Goal: Transaction & Acquisition: Purchase product/service

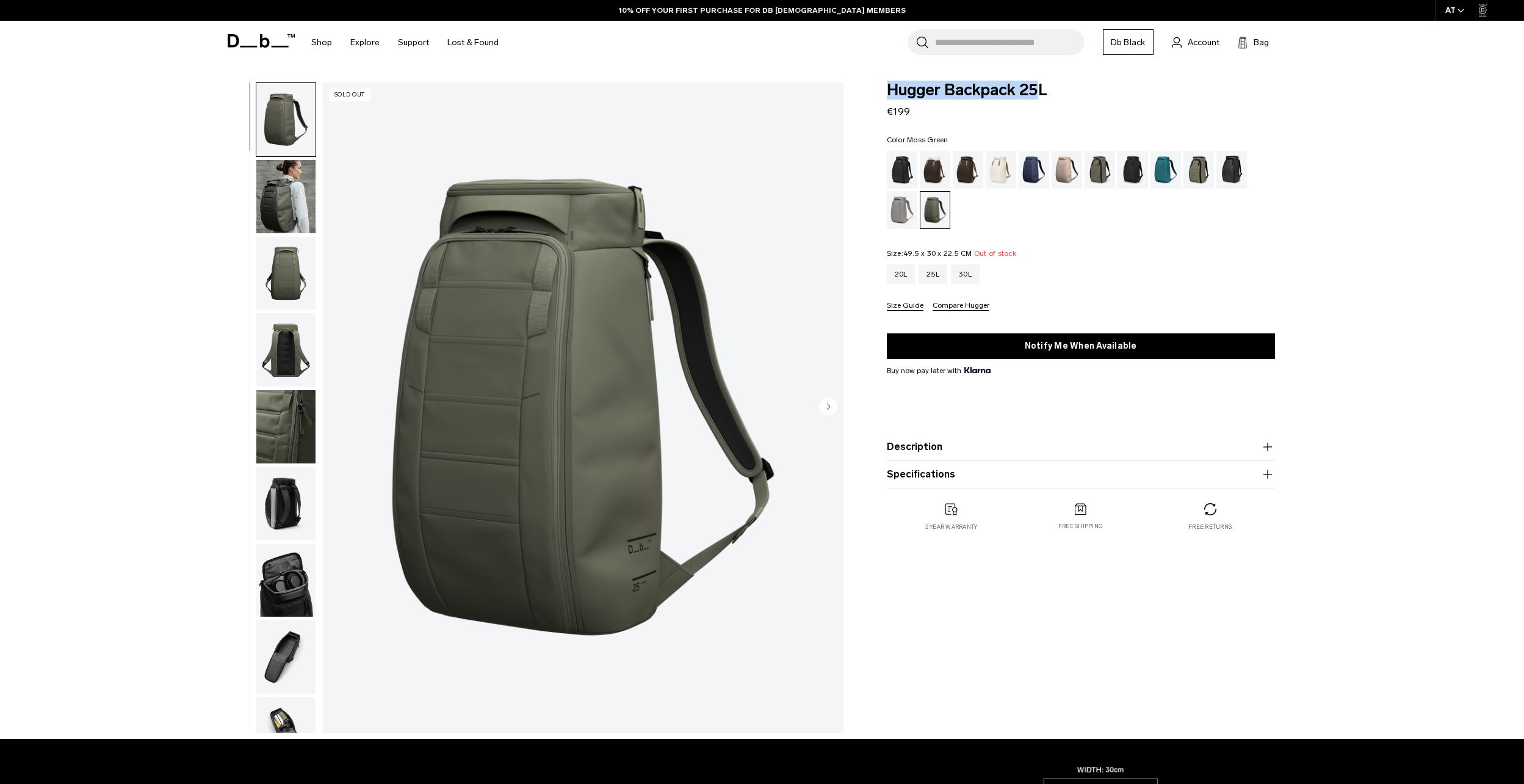
drag, startPoint x: 885, startPoint y: 87, endPoint x: 1076, endPoint y: 95, distance: 191.2
click at [1076, 95] on div "Hugger Backpack 25L €199 Color: Moss Green Out of stock Size: 49.5 x 30 x 22.5 …" at bounding box center [1081, 319] width 462 height 473
copy span "Hugger Backpack 25"
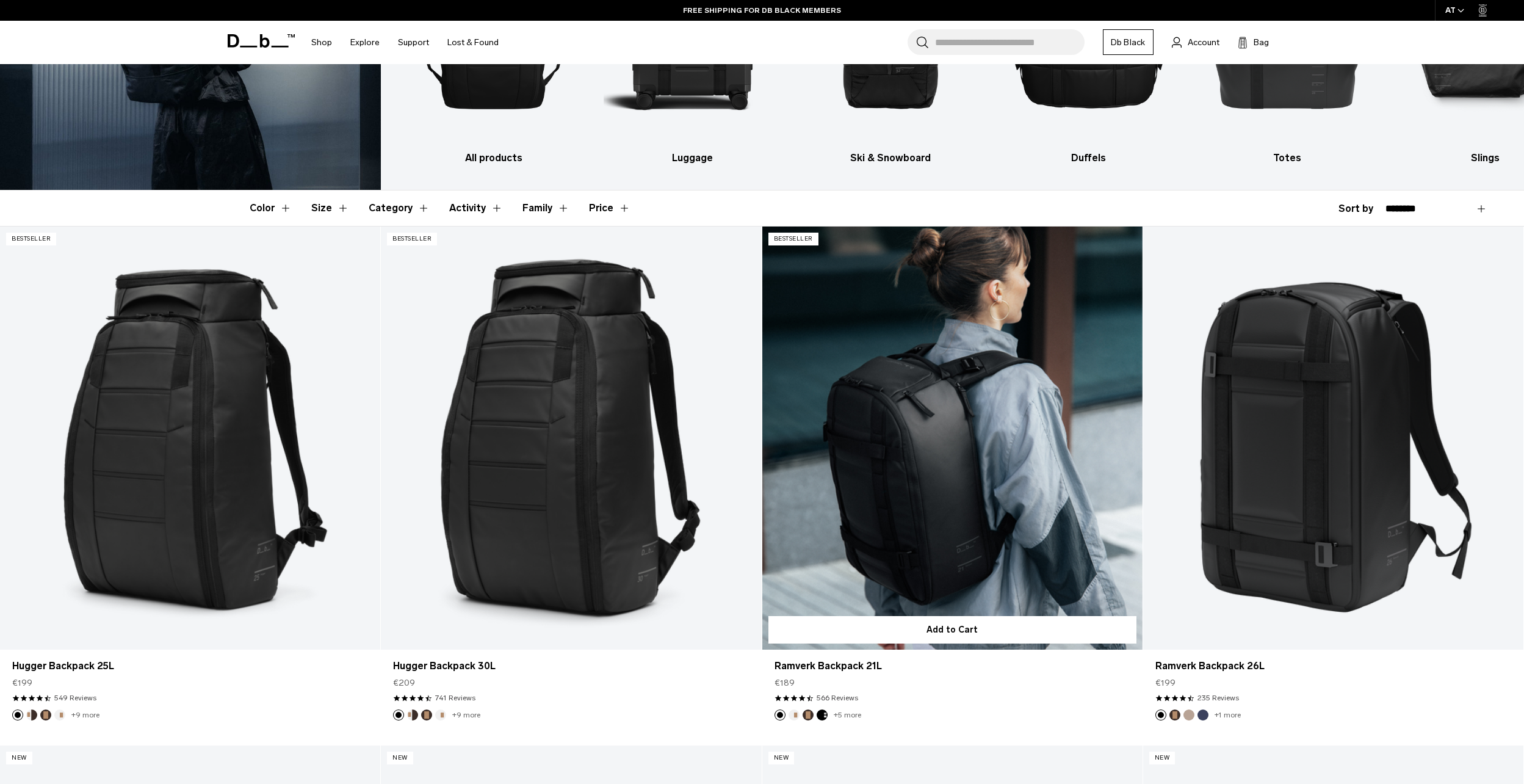
click at [848, 715] on link "+5 more" at bounding box center [847, 714] width 27 height 9
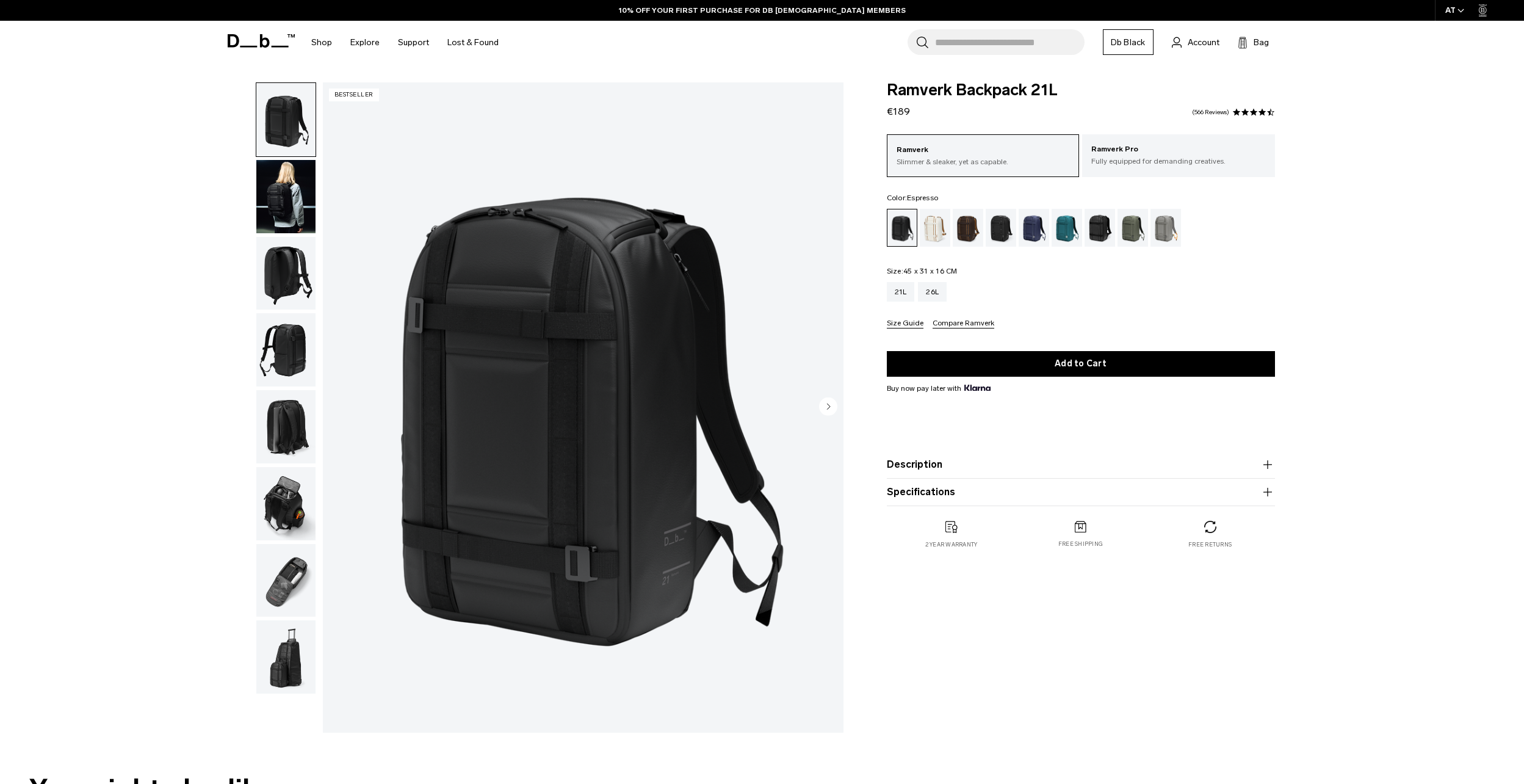
click at [968, 229] on div "Espresso" at bounding box center [969, 227] width 31 height 38
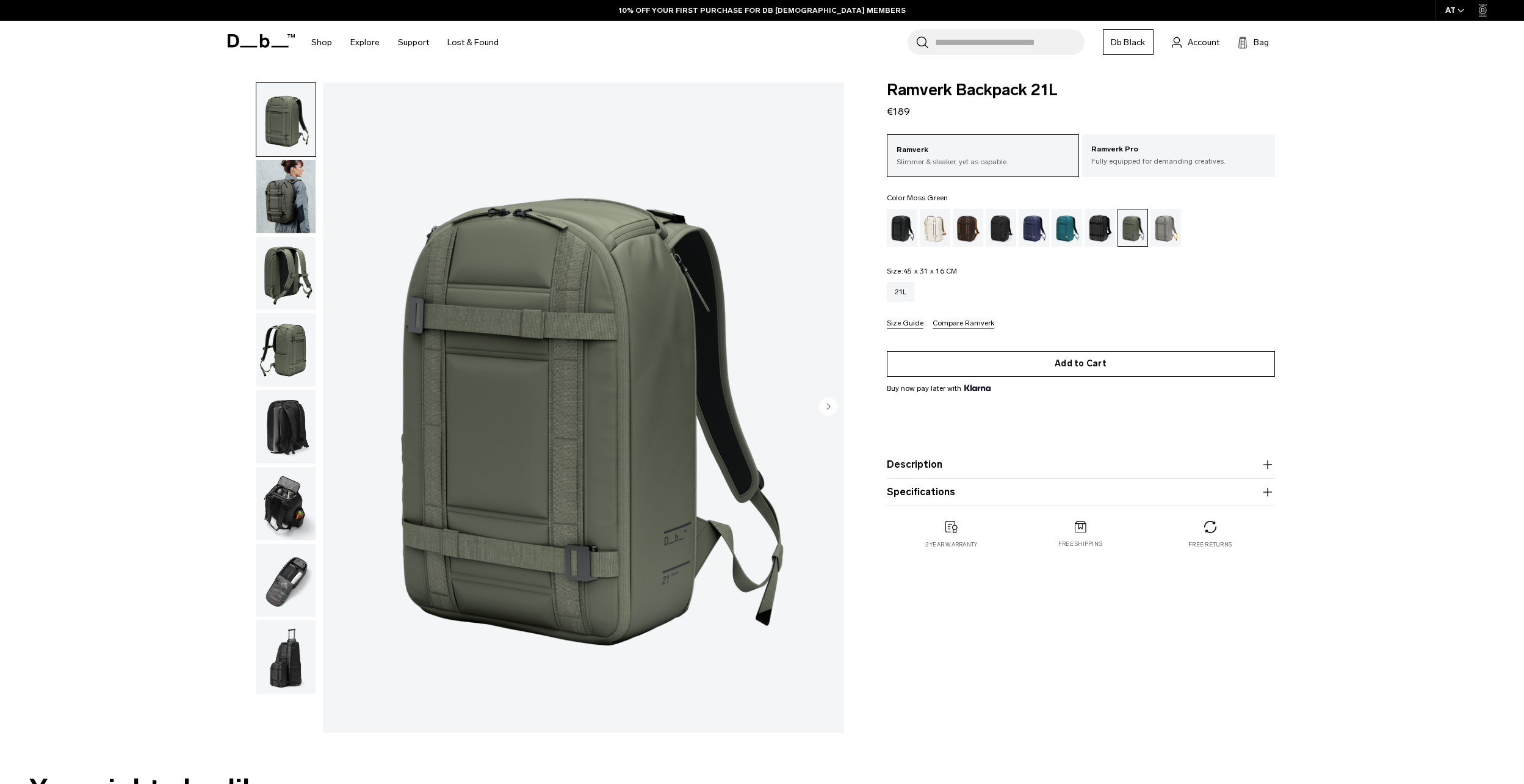
click at [1072, 367] on button "Add to Cart" at bounding box center [1081, 363] width 388 height 26
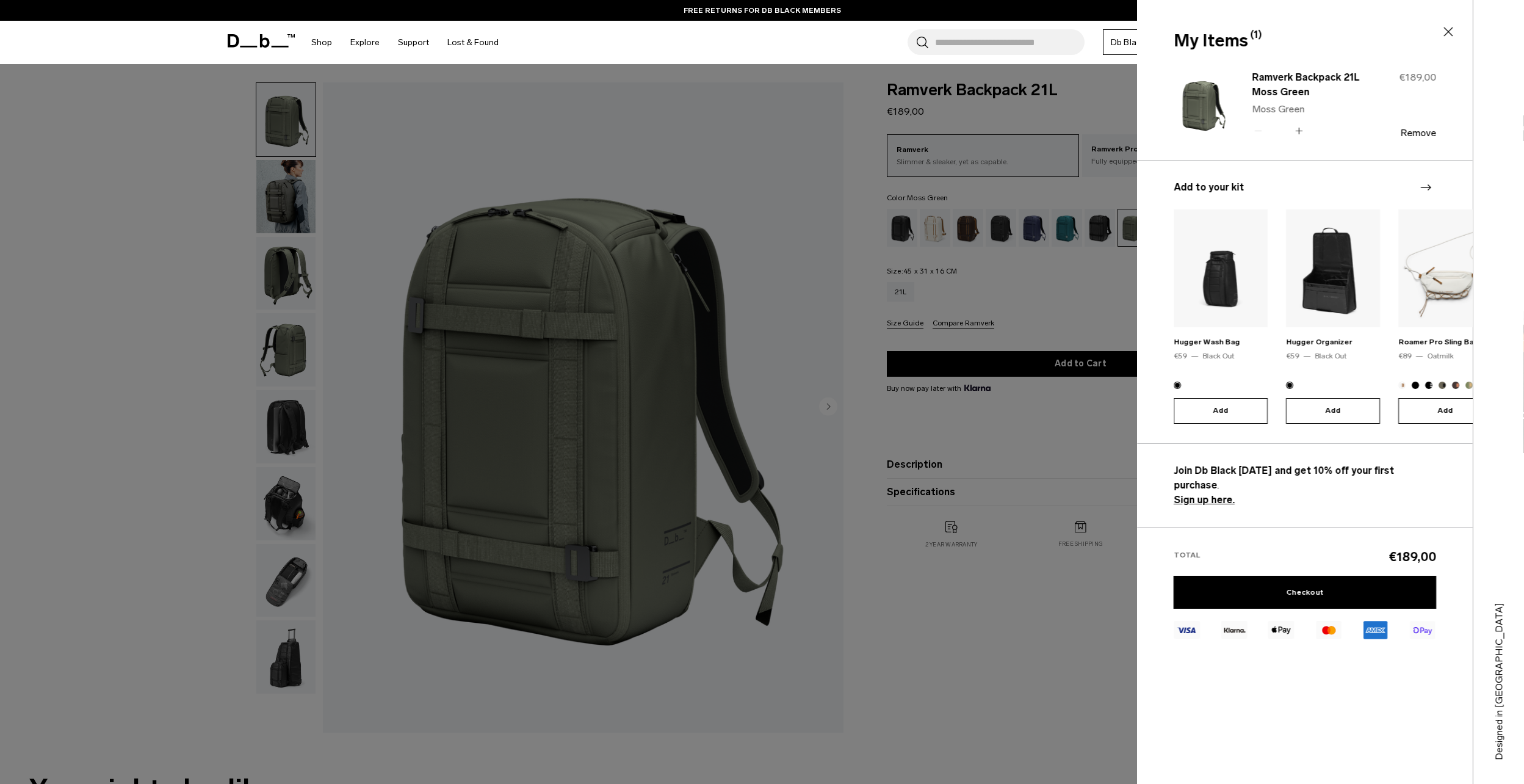
click at [1456, 31] on div "My Items (1) Close" at bounding box center [1303, 41] width 333 height 26
click at [1454, 32] on icon at bounding box center [1448, 31] width 14 height 14
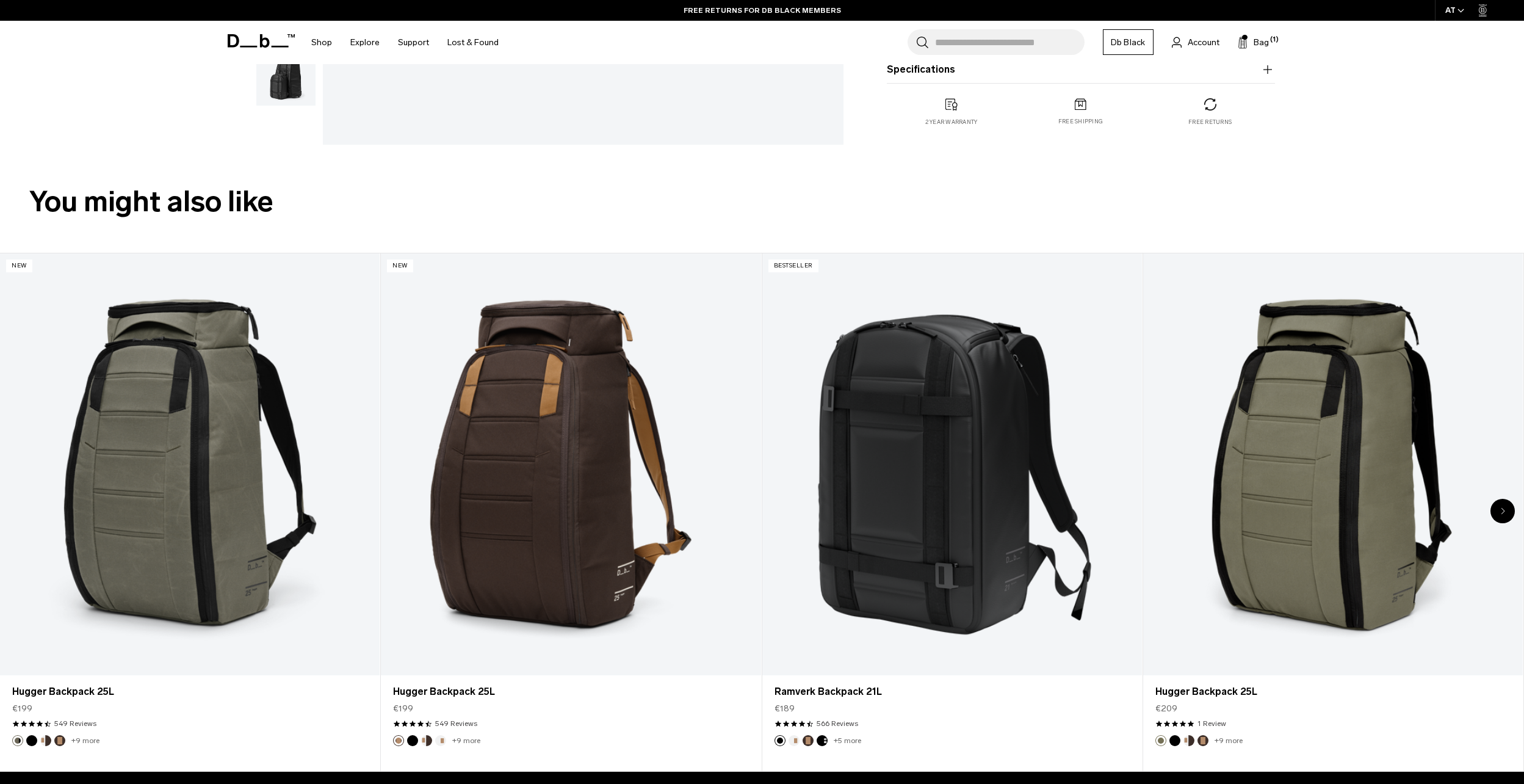
scroll to position [610, 0]
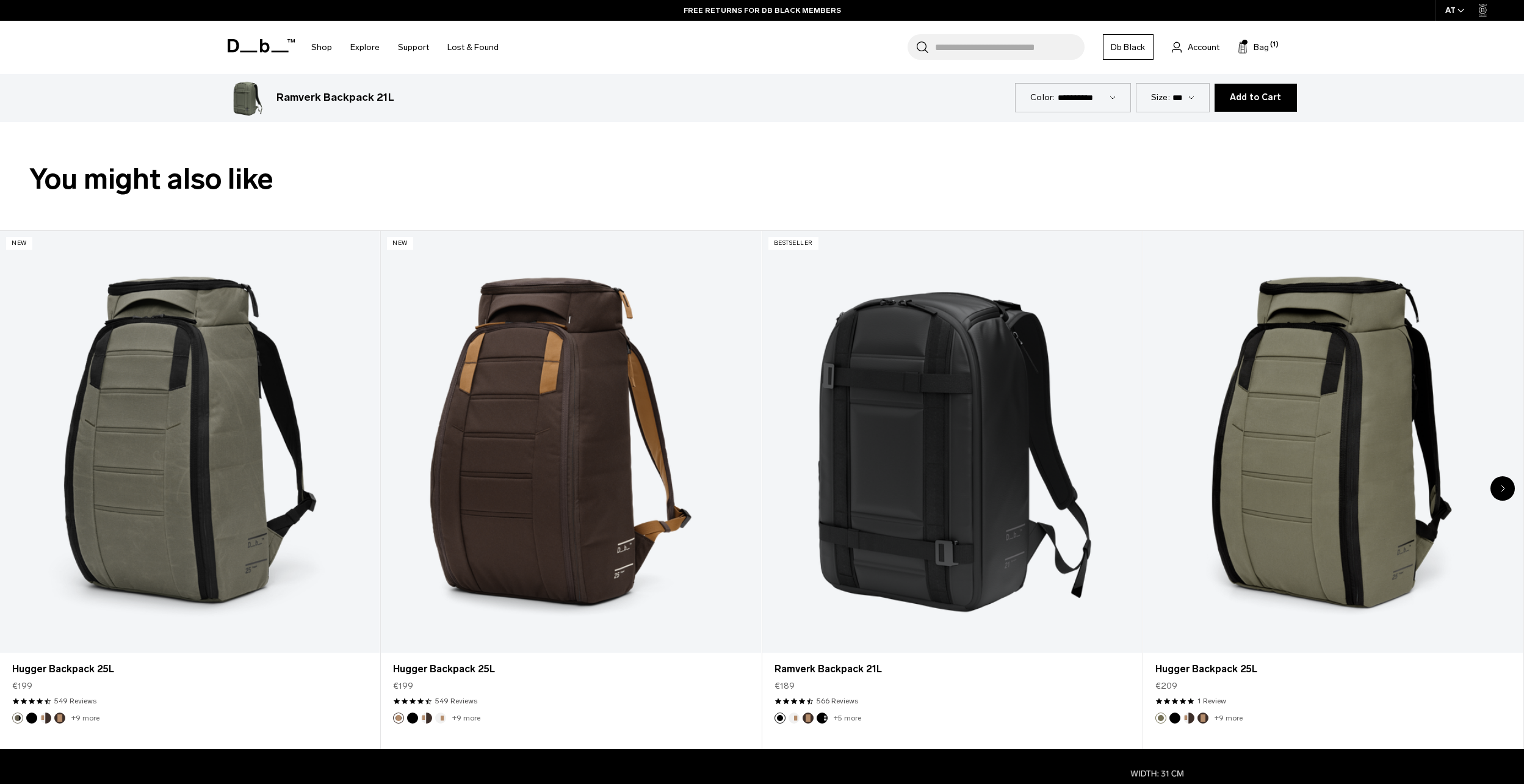
click at [1503, 489] on icon "Next slide" at bounding box center [1503, 489] width 4 height 8
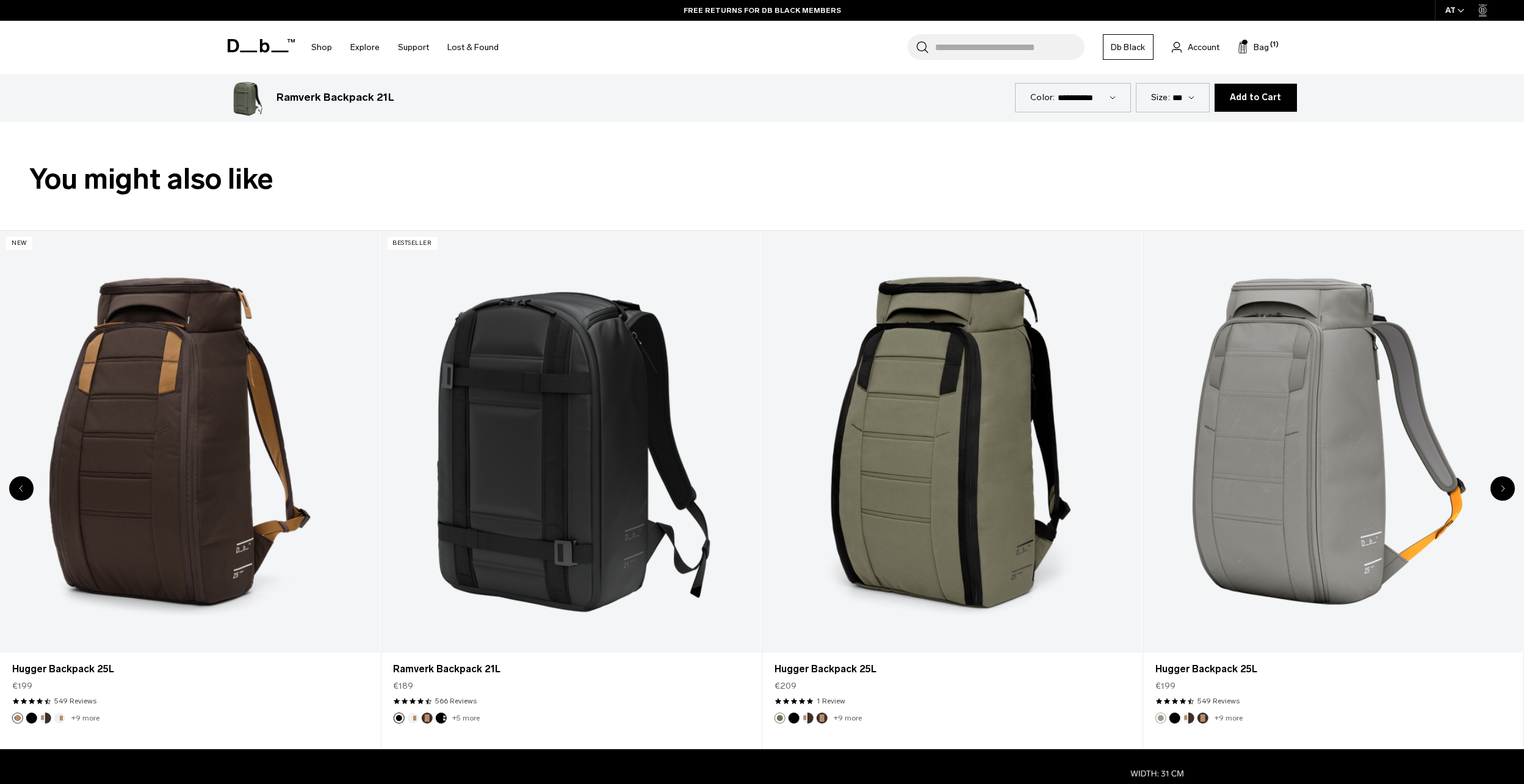
click at [1503, 489] on icon "Next slide" at bounding box center [1503, 489] width 4 height 8
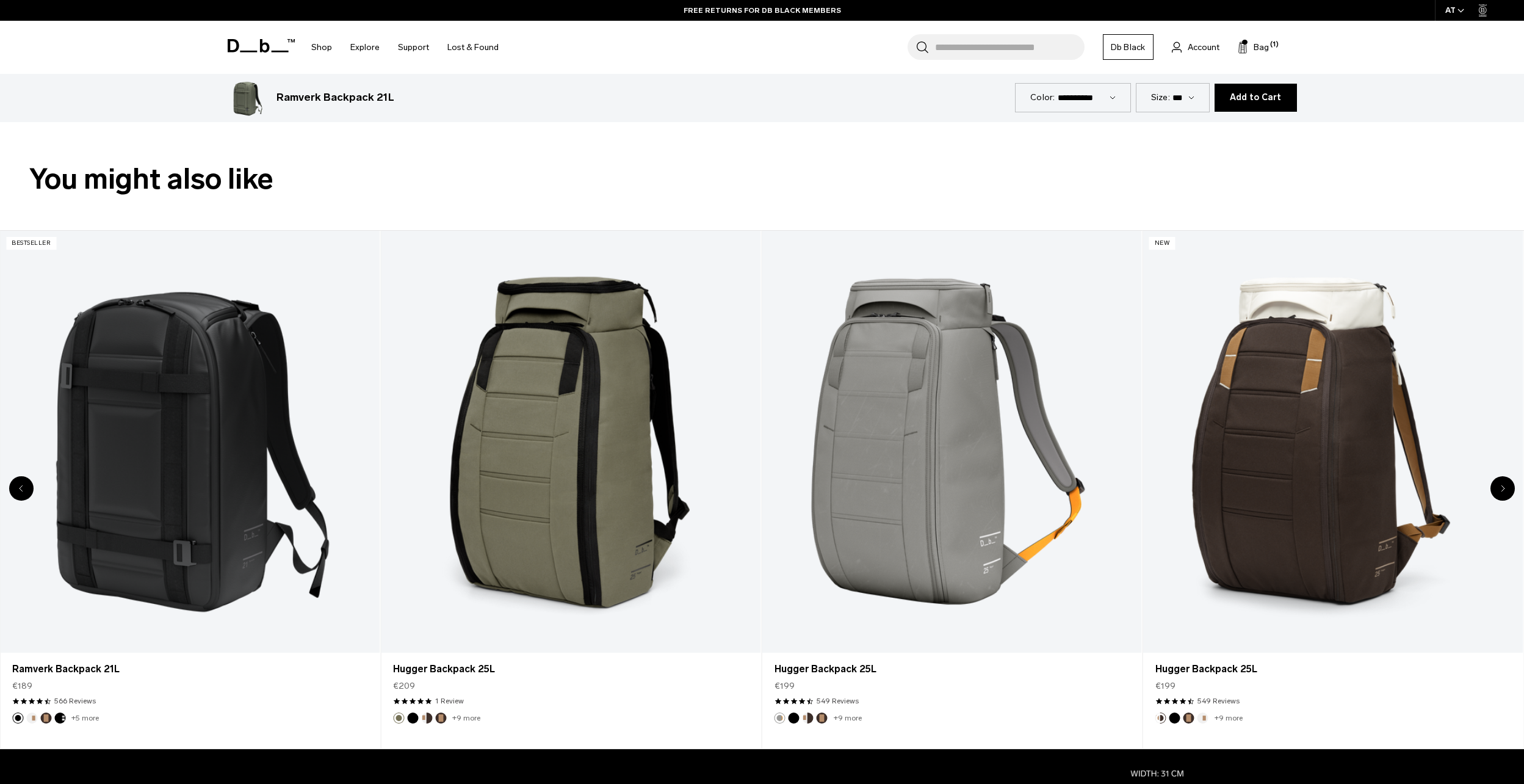
click at [1503, 489] on icon "Next slide" at bounding box center [1503, 489] width 4 height 8
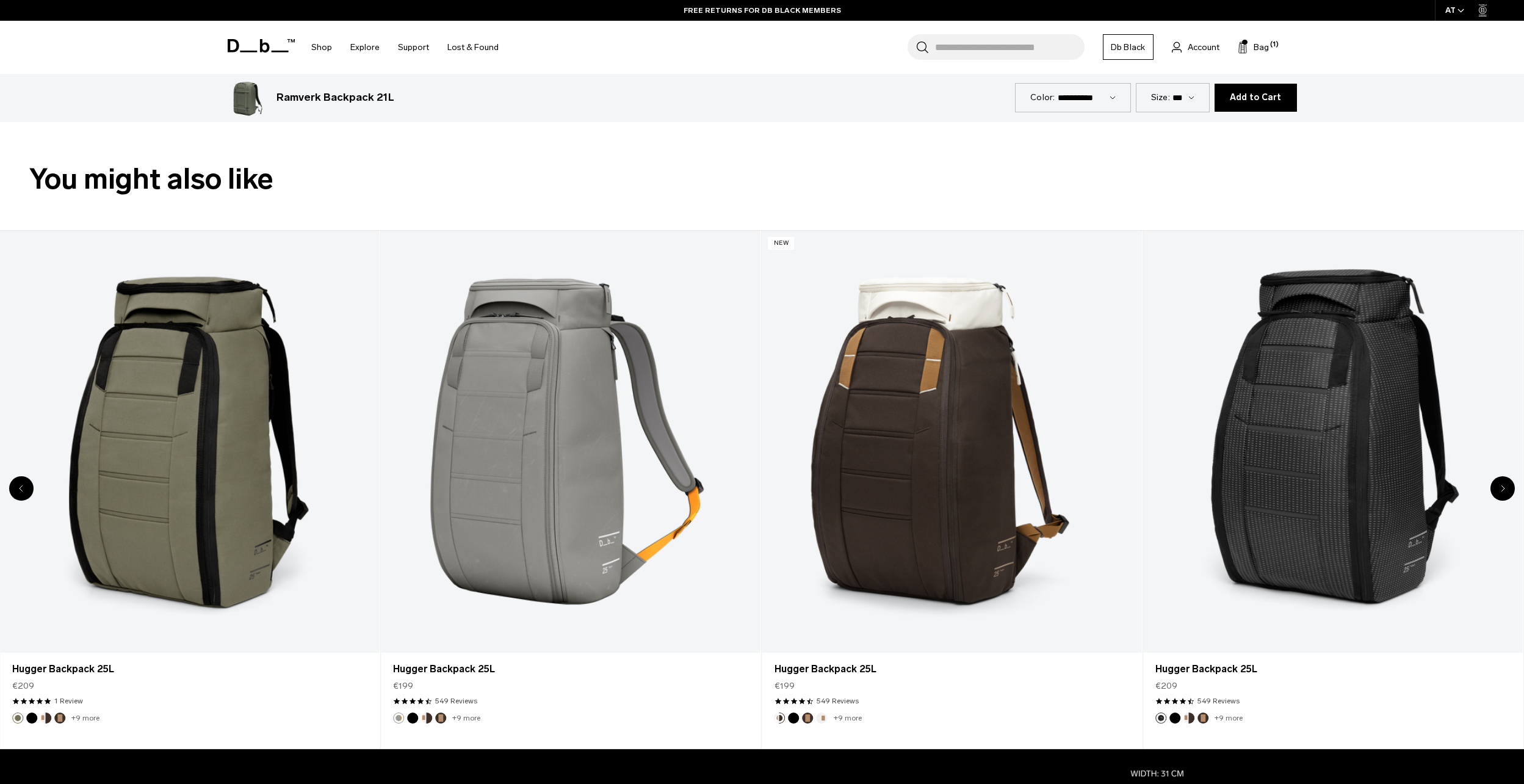
click at [1503, 489] on icon "Next slide" at bounding box center [1503, 489] width 4 height 8
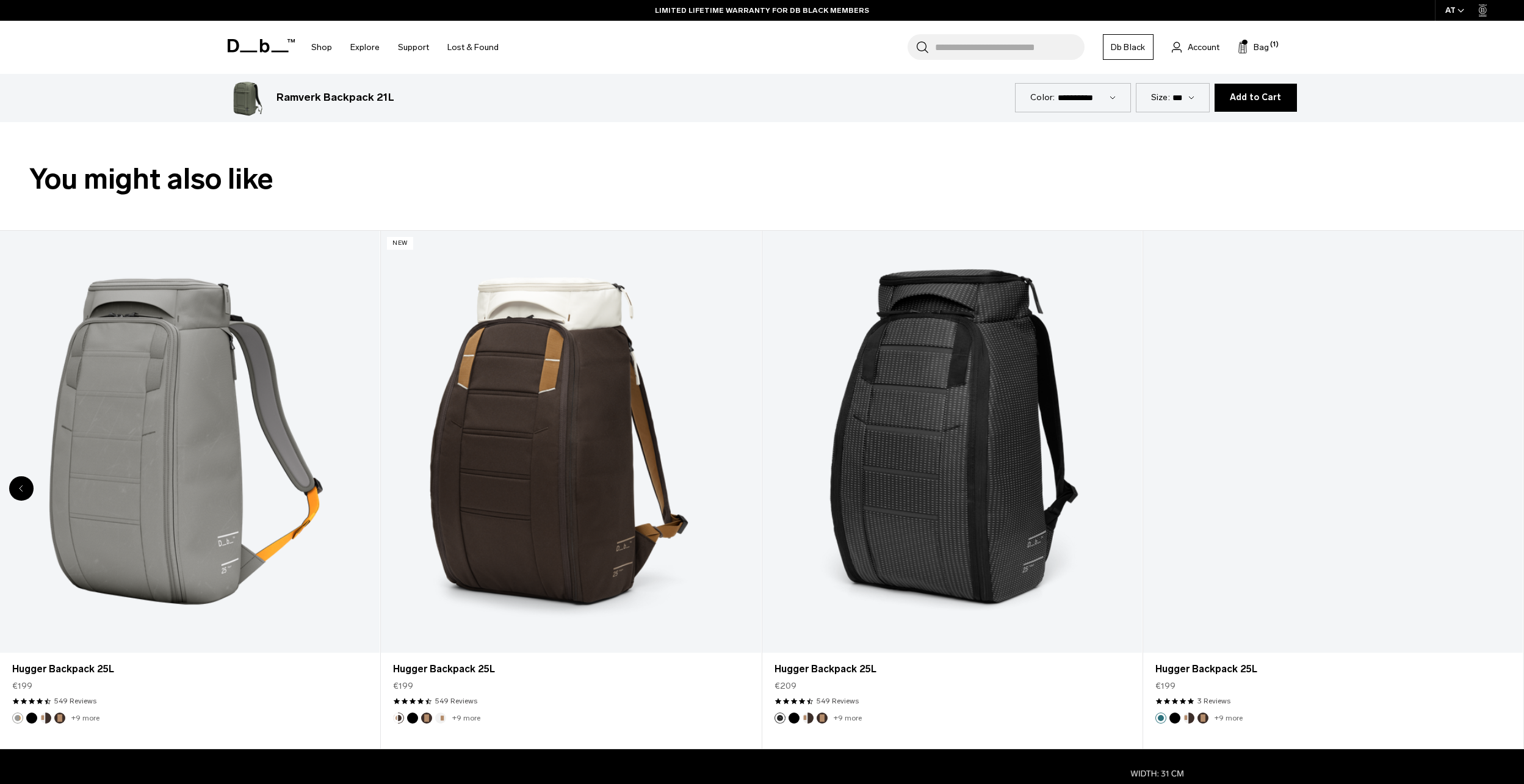
click at [1503, 489] on div "8 / 8" at bounding box center [1333, 441] width 380 height 422
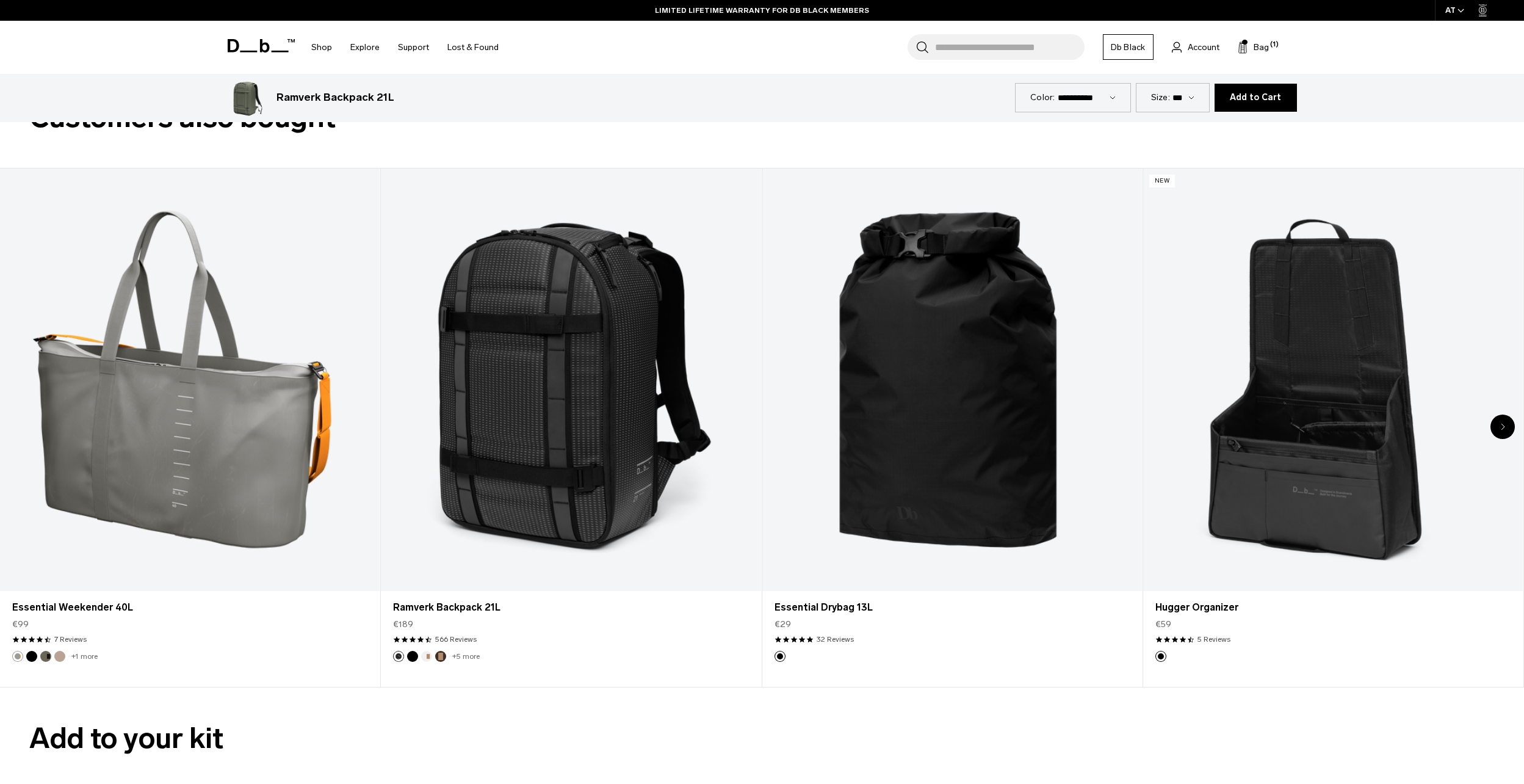
scroll to position [2441, 0]
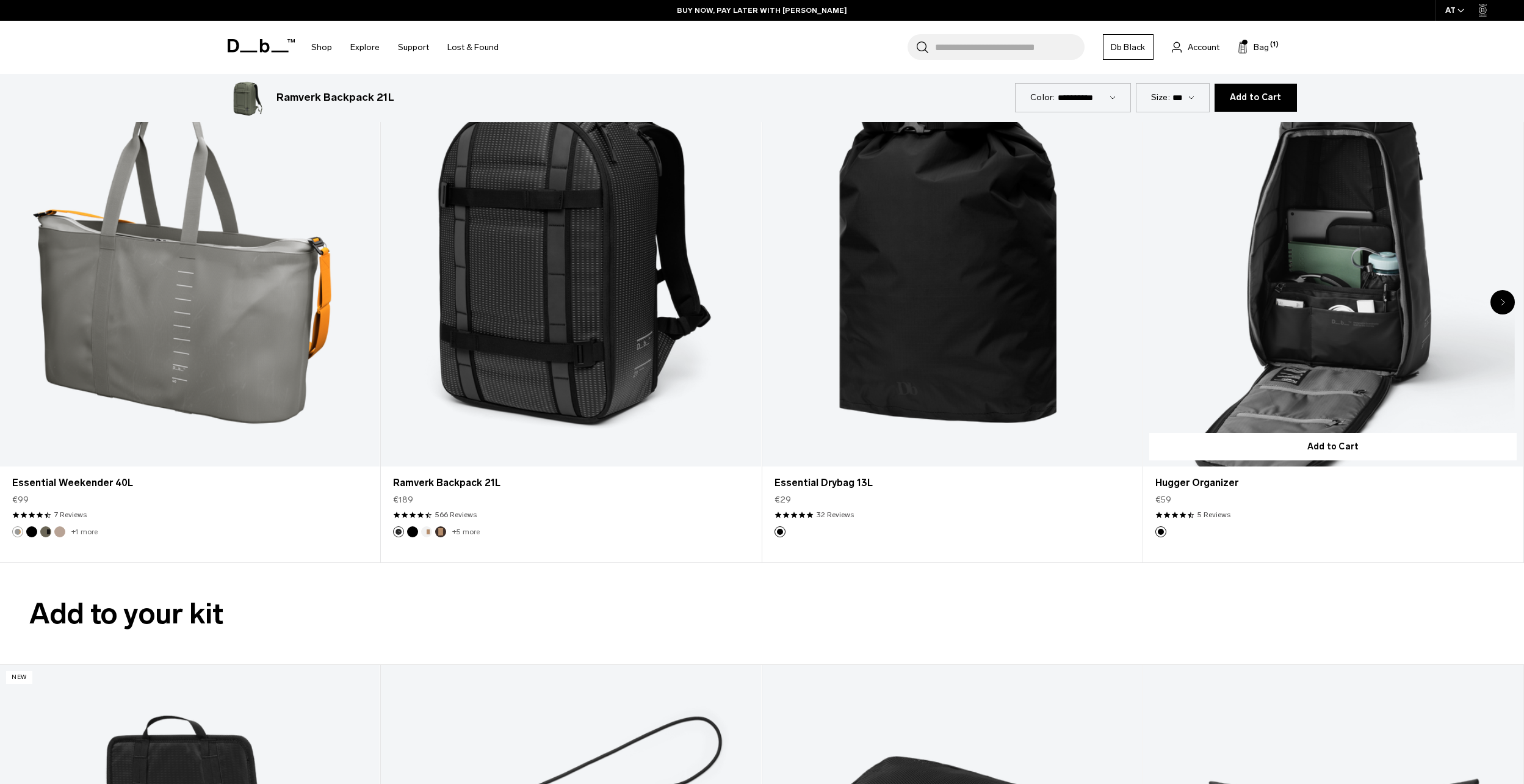
click at [1338, 309] on link "Hugger Organizer" at bounding box center [1333, 255] width 380 height 422
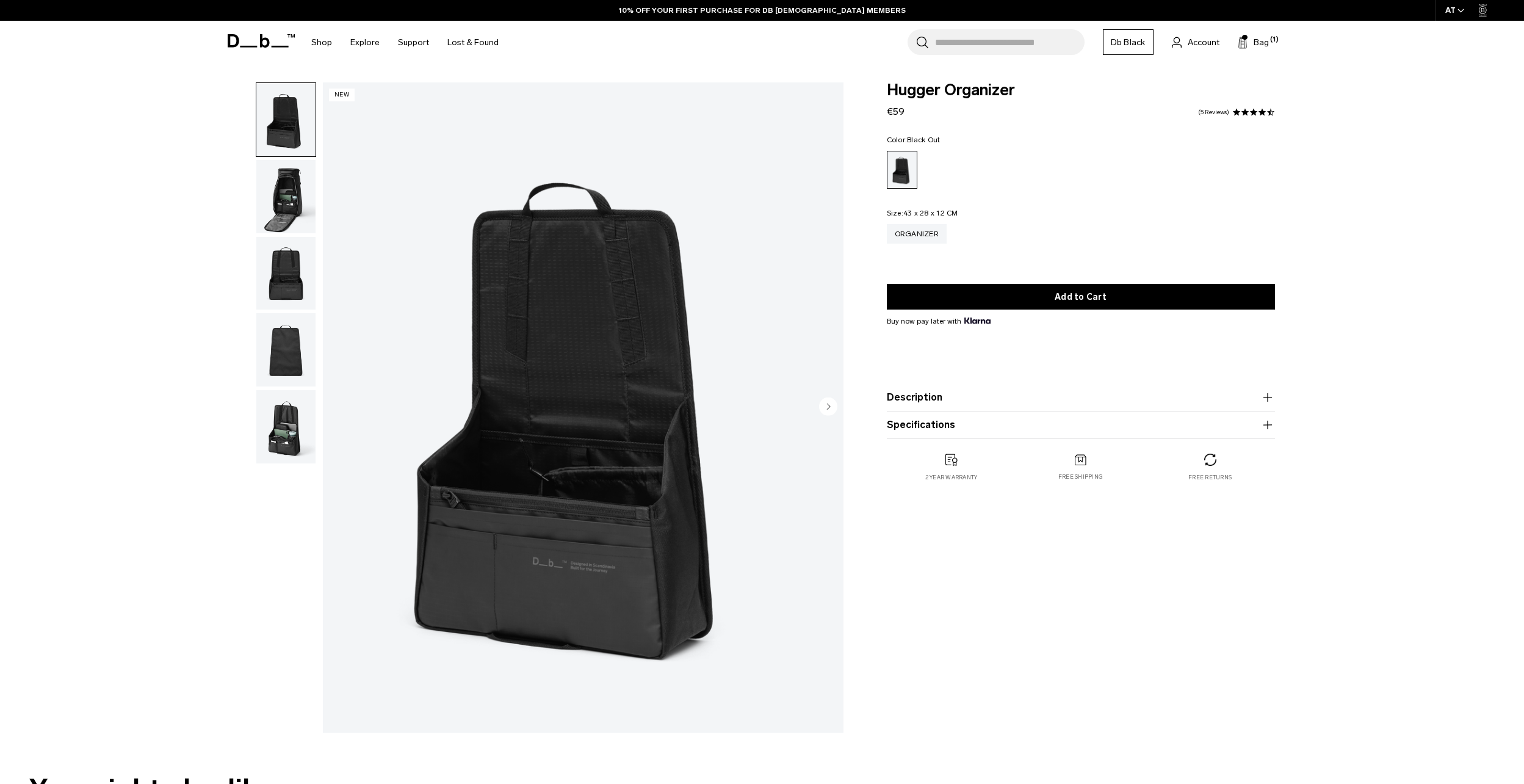
click at [285, 210] on img "button" at bounding box center [285, 197] width 59 height 73
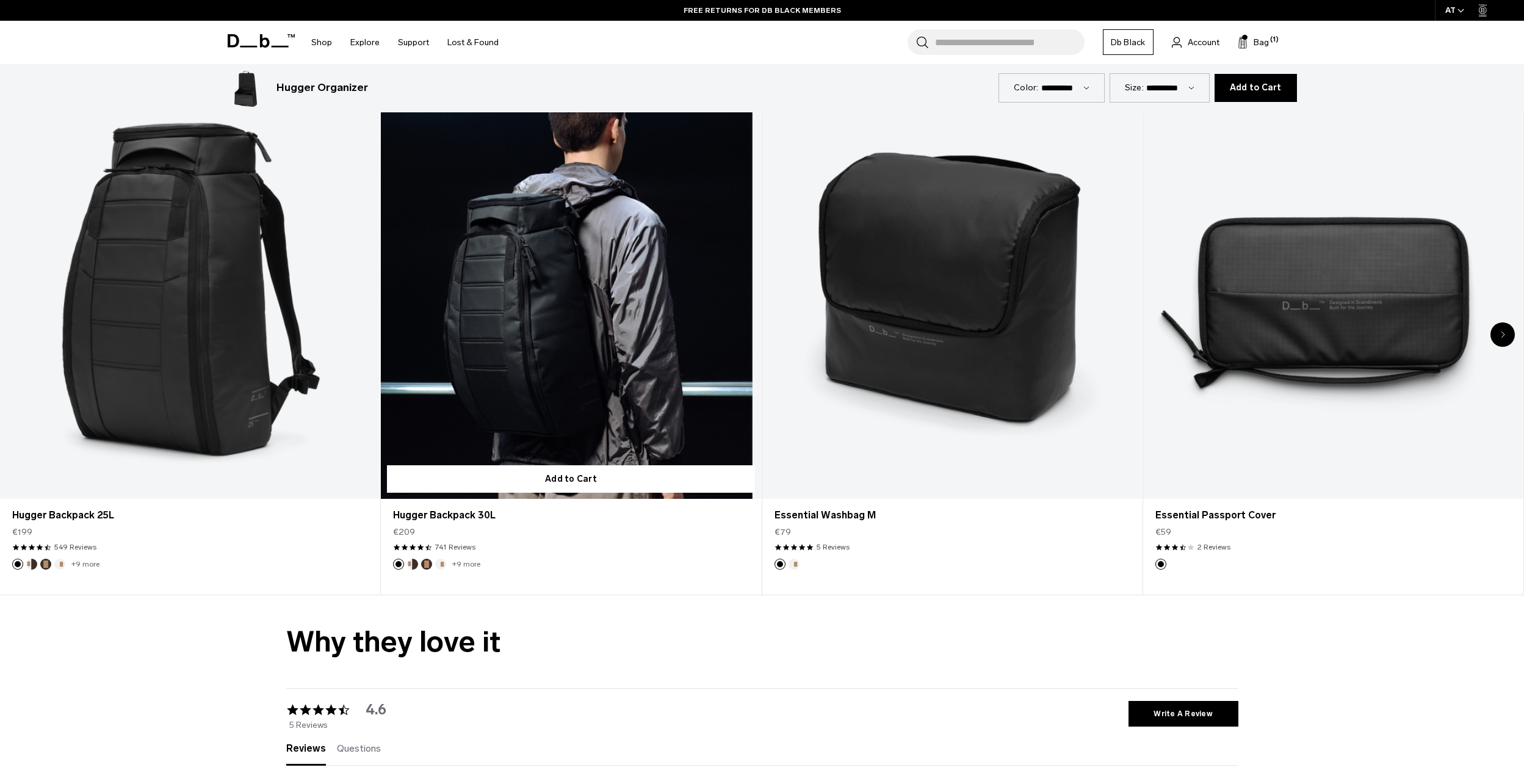
scroll to position [3255, 0]
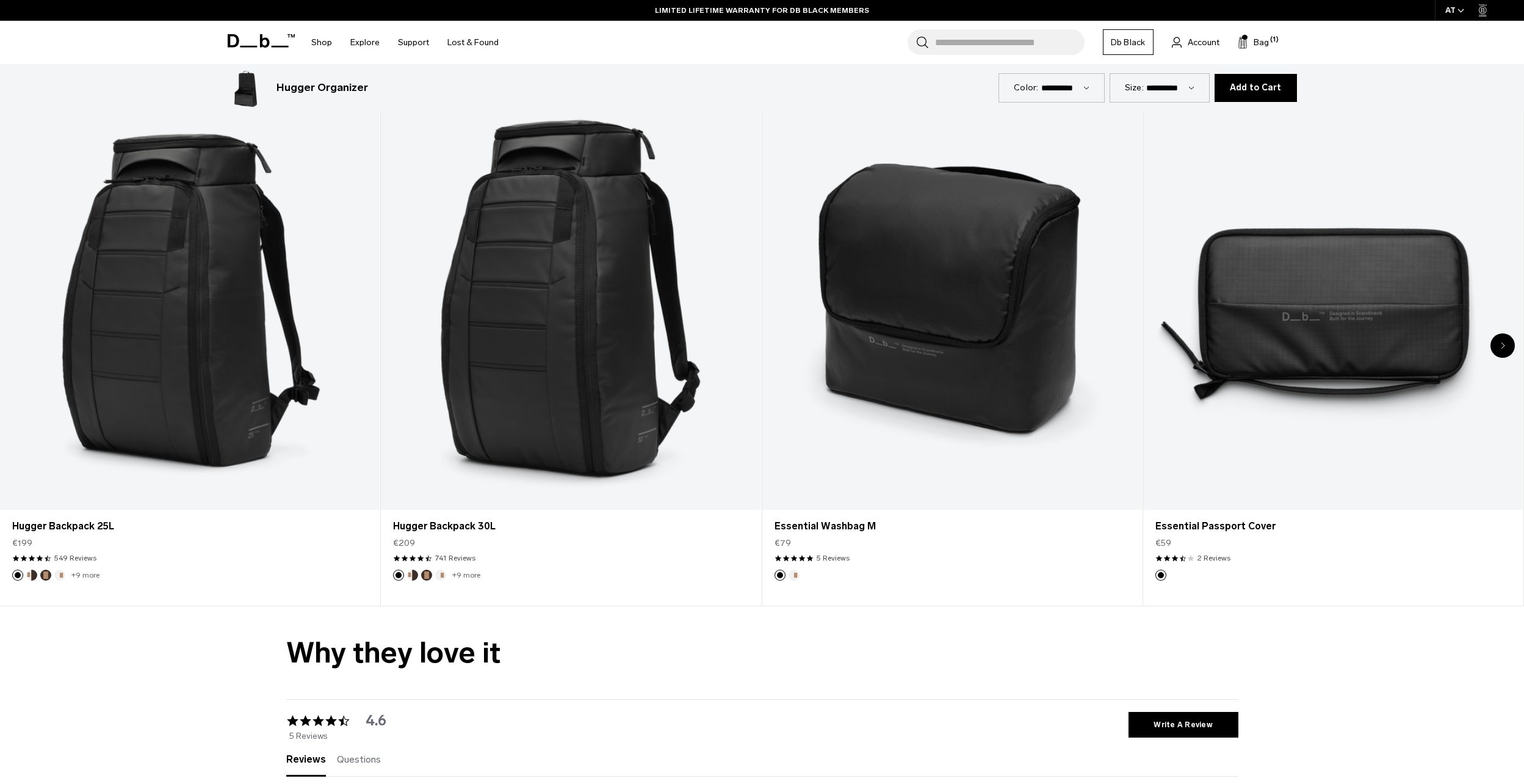
click at [1512, 341] on div "Next slide" at bounding box center [1502, 345] width 24 height 24
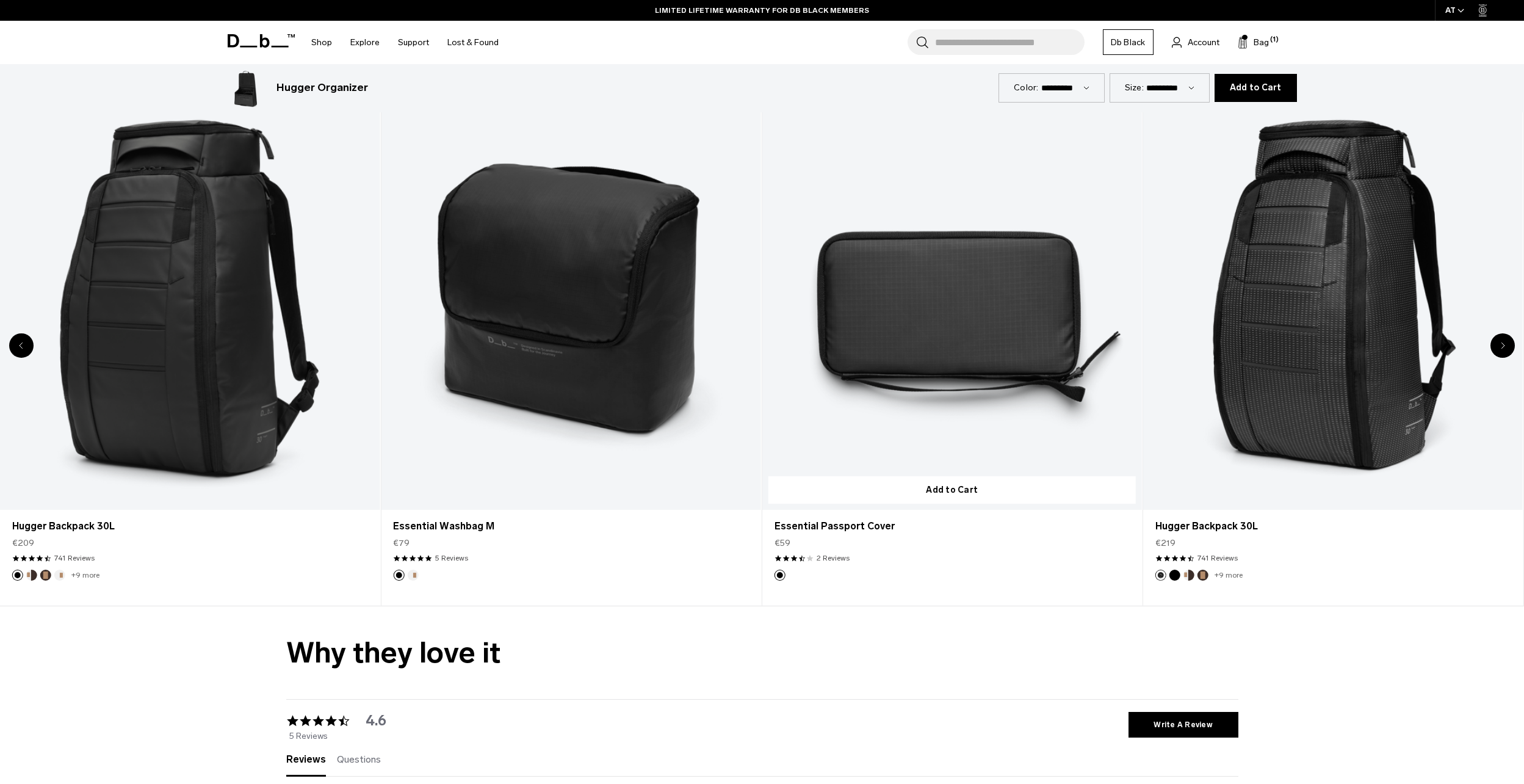
click at [1015, 316] on link "Essential Passport Cover" at bounding box center [951, 298] width 380 height 422
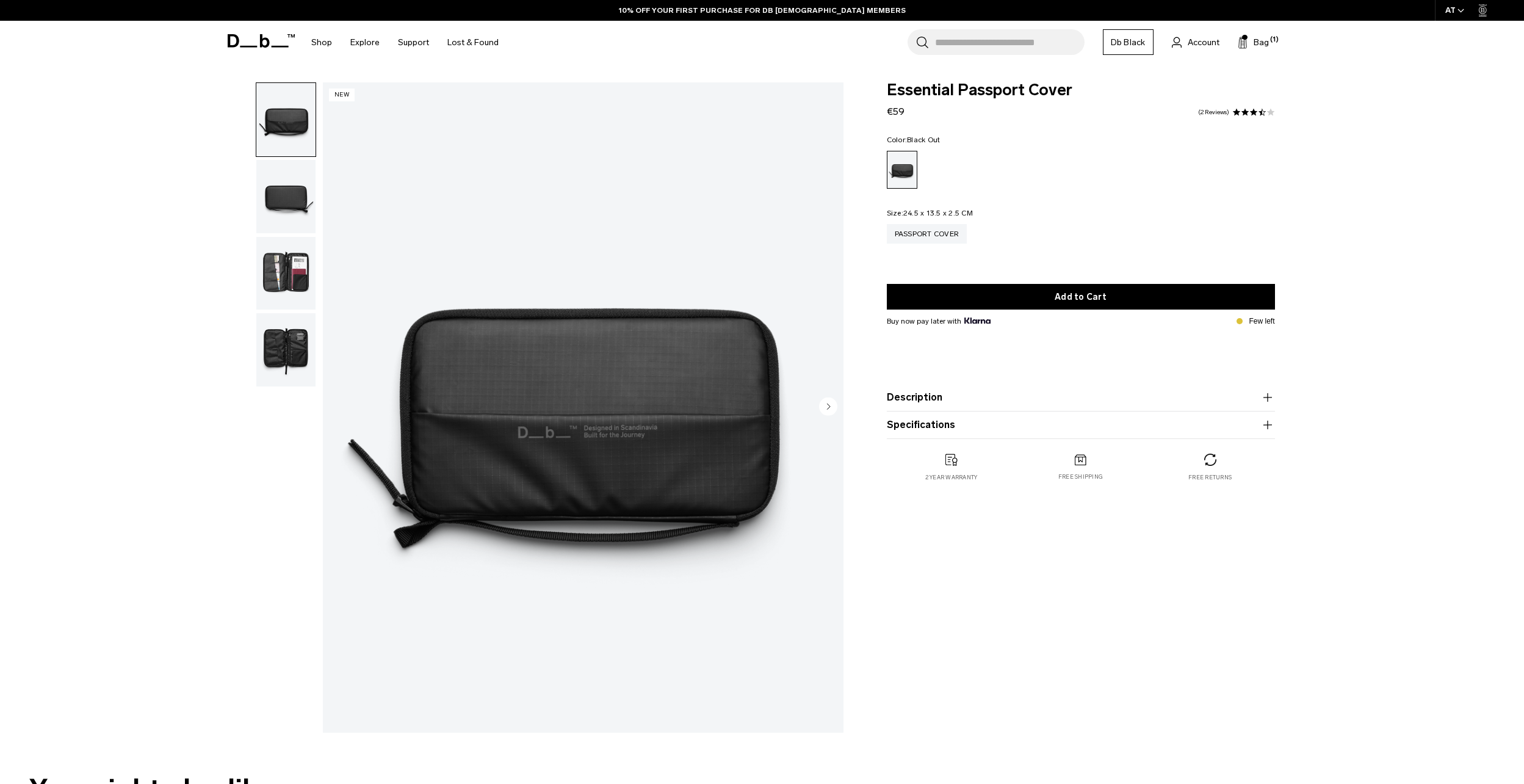
click at [287, 279] on img "button" at bounding box center [285, 273] width 59 height 73
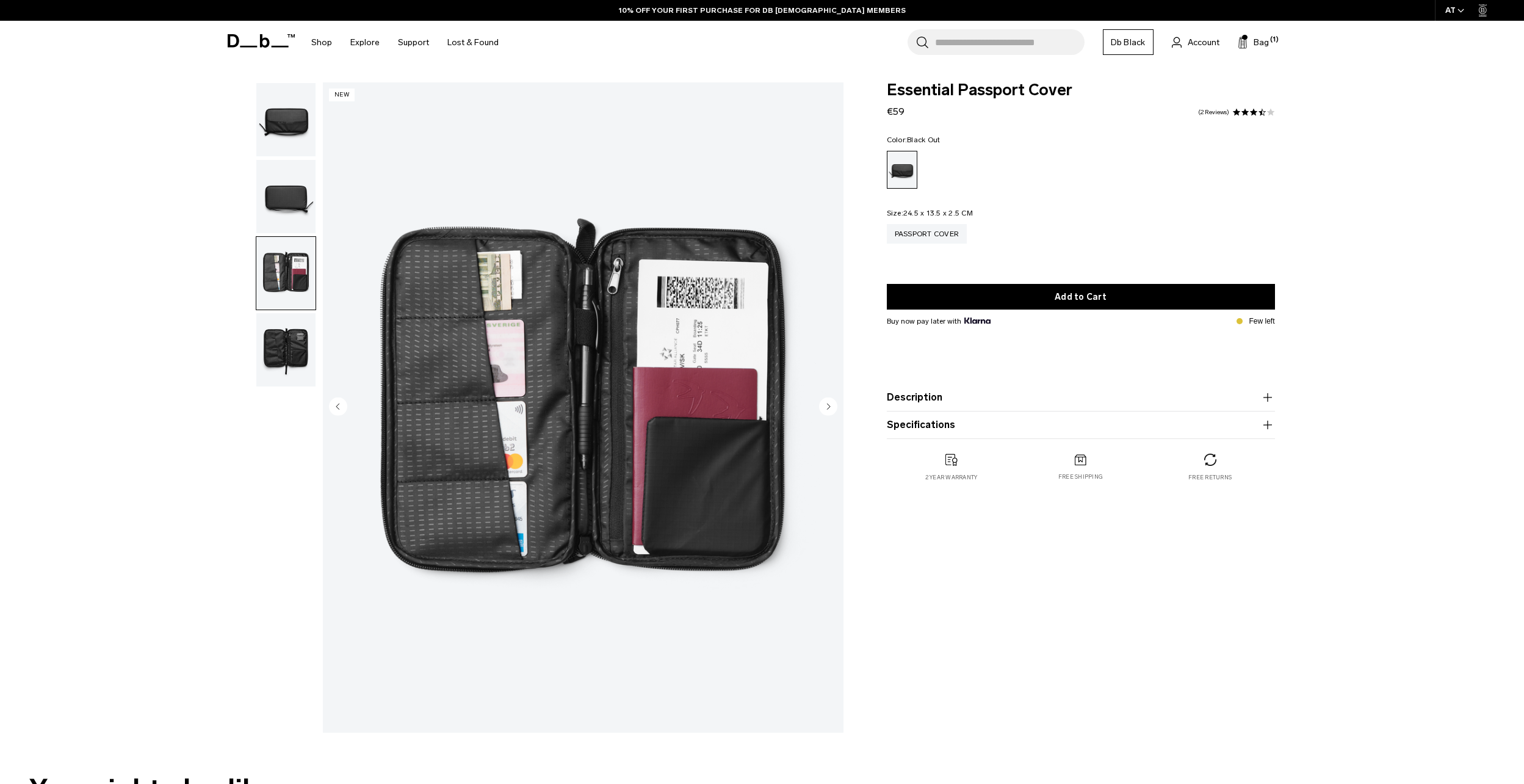
click at [277, 334] on img "button" at bounding box center [285, 350] width 59 height 73
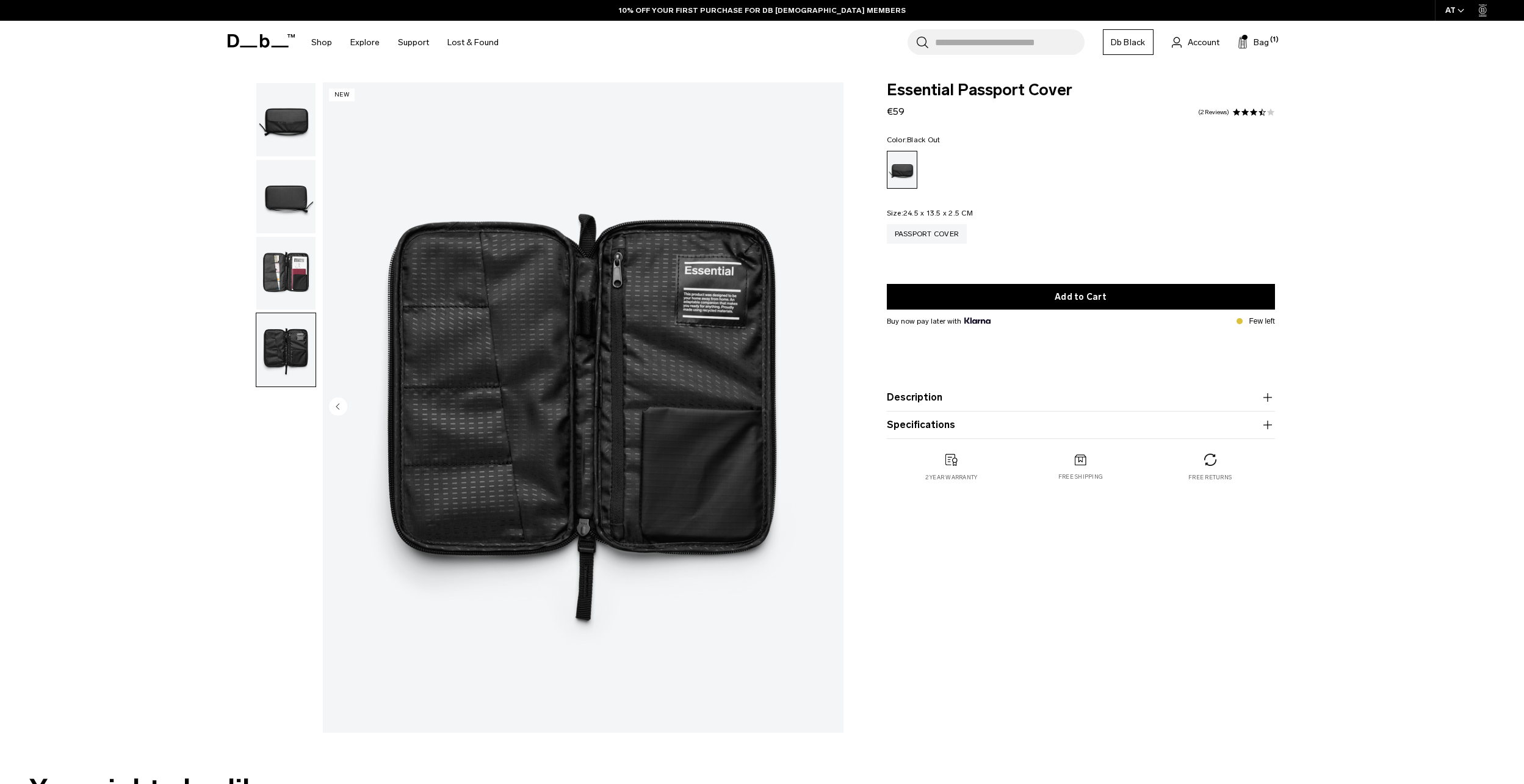
click at [276, 202] on img "button" at bounding box center [285, 197] width 59 height 73
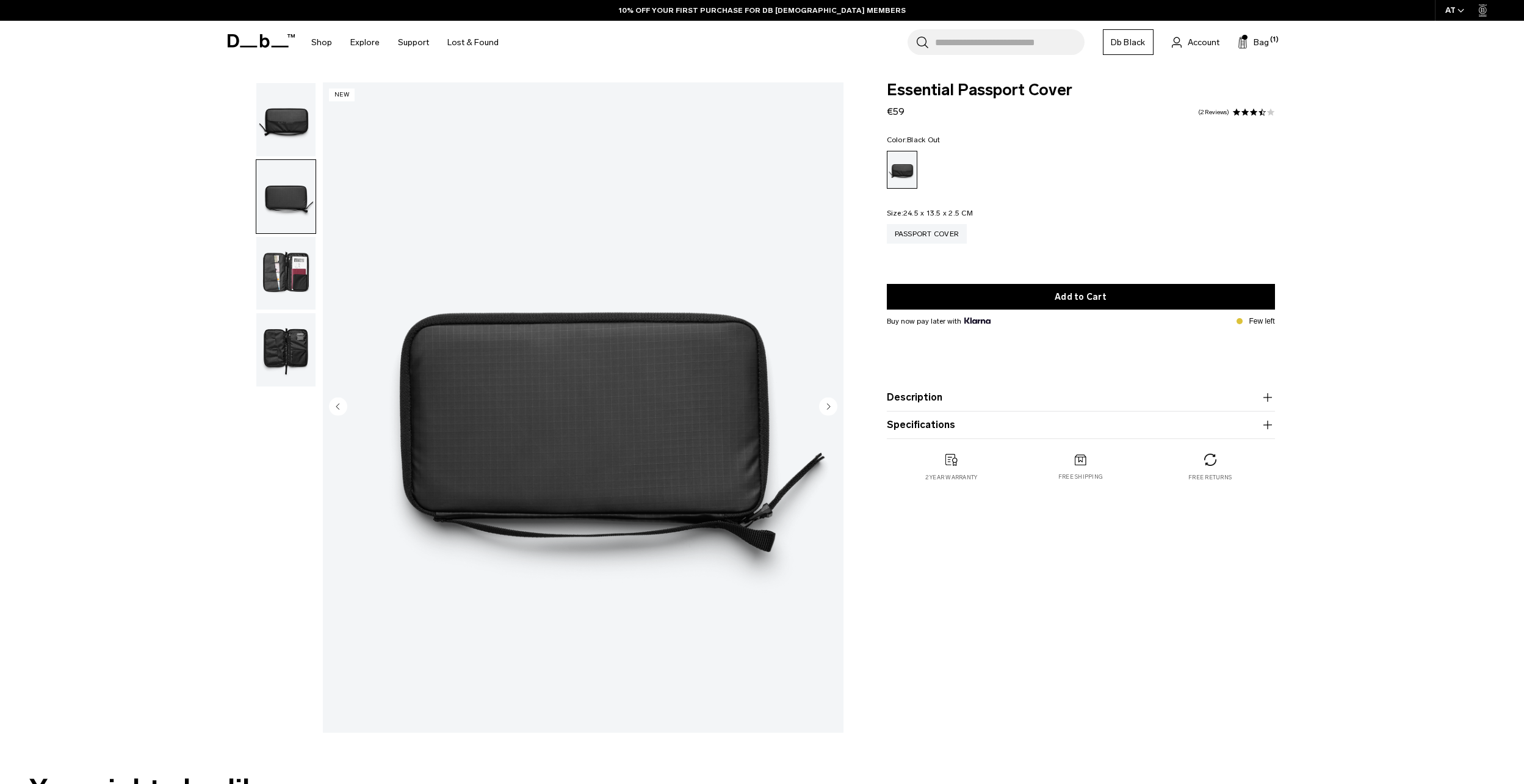
click at [291, 145] on img "button" at bounding box center [285, 120] width 59 height 73
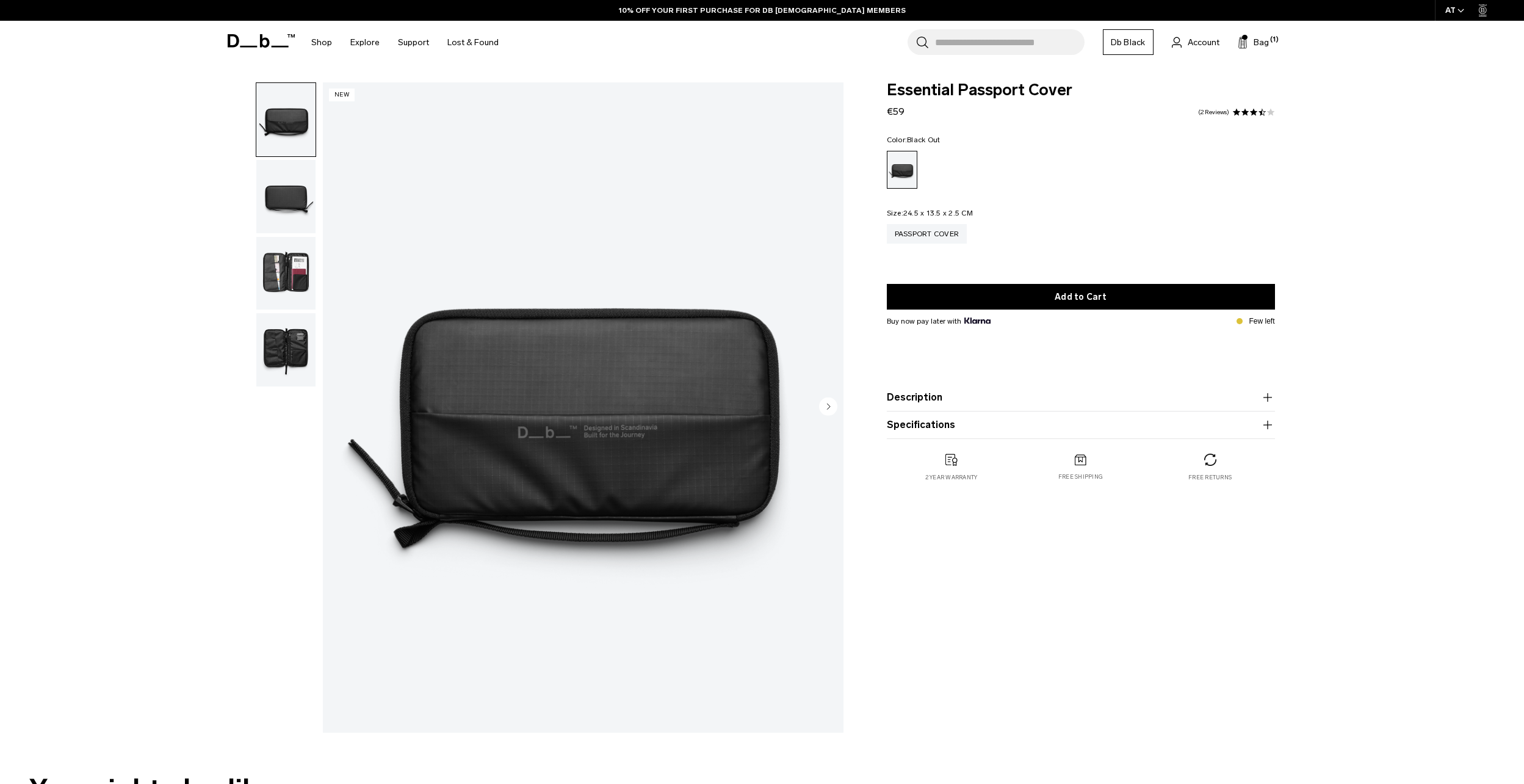
click at [278, 350] on img "button" at bounding box center [285, 350] width 59 height 73
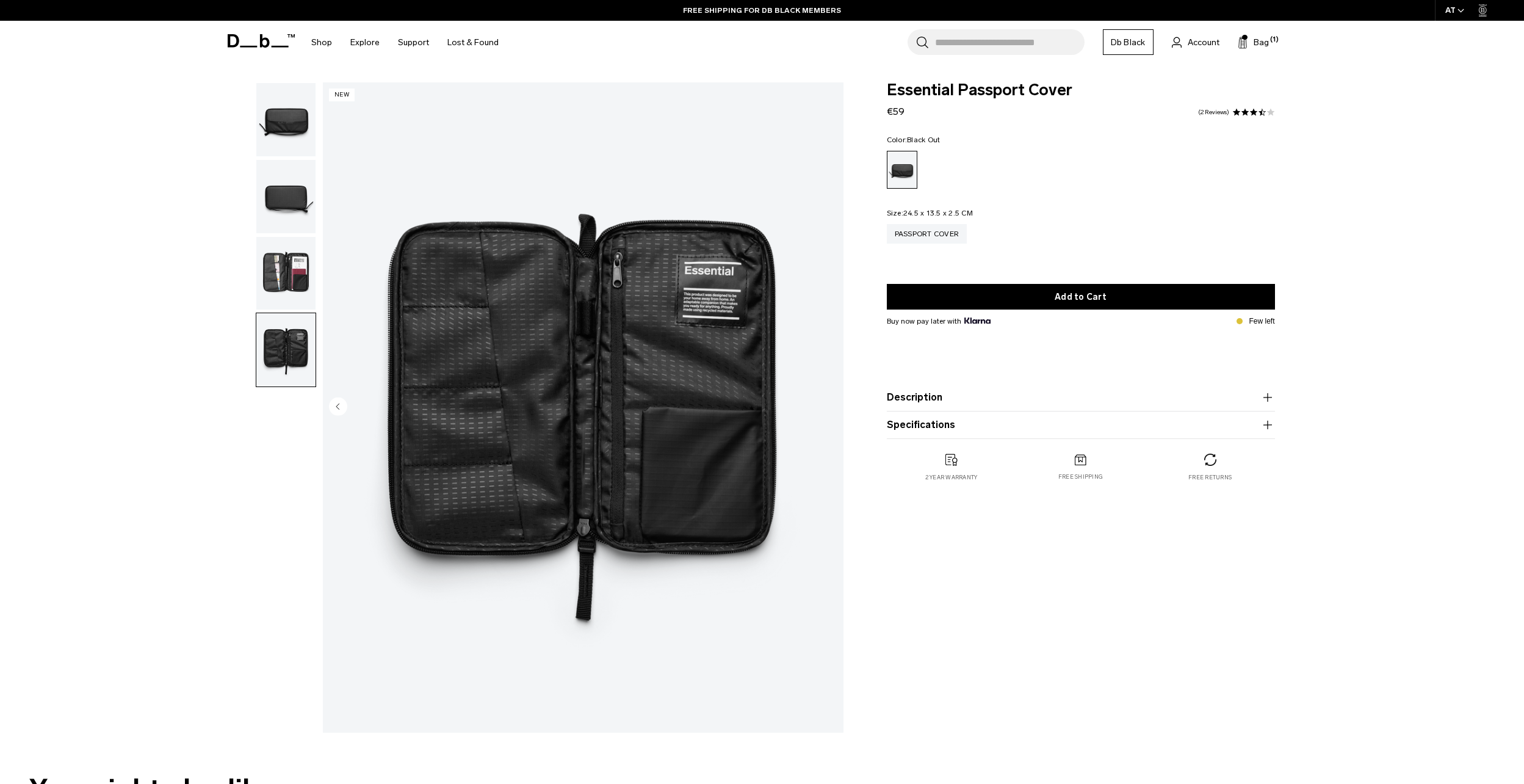
click at [286, 284] on img "button" at bounding box center [285, 273] width 59 height 73
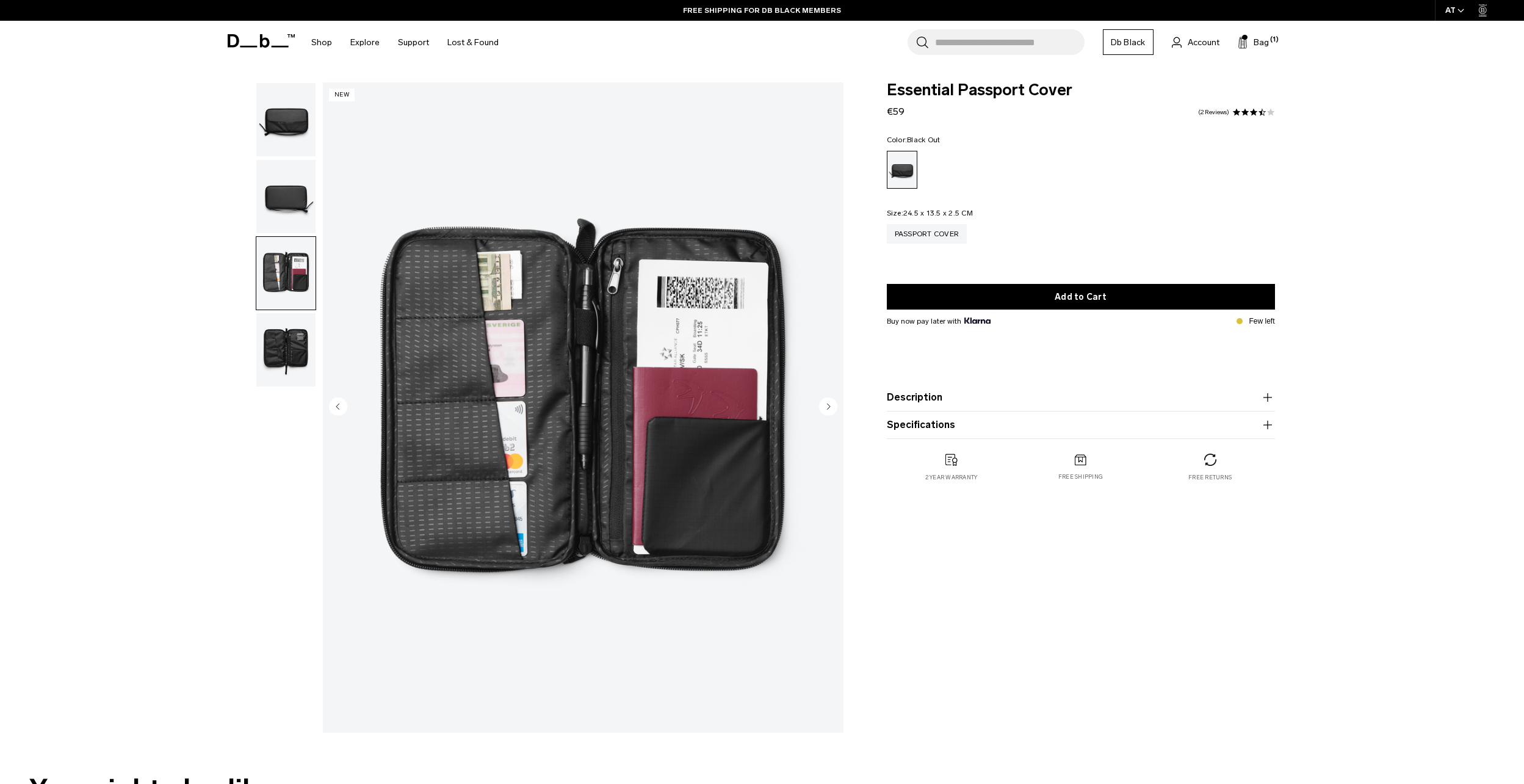
click at [306, 117] on img "button" at bounding box center [285, 120] width 59 height 73
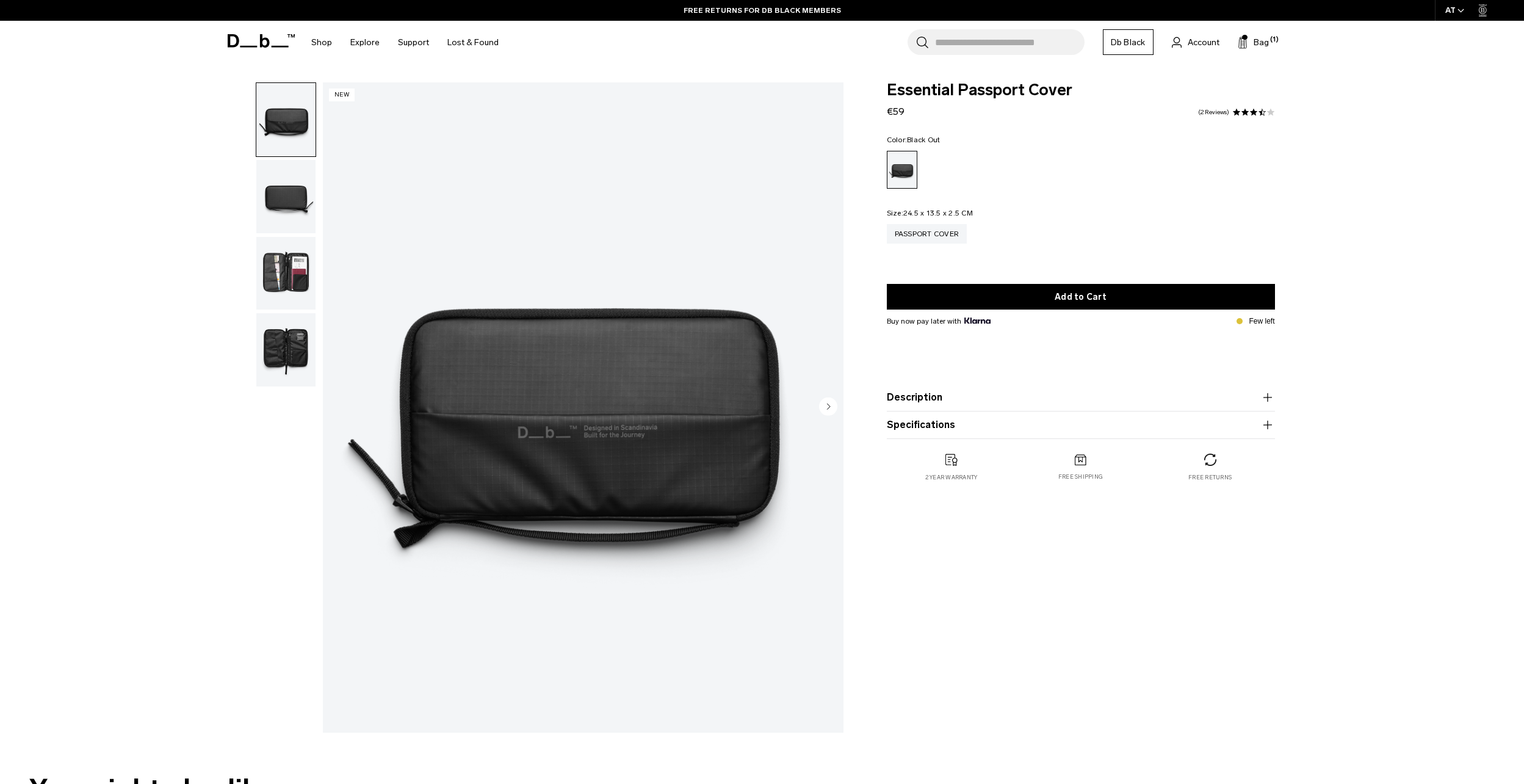
click at [273, 185] on img "button" at bounding box center [285, 197] width 59 height 73
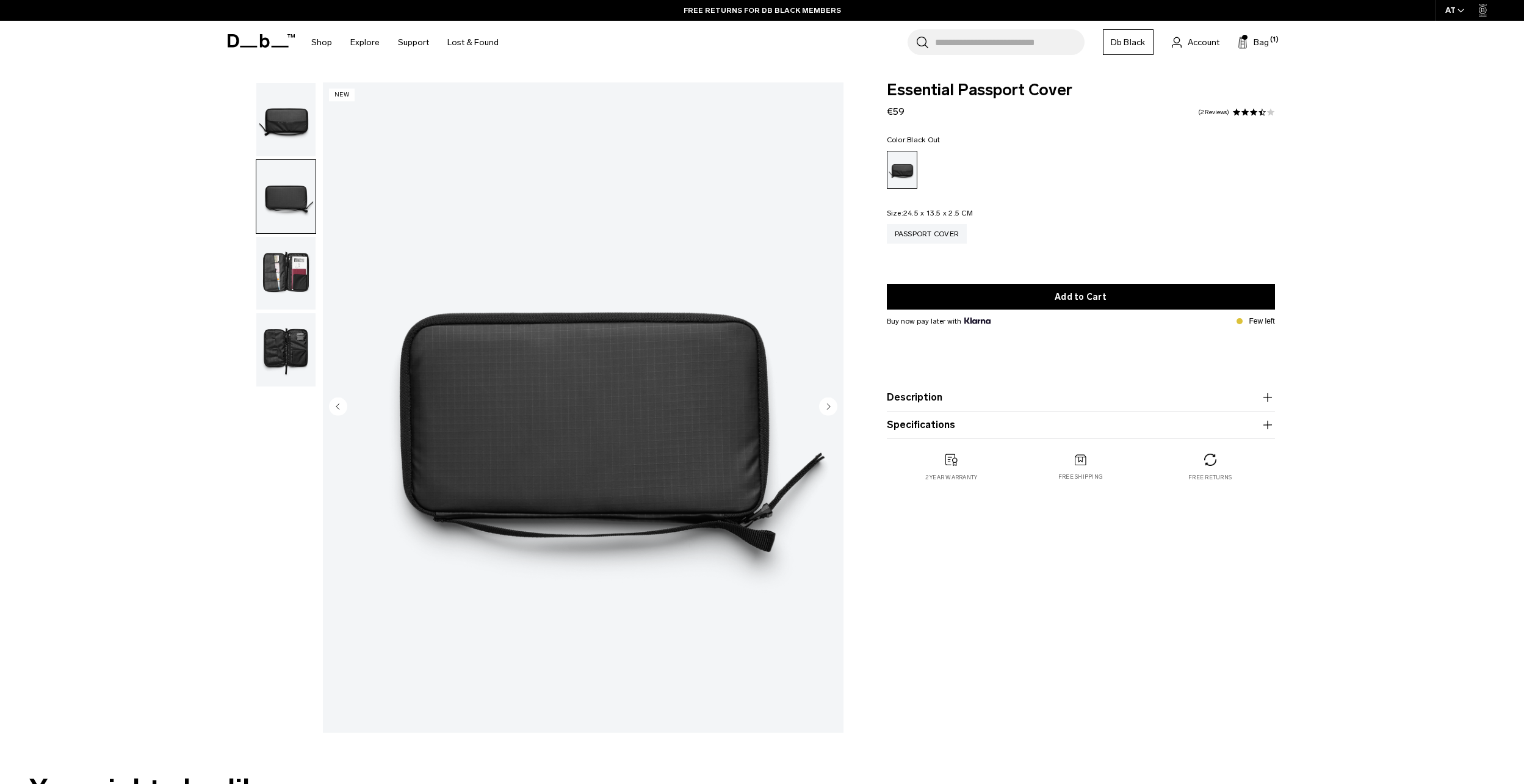
click at [274, 239] on img "button" at bounding box center [285, 273] width 59 height 73
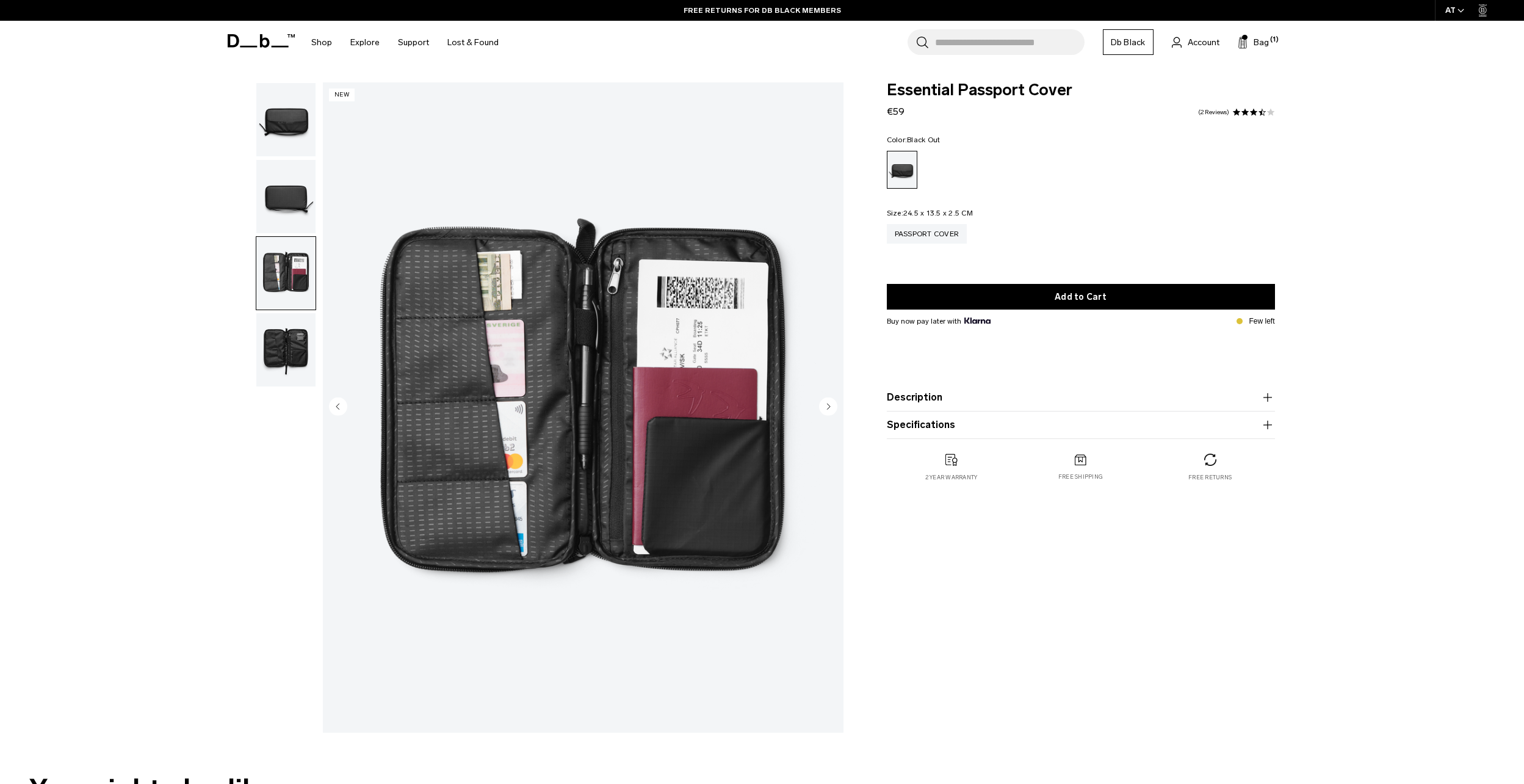
click at [283, 344] on img "button" at bounding box center [285, 350] width 59 height 73
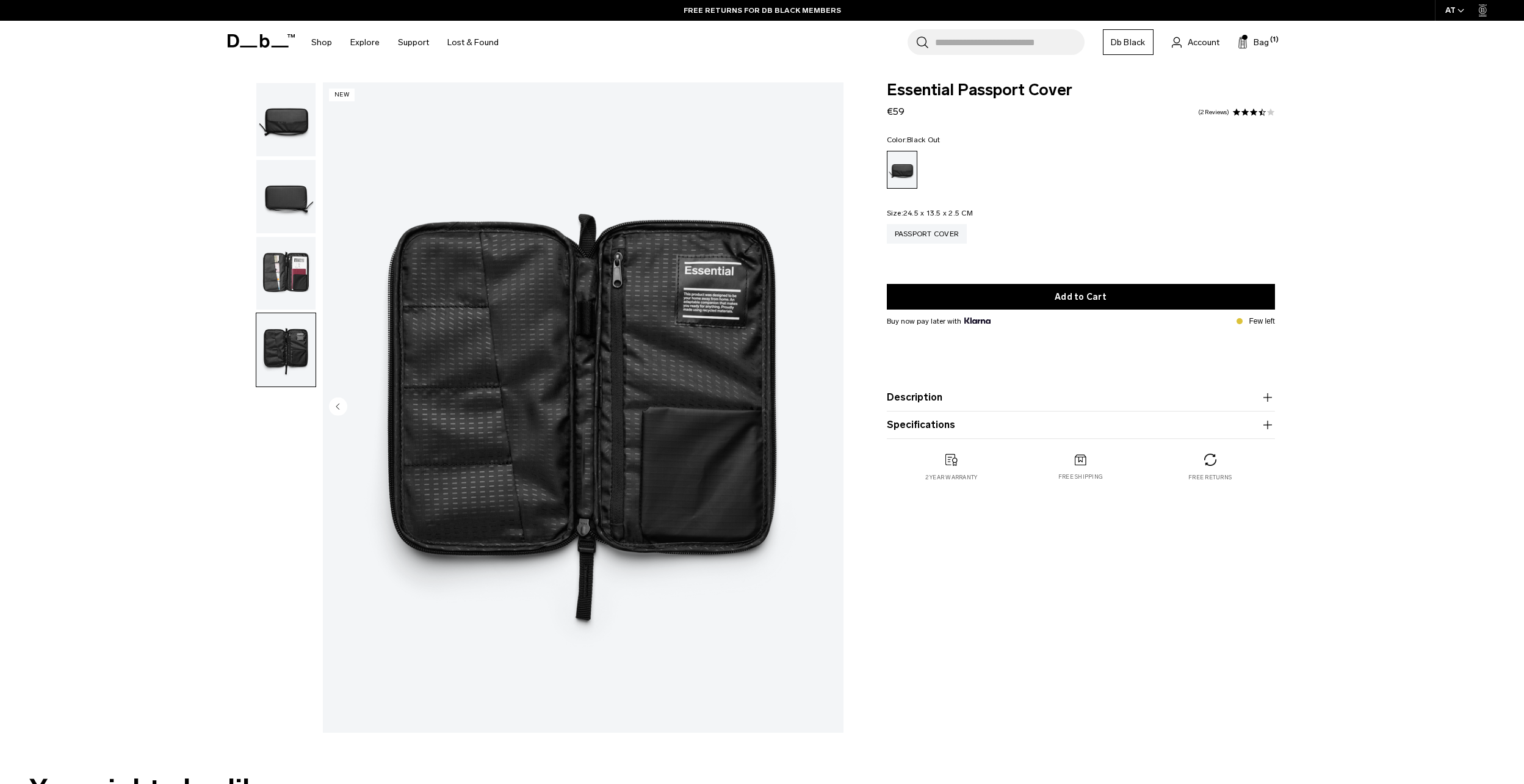
click at [292, 133] on img "button" at bounding box center [285, 120] width 59 height 73
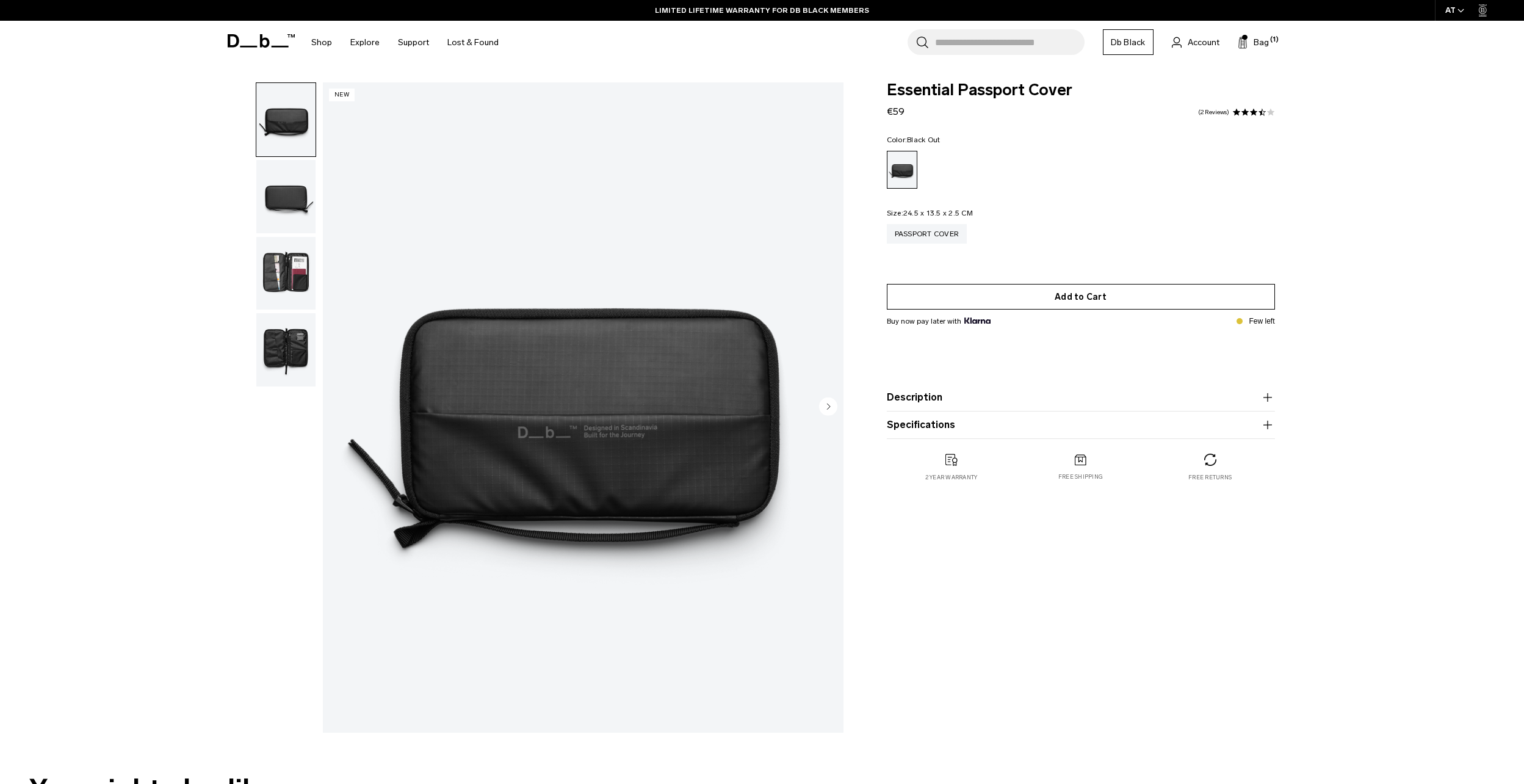
click at [998, 294] on button "Add to Cart" at bounding box center [1081, 296] width 388 height 26
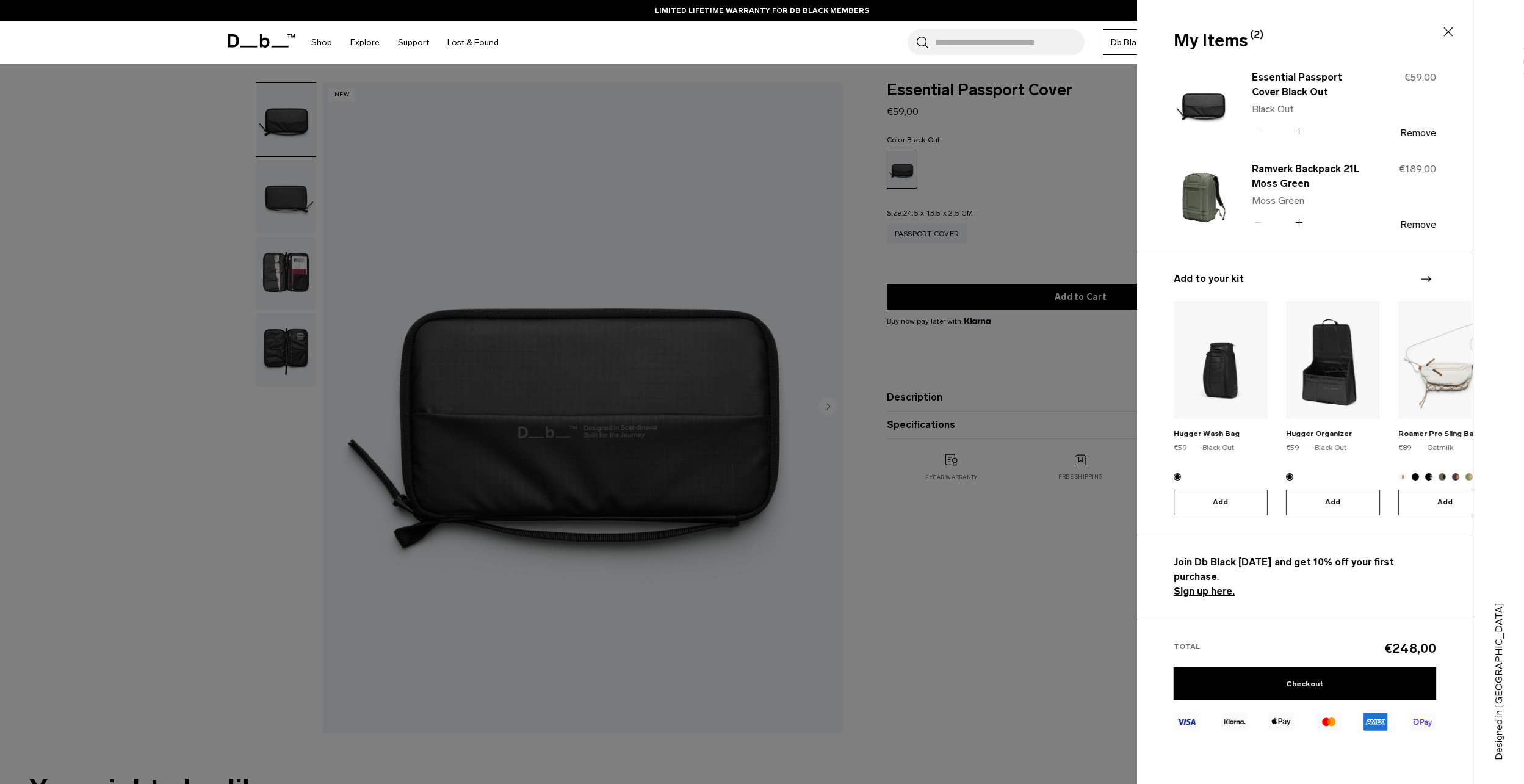
click at [1451, 32] on icon at bounding box center [1448, 31] width 14 height 14
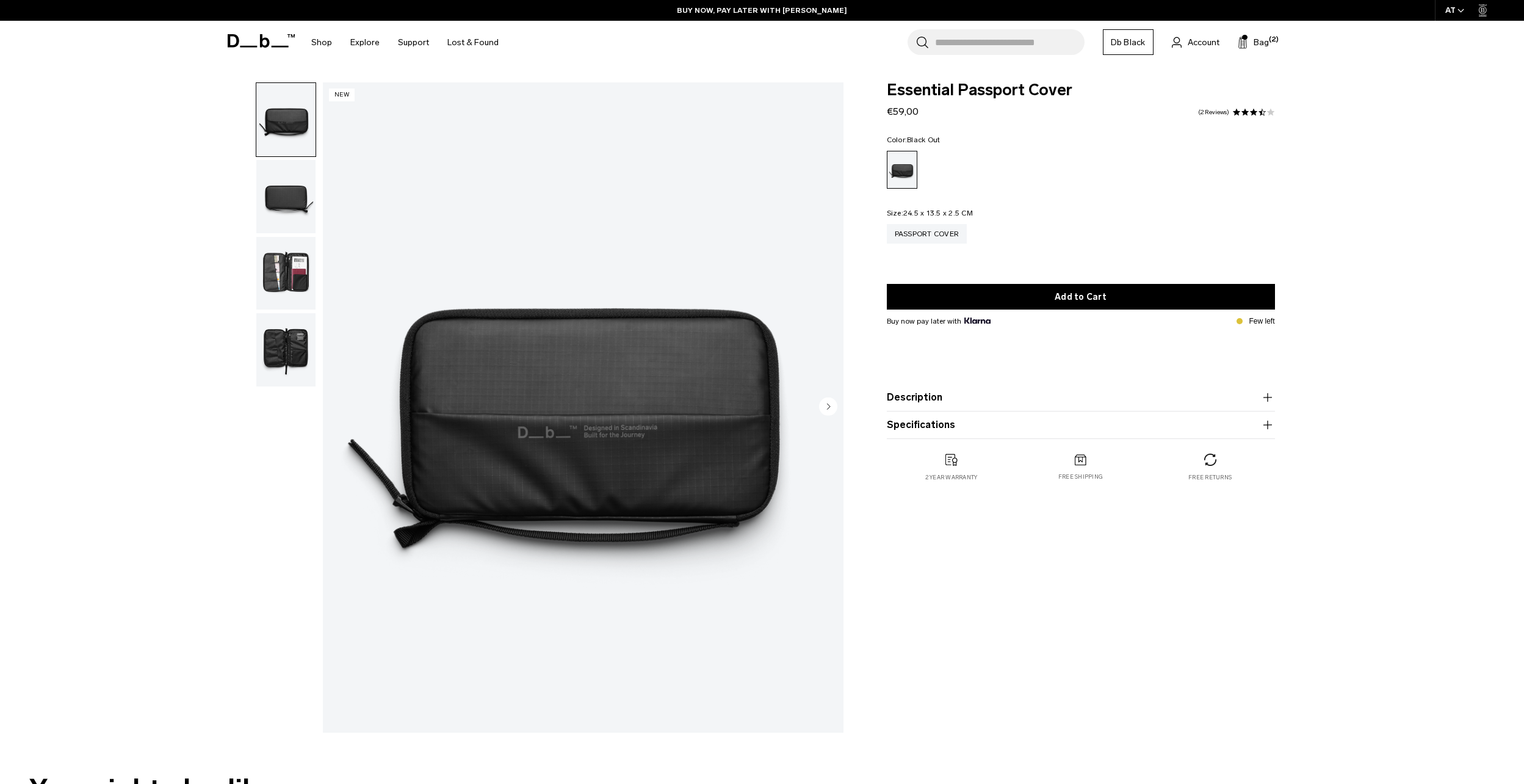
click at [893, 566] on div "Essential Passport Cover €59,00 3.5 star rating 2 Reviews Color: Black Out Out …" at bounding box center [1081, 409] width 462 height 656
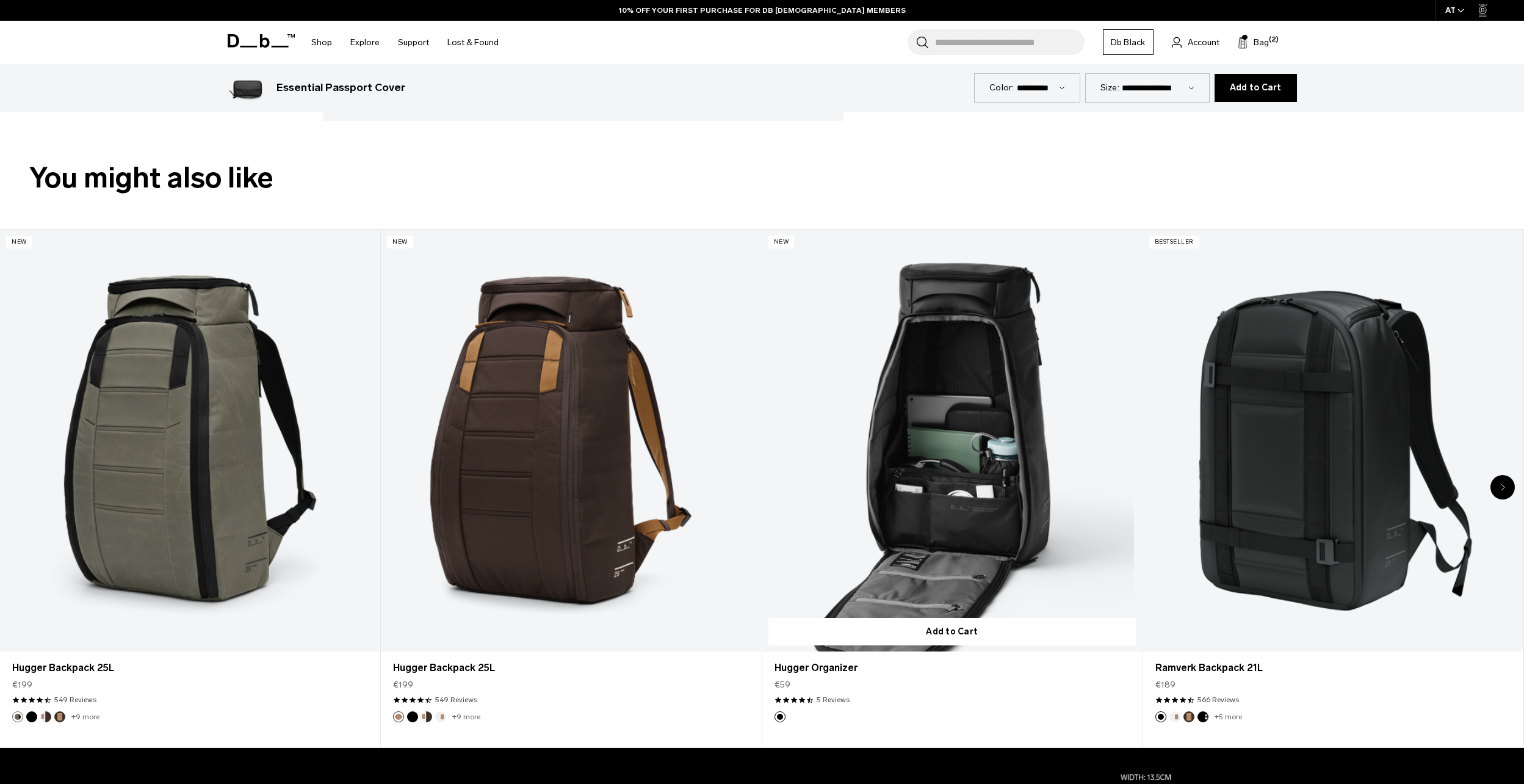
scroll to position [610, 0]
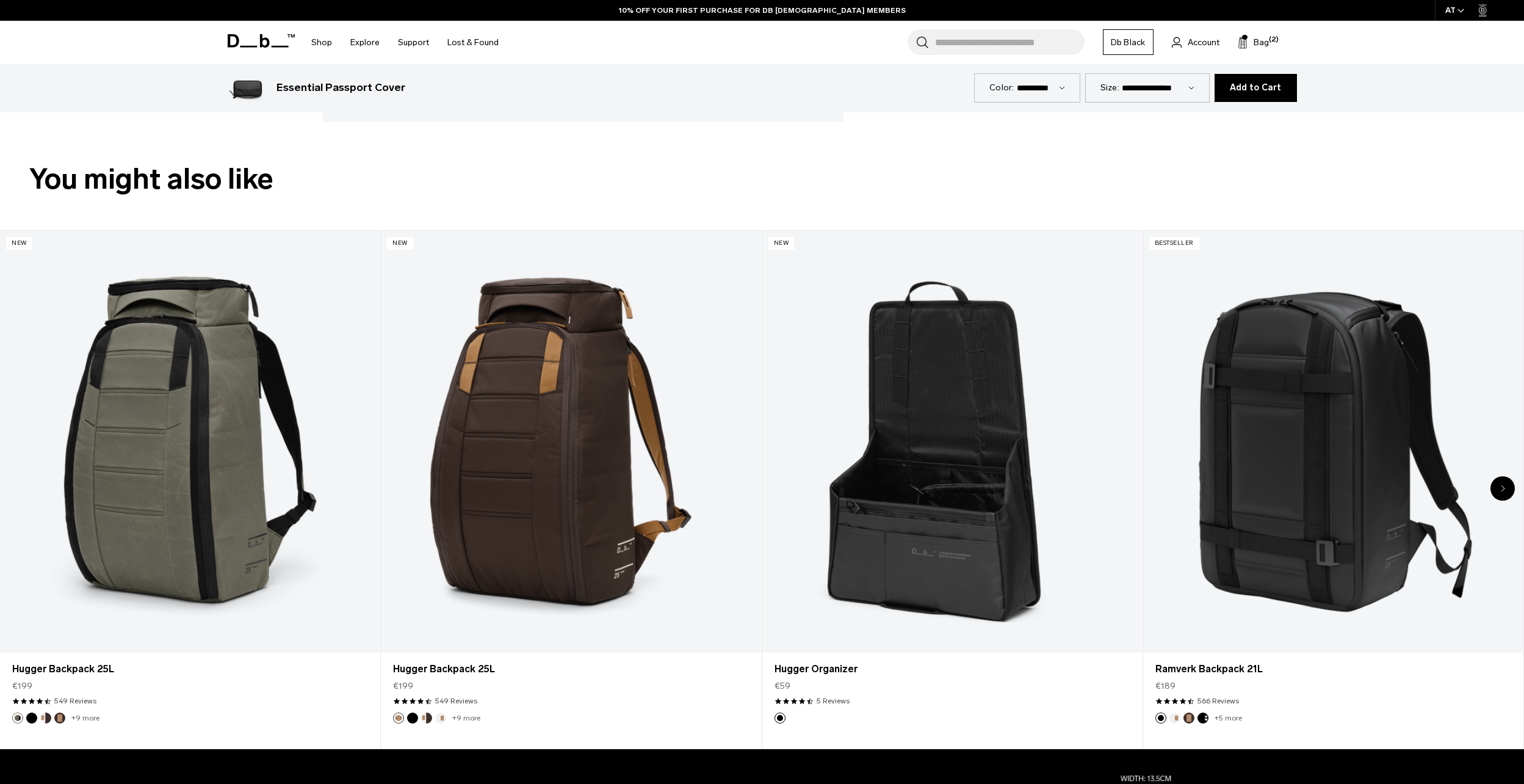
click at [1509, 490] on div "Next slide" at bounding box center [1502, 488] width 24 height 24
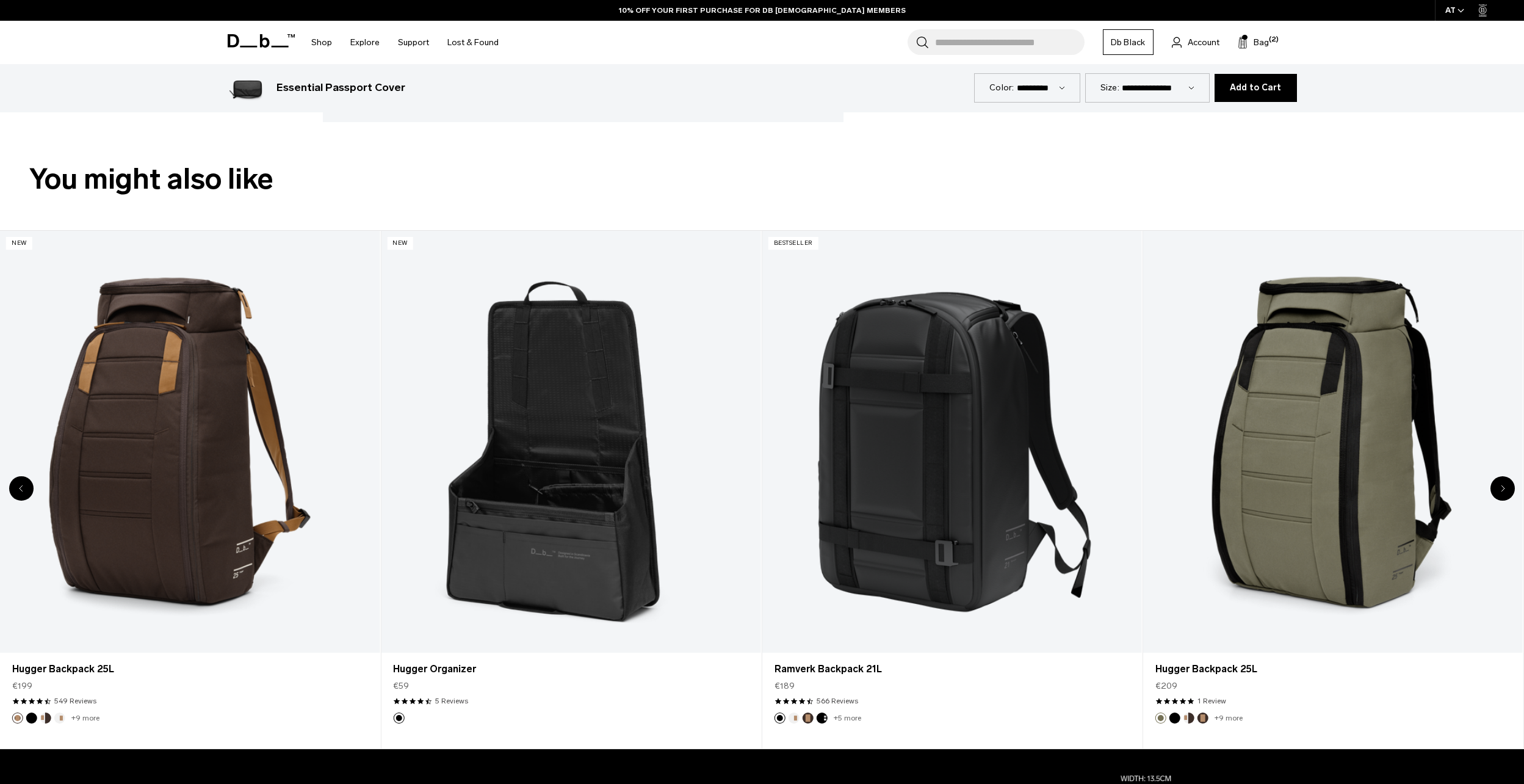
click at [1509, 490] on div "Next slide" at bounding box center [1502, 488] width 24 height 24
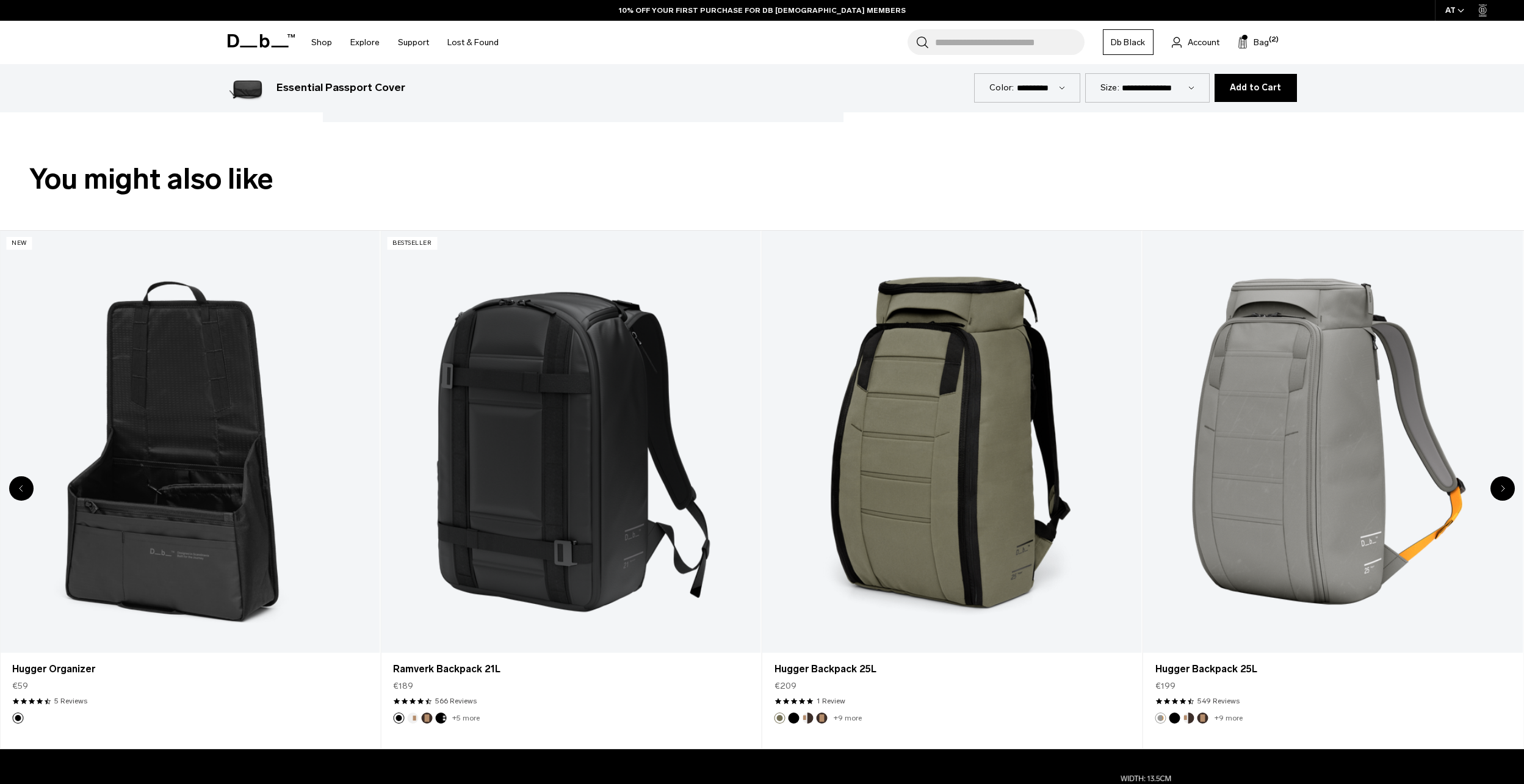
click at [1506, 488] on div "Next slide" at bounding box center [1502, 488] width 24 height 24
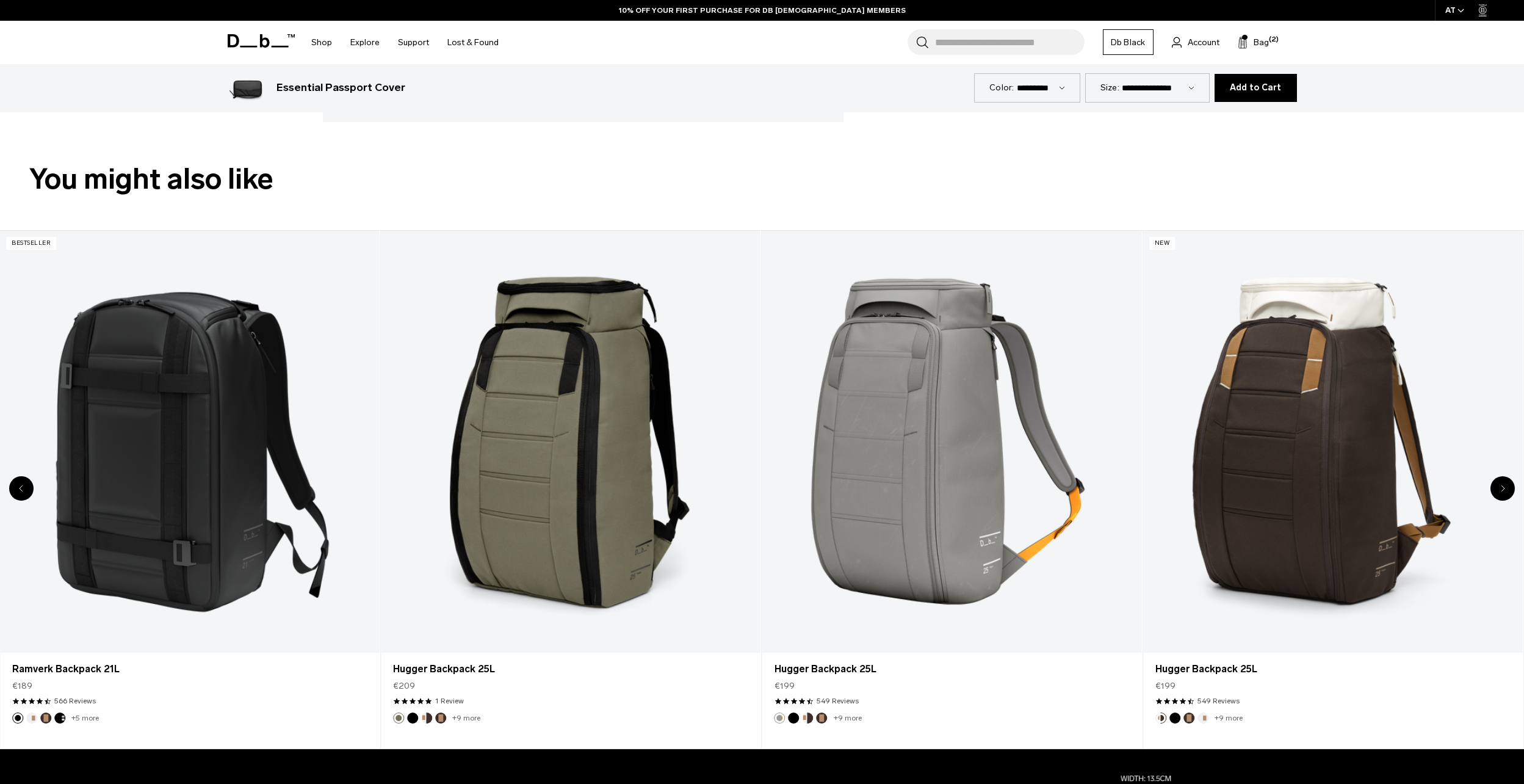
click at [1506, 488] on div "Next slide" at bounding box center [1502, 488] width 24 height 24
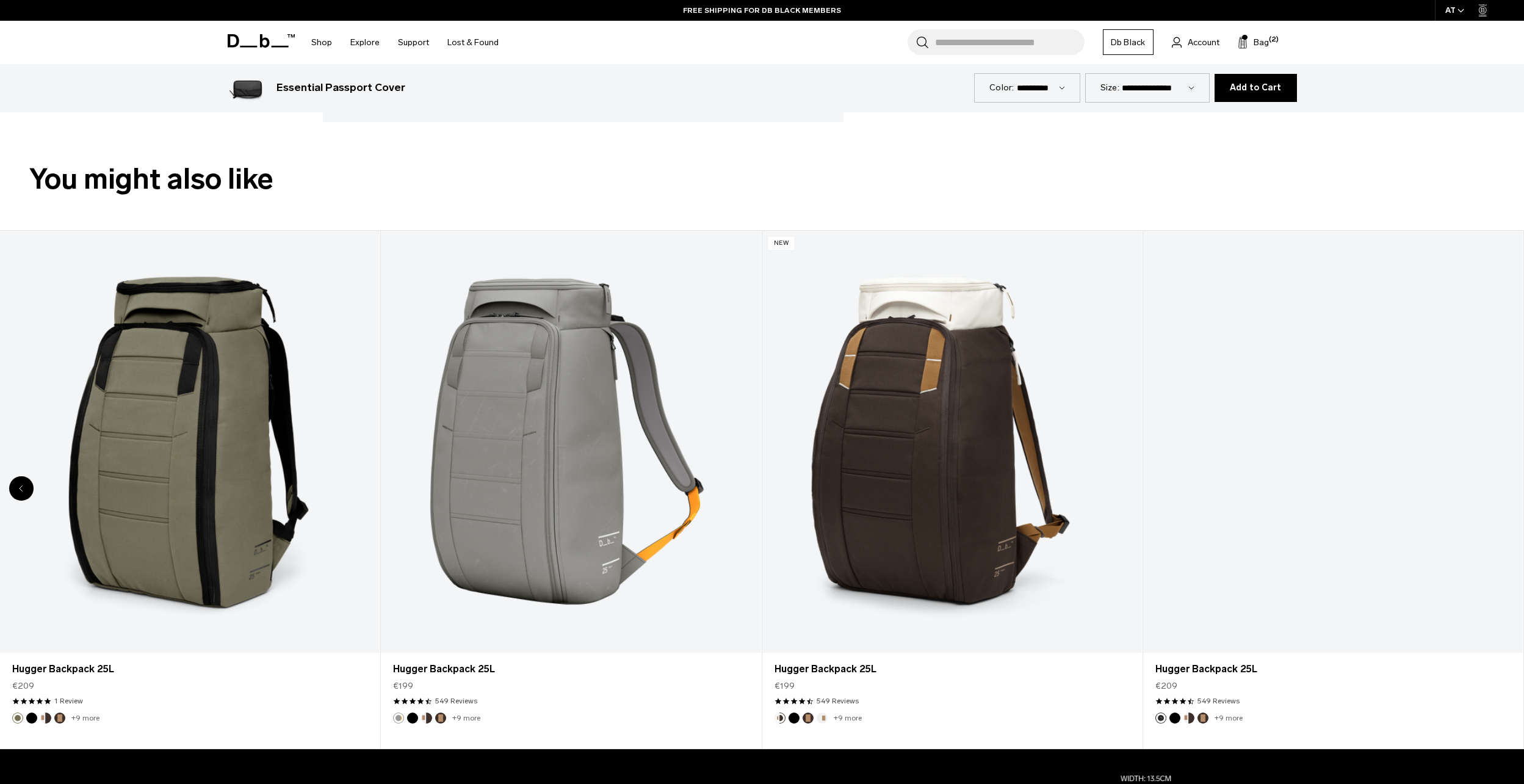
click at [1506, 488] on div "8 / 8" at bounding box center [1333, 441] width 380 height 422
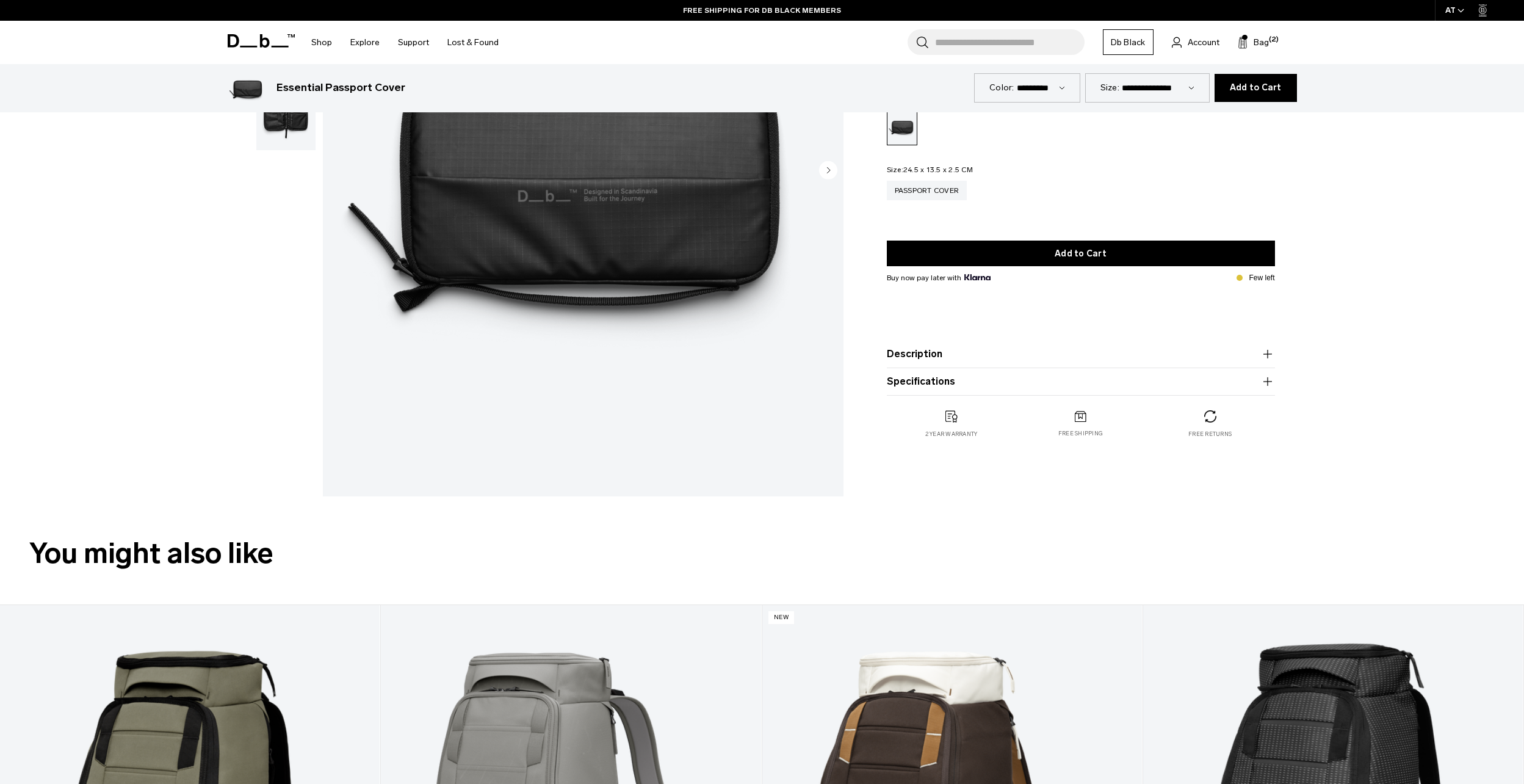
scroll to position [0, 0]
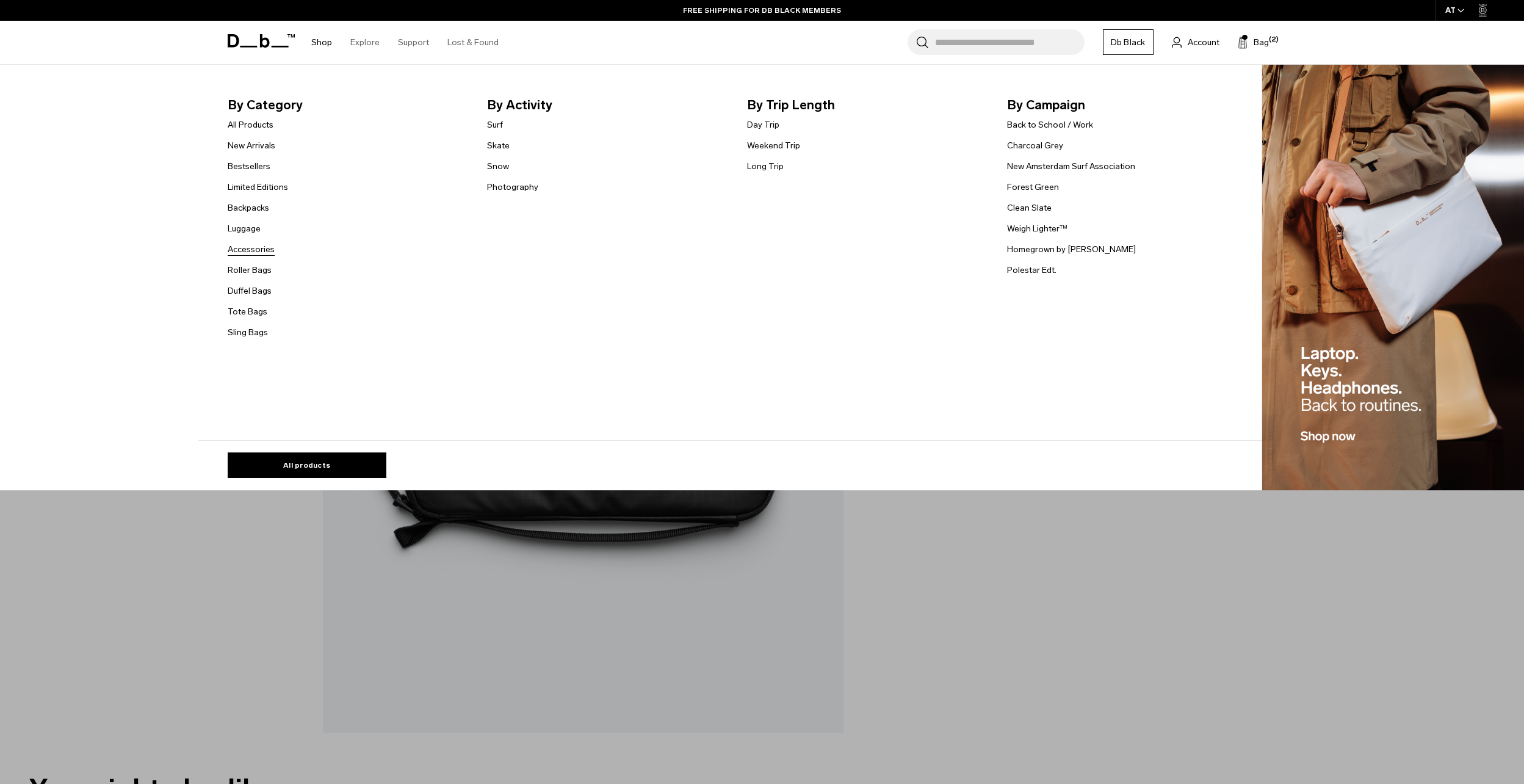
click at [256, 250] on link "Accessories" at bounding box center [251, 249] width 47 height 13
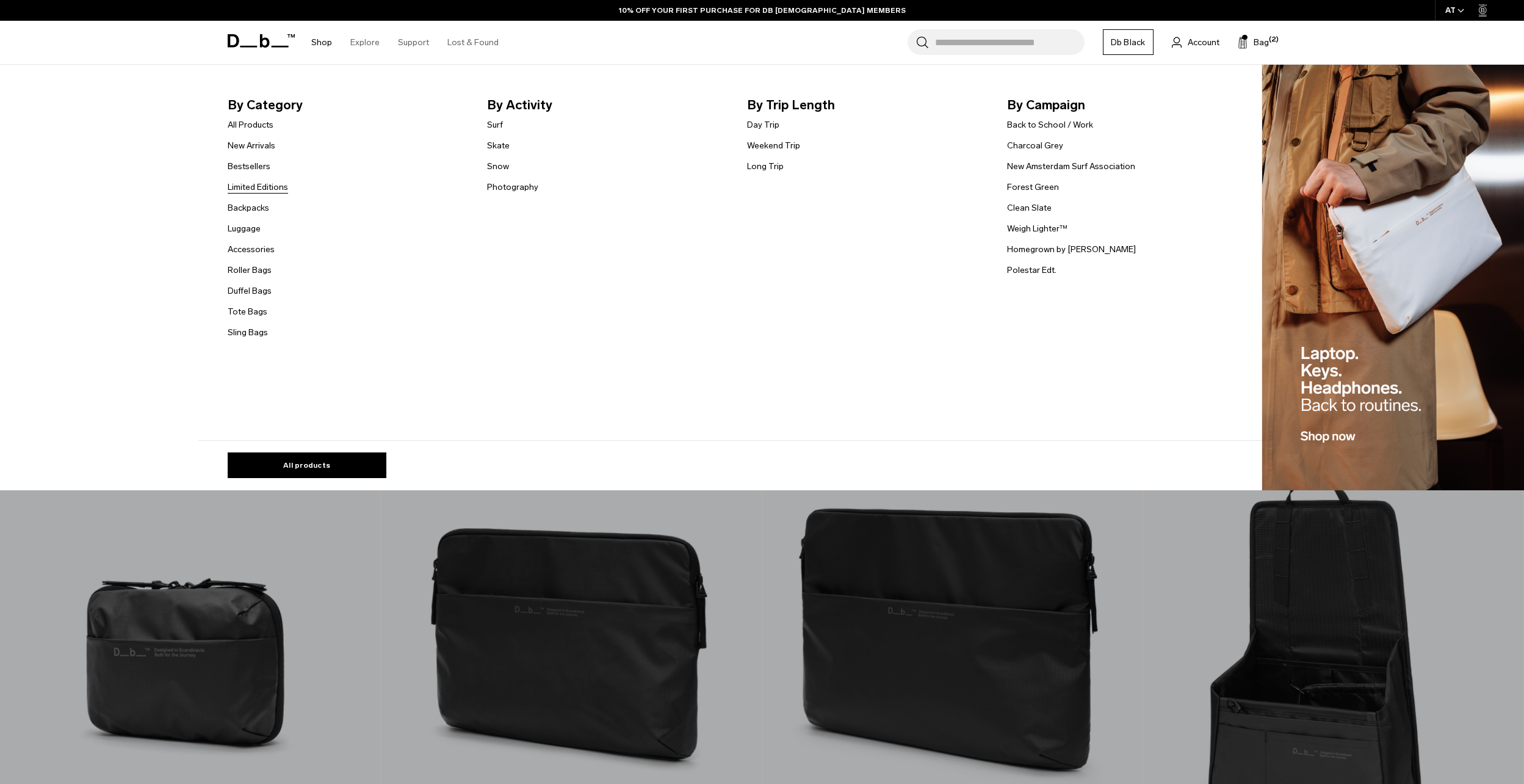
click at [256, 186] on link "Limited Editions" at bounding box center [258, 186] width 61 height 13
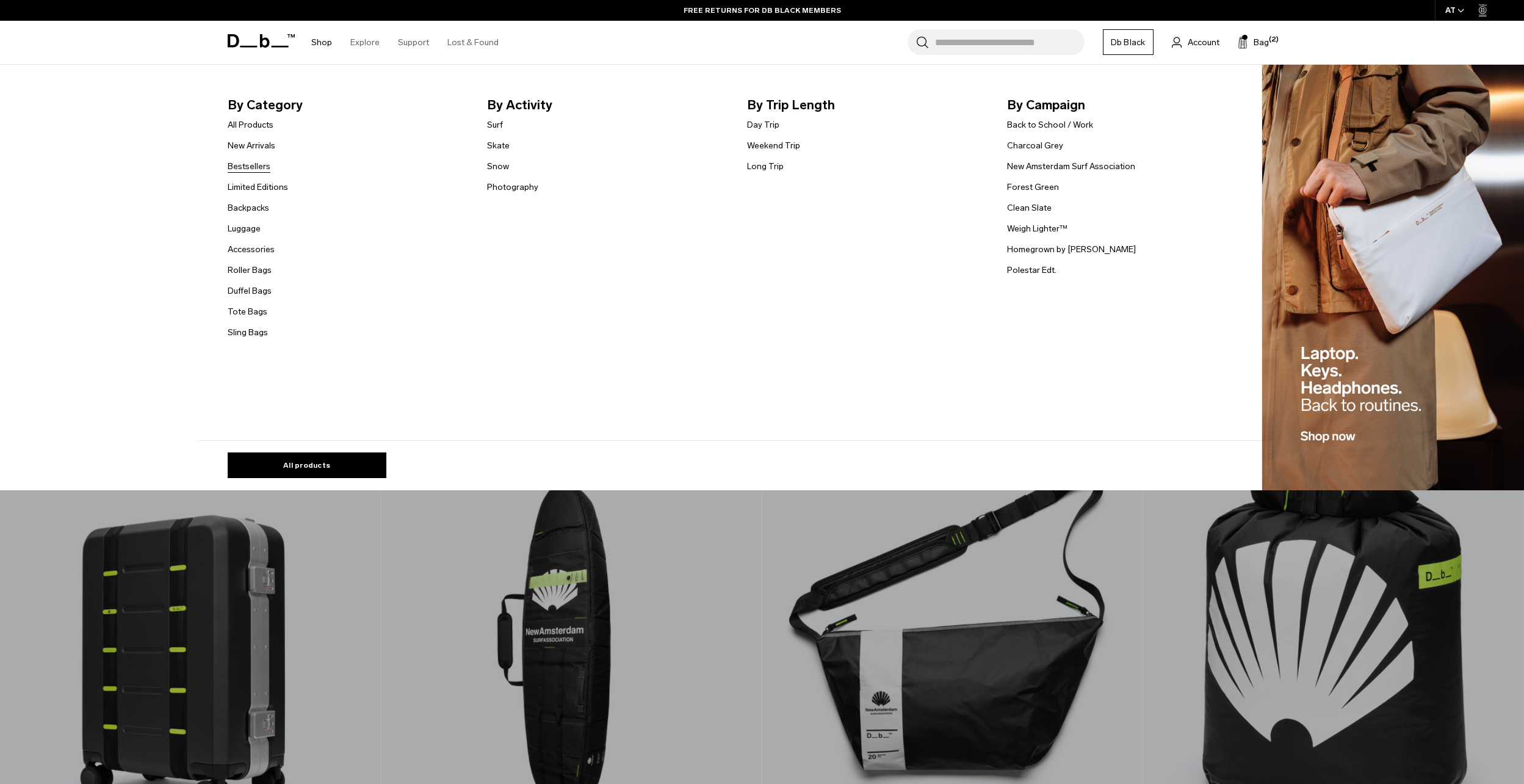
click at [257, 163] on link "Bestsellers" at bounding box center [249, 166] width 42 height 13
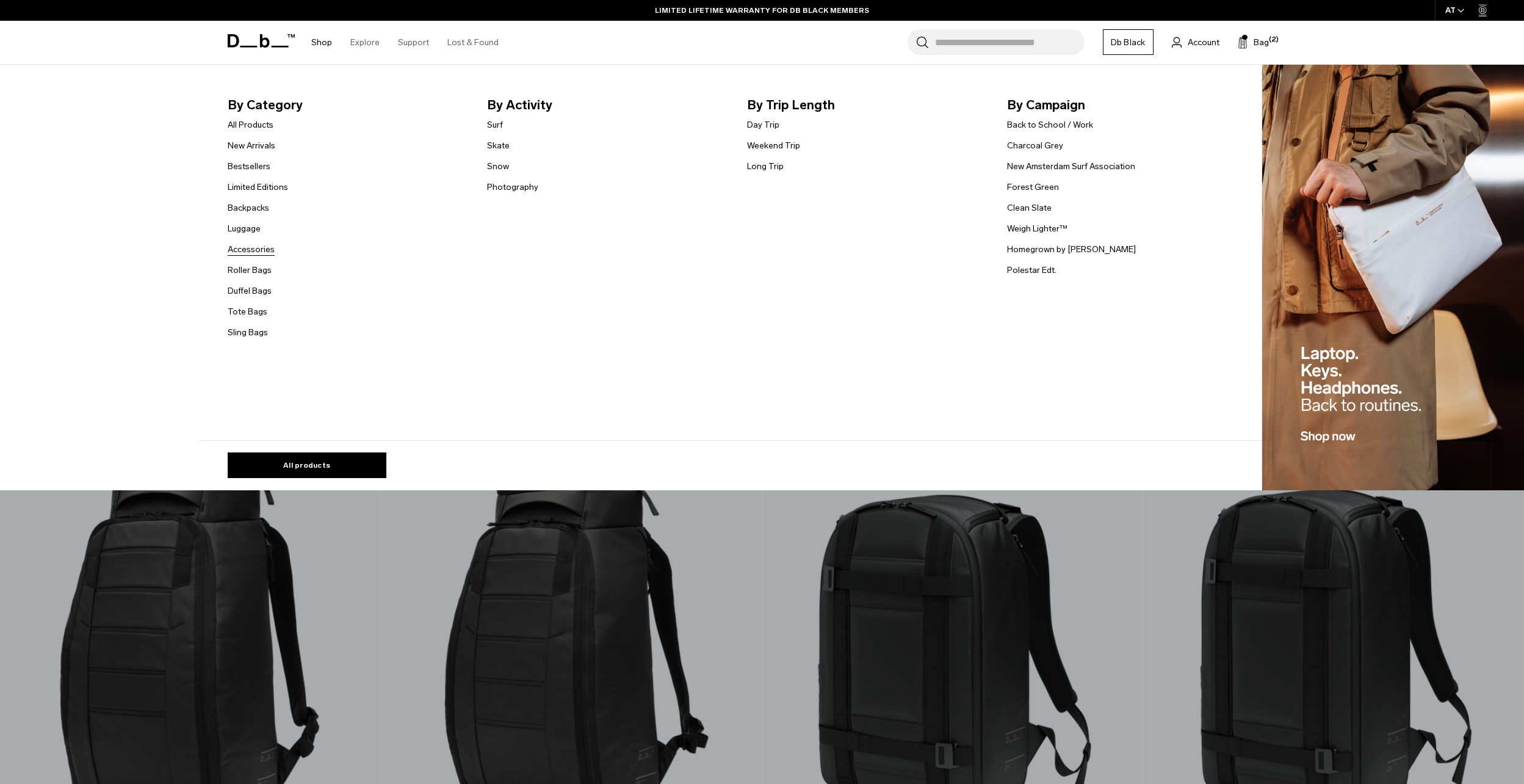
click at [258, 251] on link "Accessories" at bounding box center [251, 249] width 47 height 13
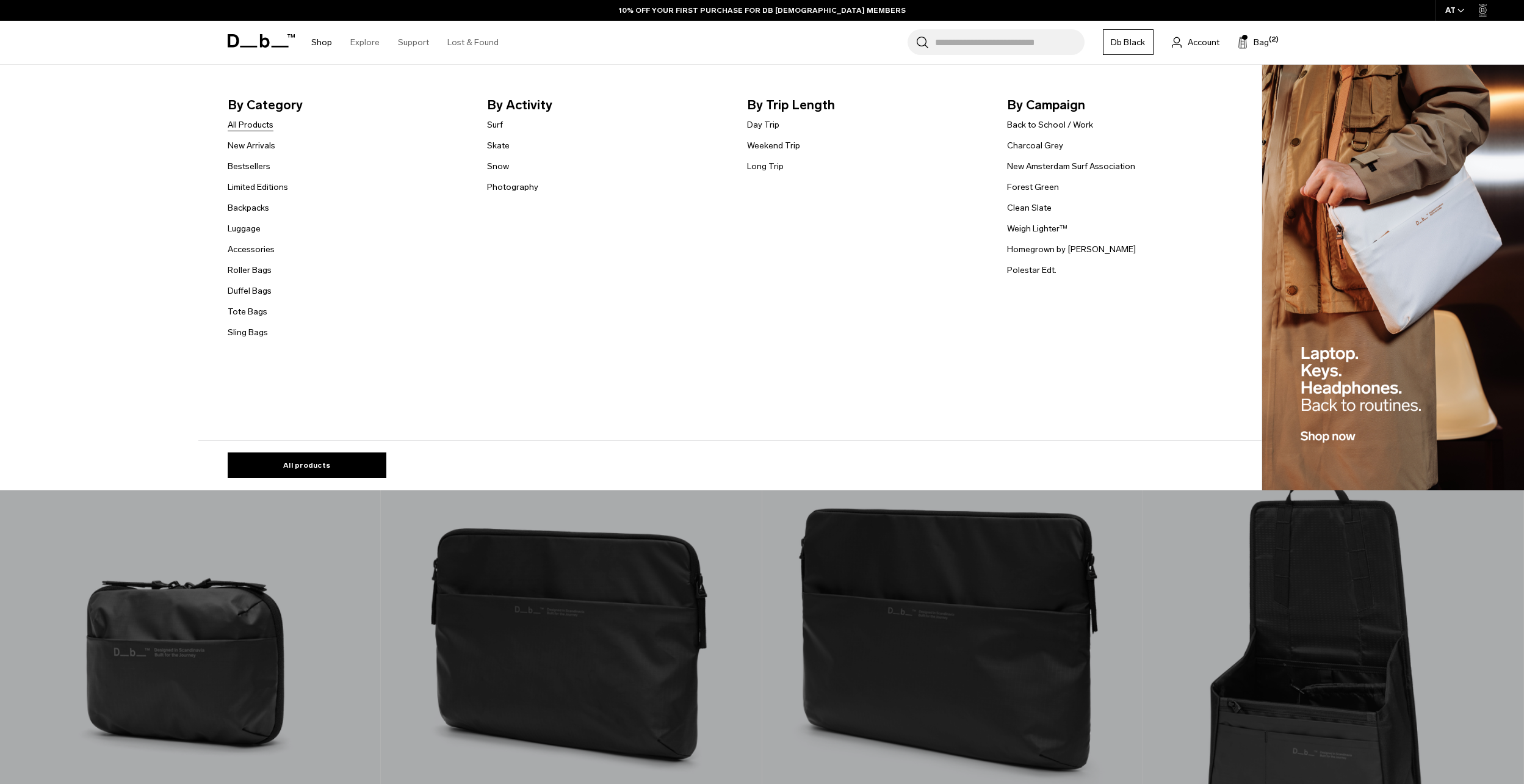
click at [269, 121] on link "All Products" at bounding box center [250, 125] width 45 height 13
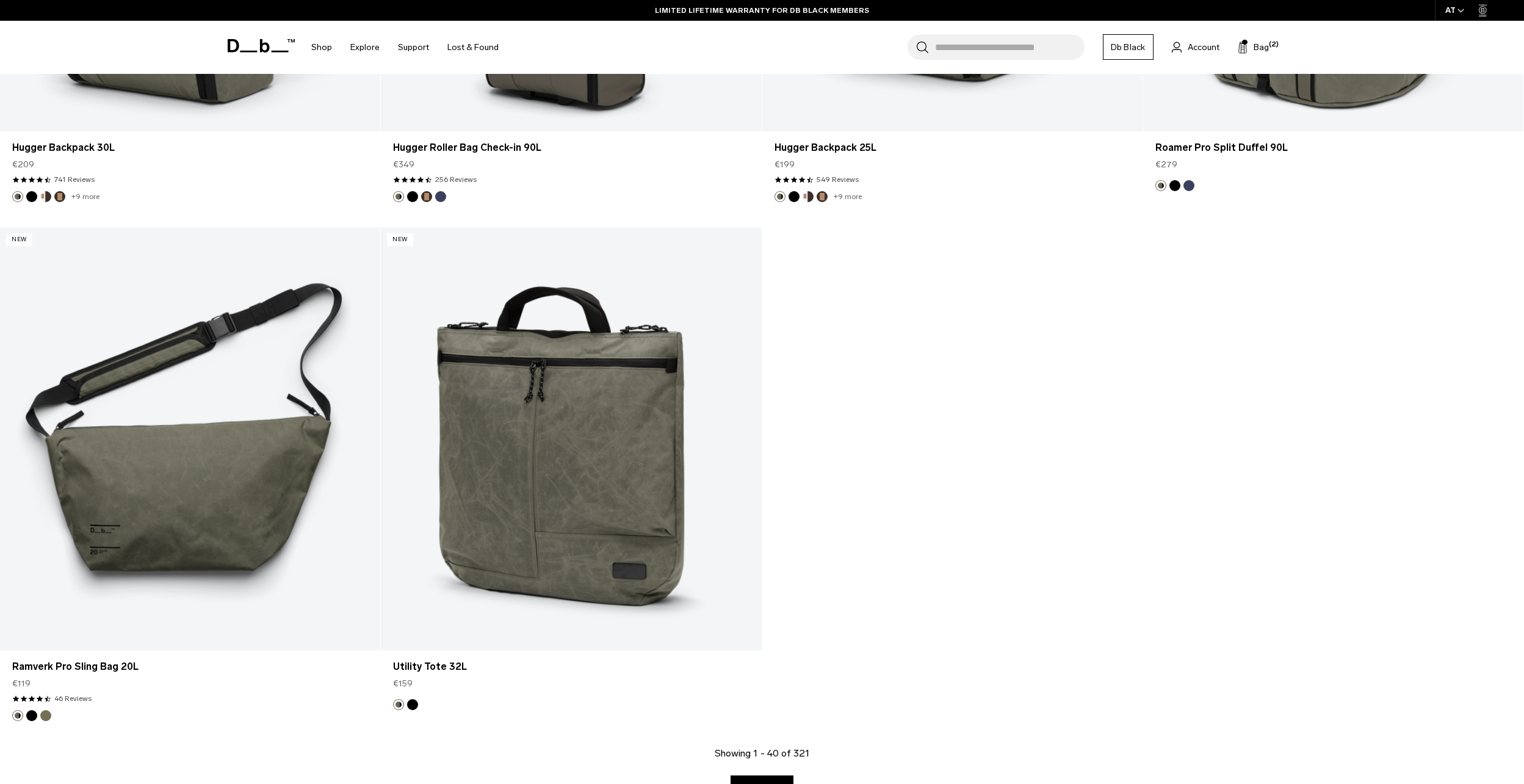
scroll to position [6306, 0]
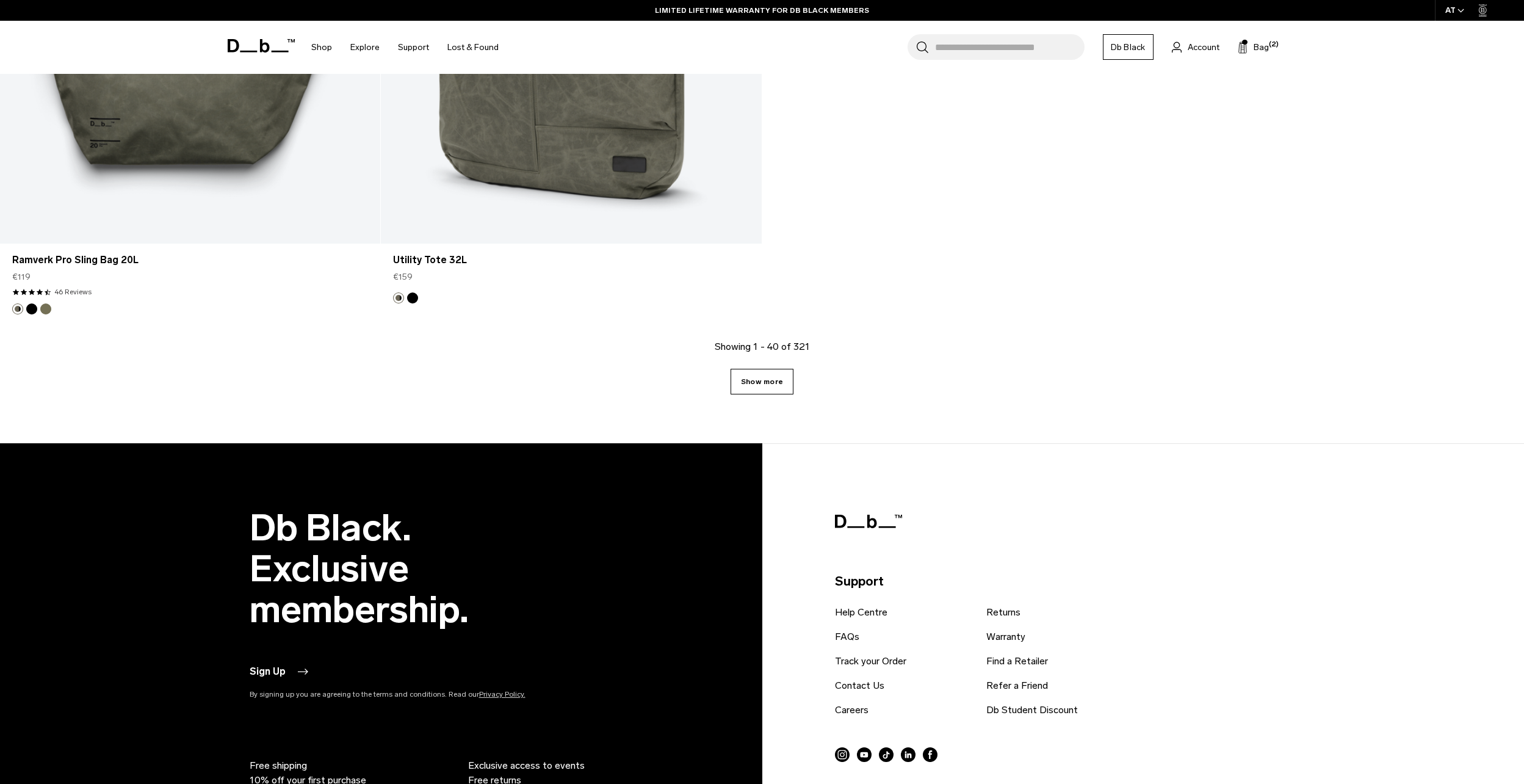
click at [748, 381] on link "Show more" at bounding box center [762, 381] width 63 height 26
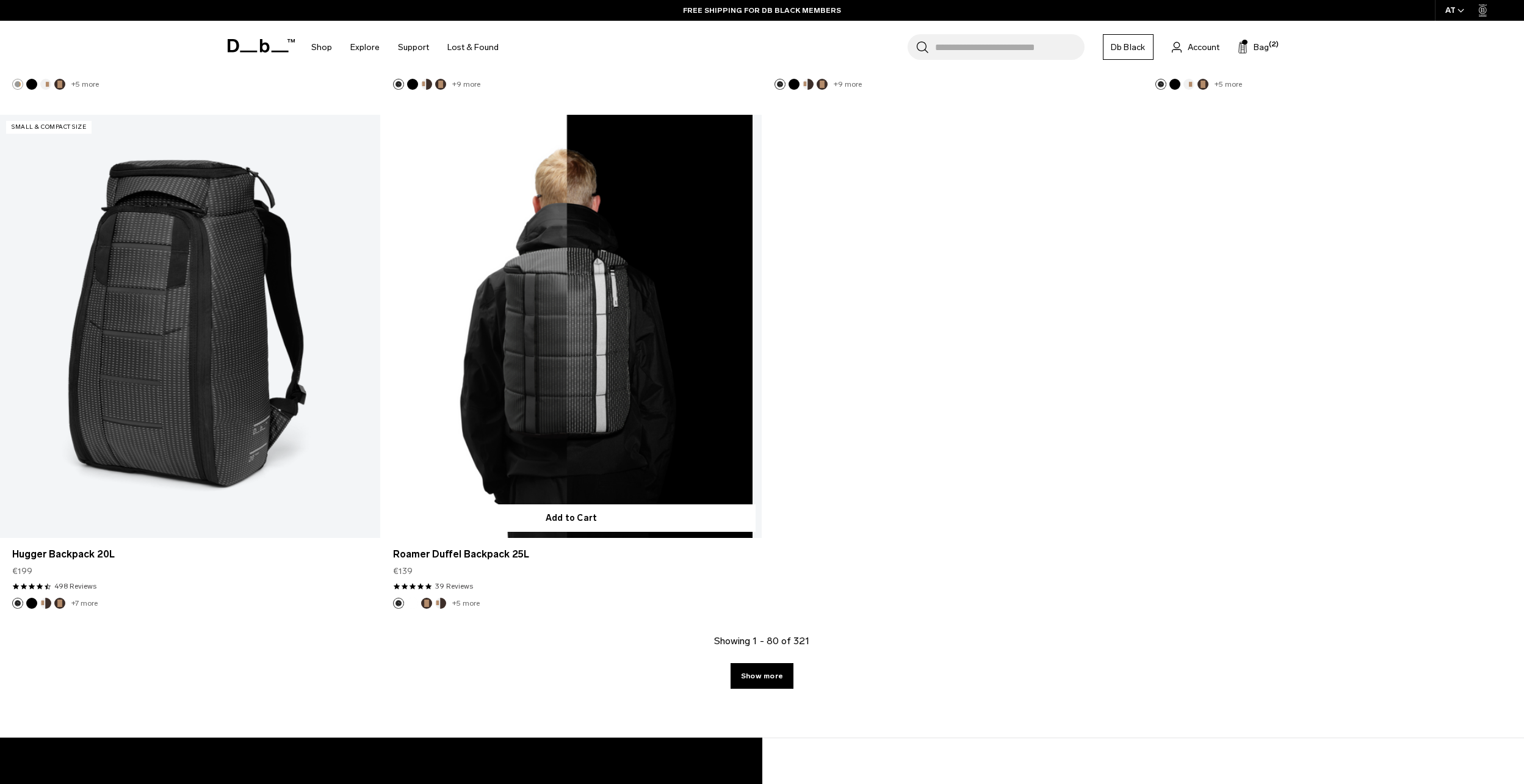
scroll to position [11257, 0]
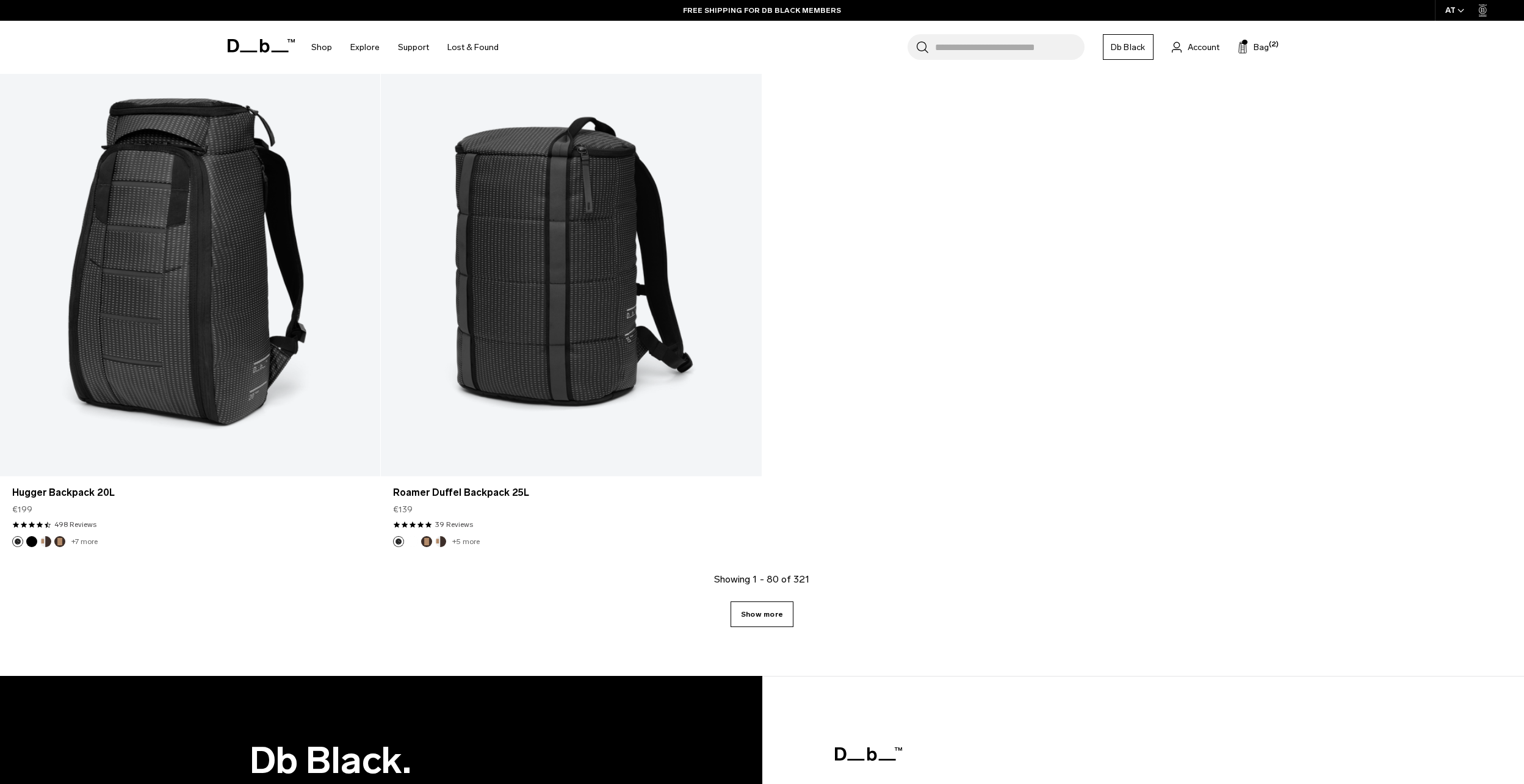
click at [782, 621] on link "Show more" at bounding box center [762, 614] width 63 height 26
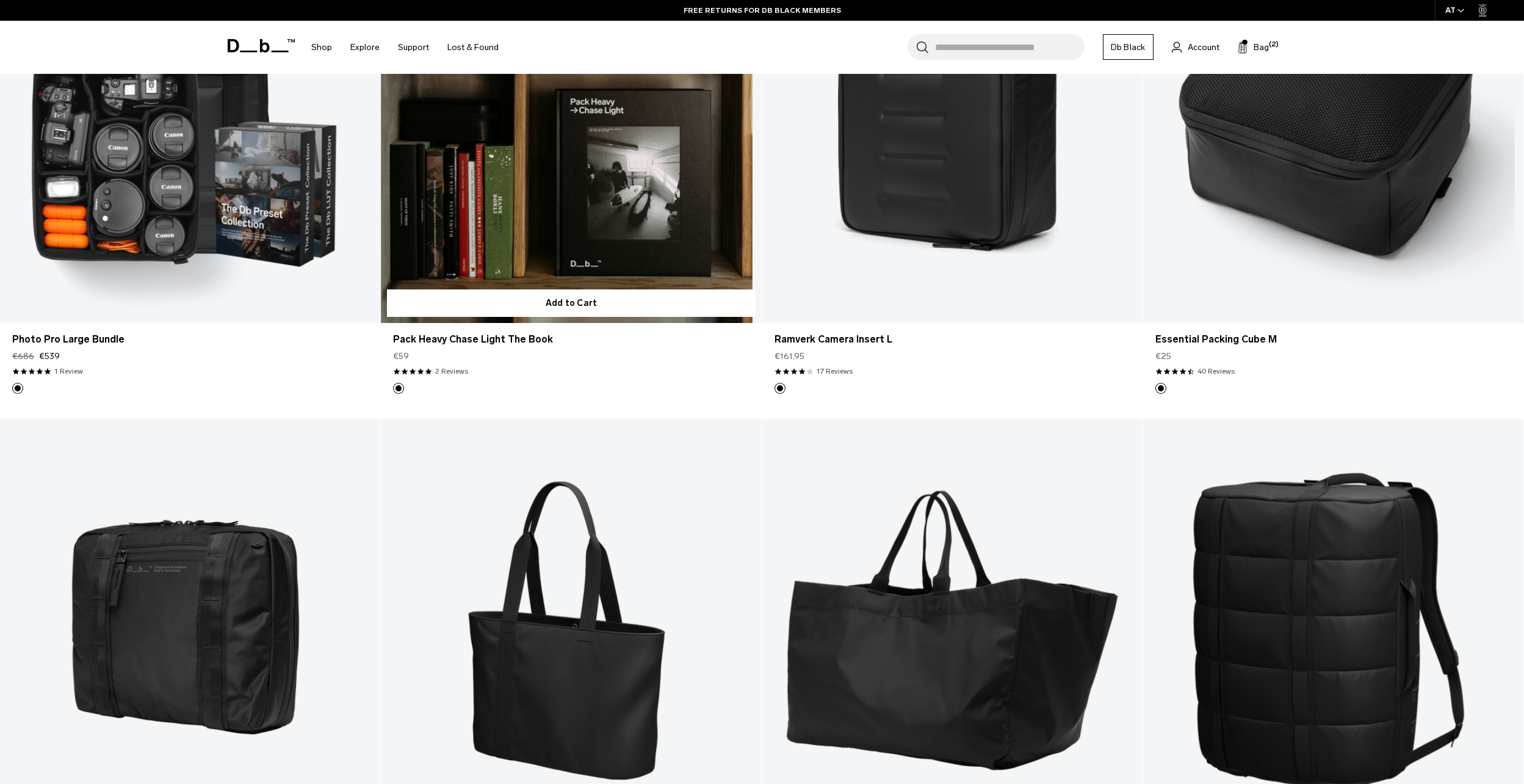
scroll to position [15134, 0]
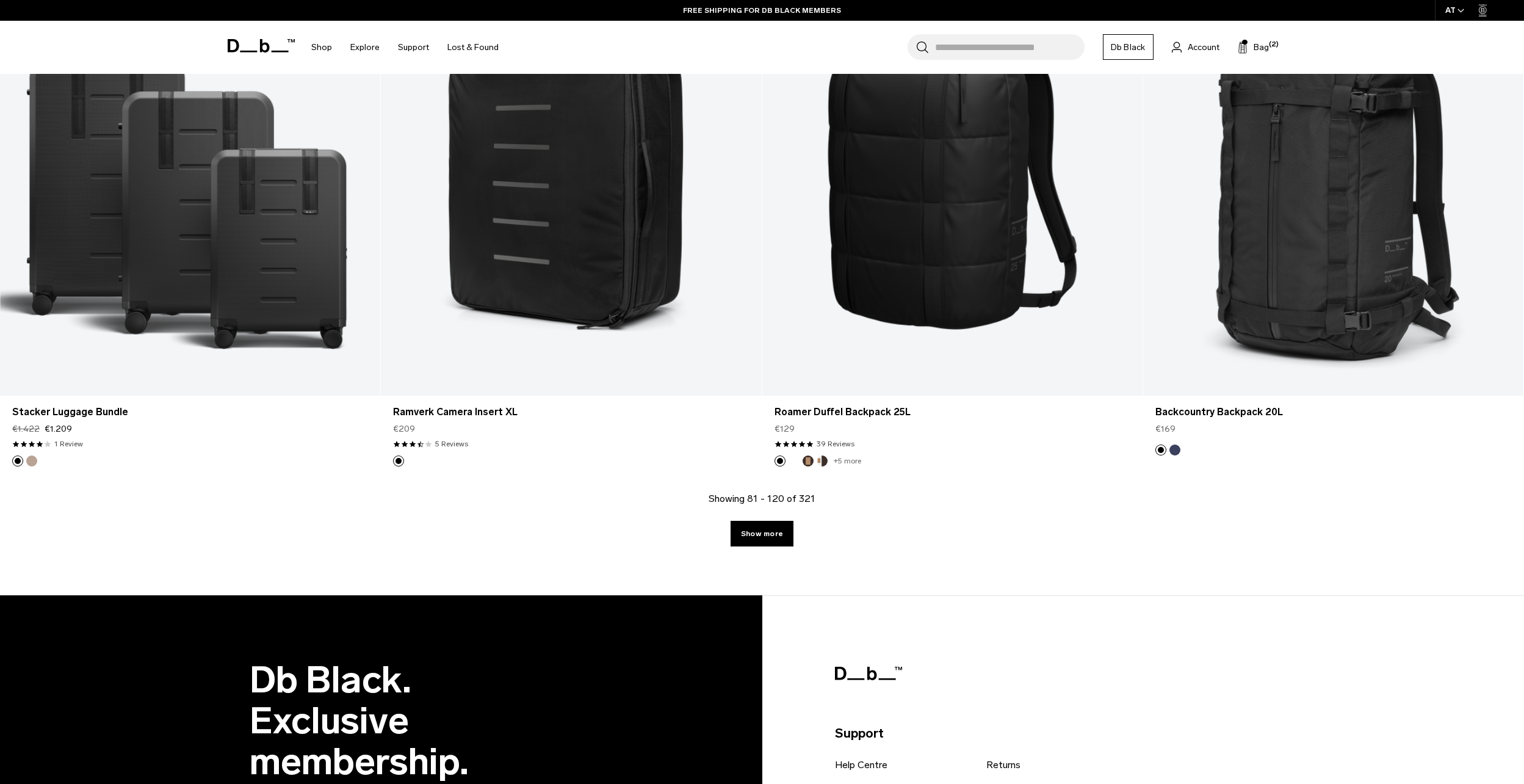
scroll to position [5345, 0]
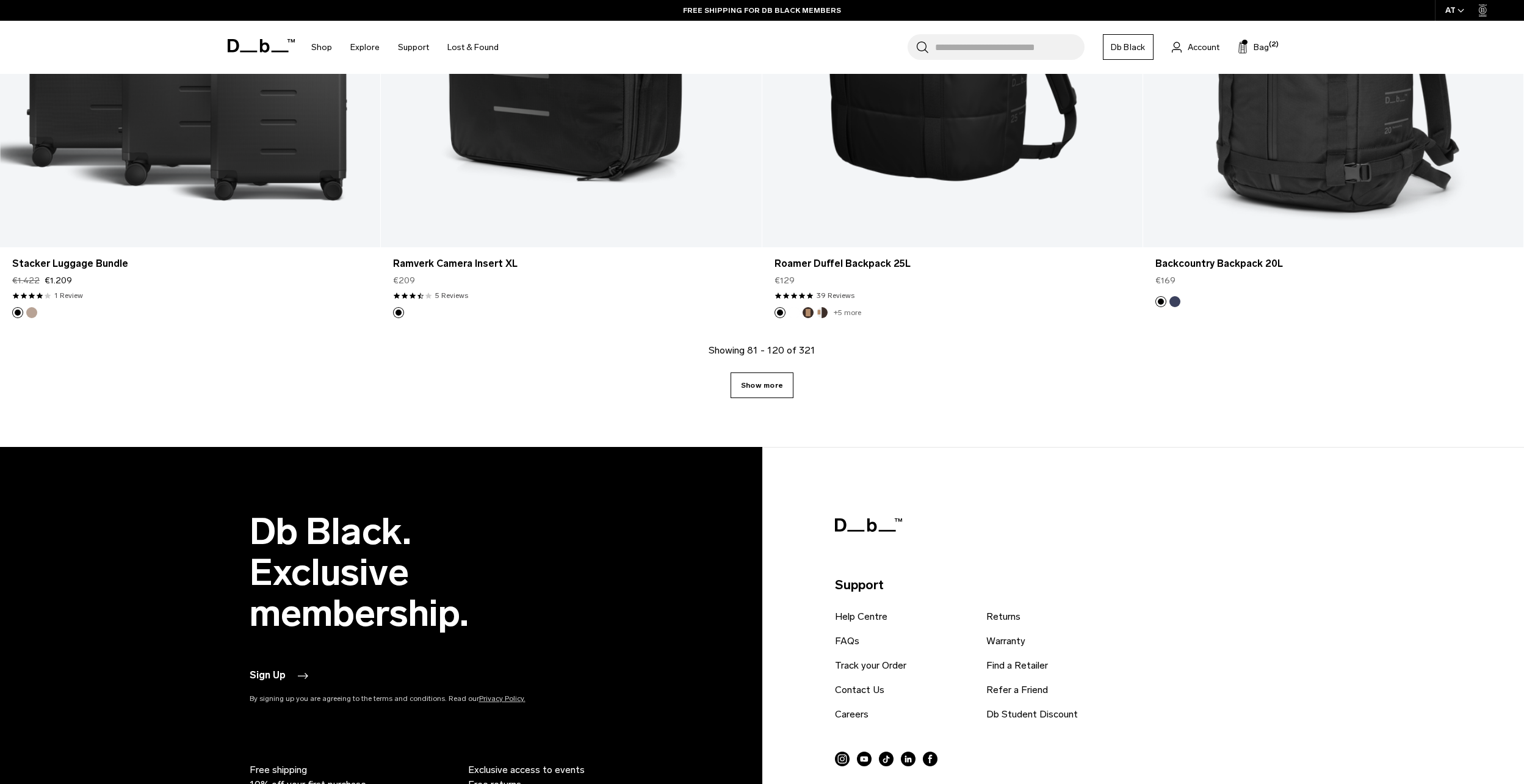
click at [765, 380] on link "Show more" at bounding box center [762, 385] width 63 height 26
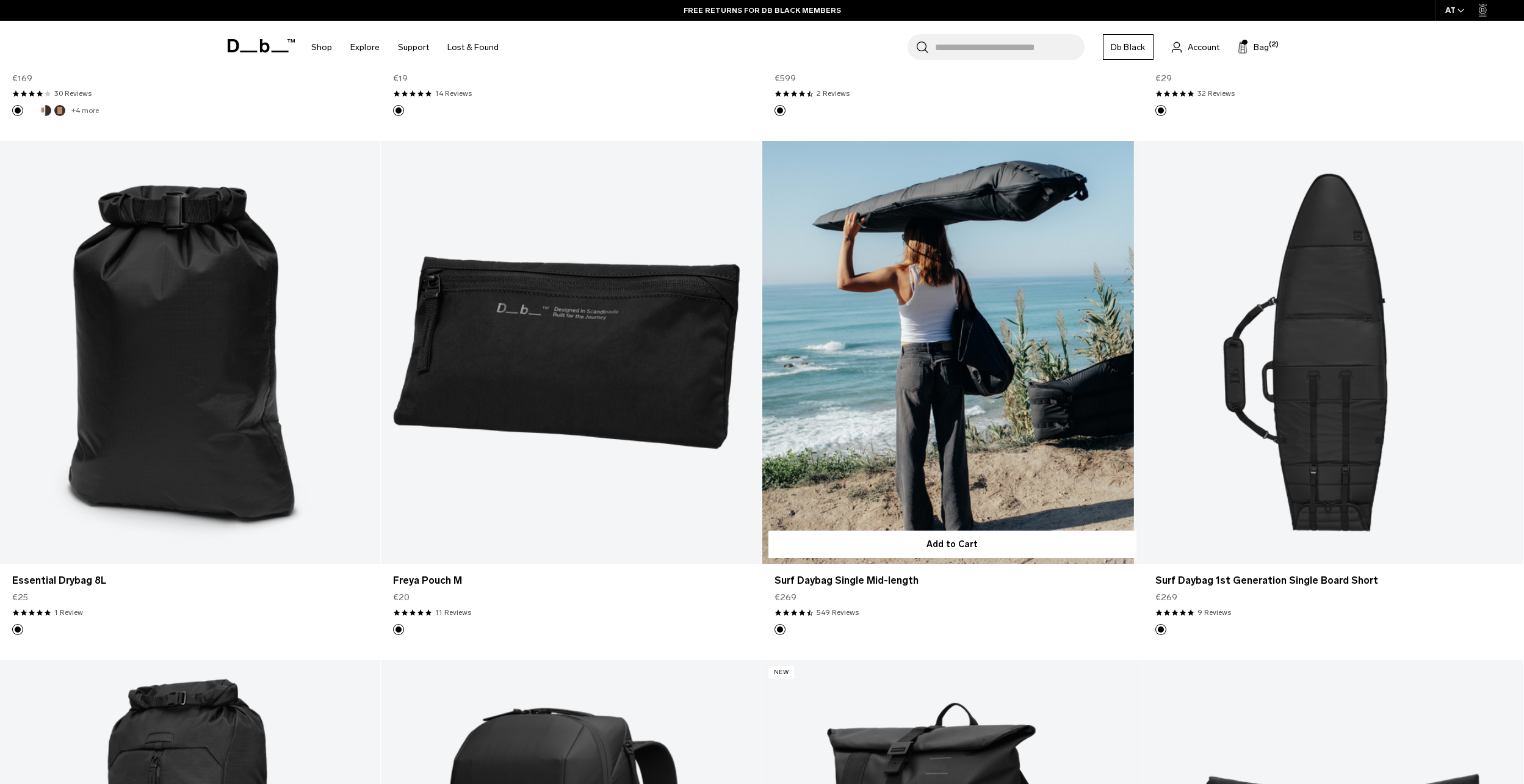
scroll to position [6612, 0]
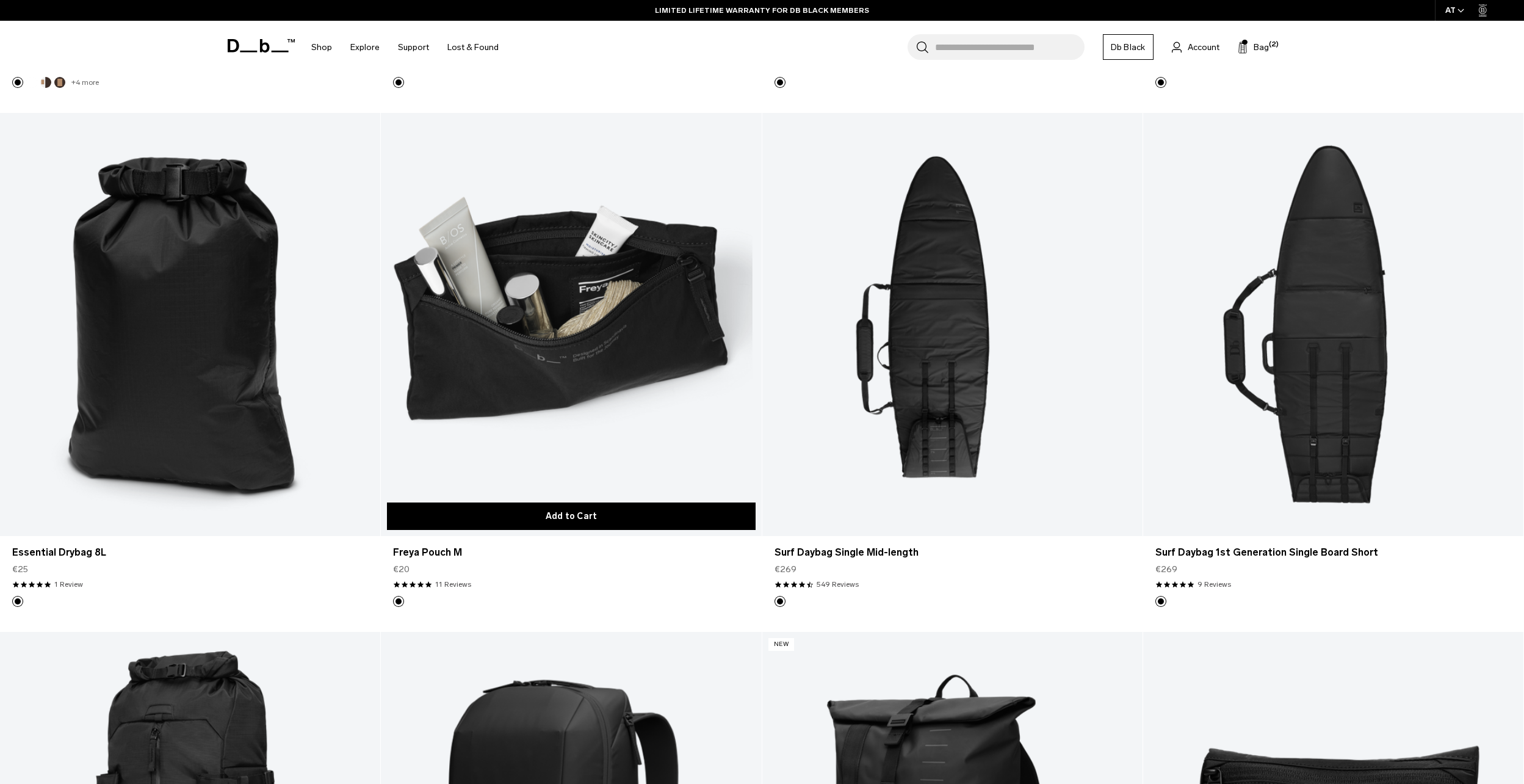
click at [558, 512] on button "Add to Cart" at bounding box center [571, 516] width 368 height 27
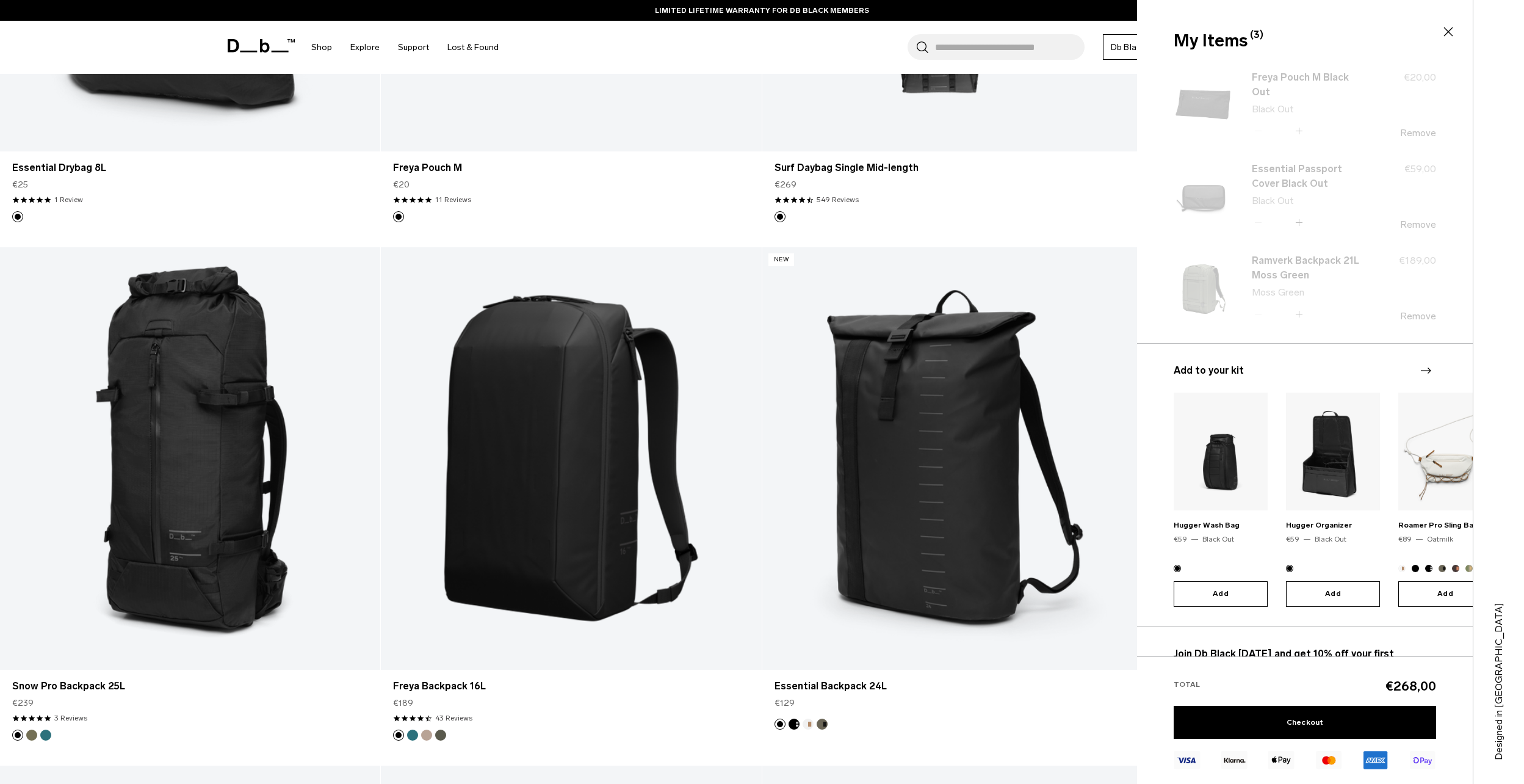
scroll to position [7018, 0]
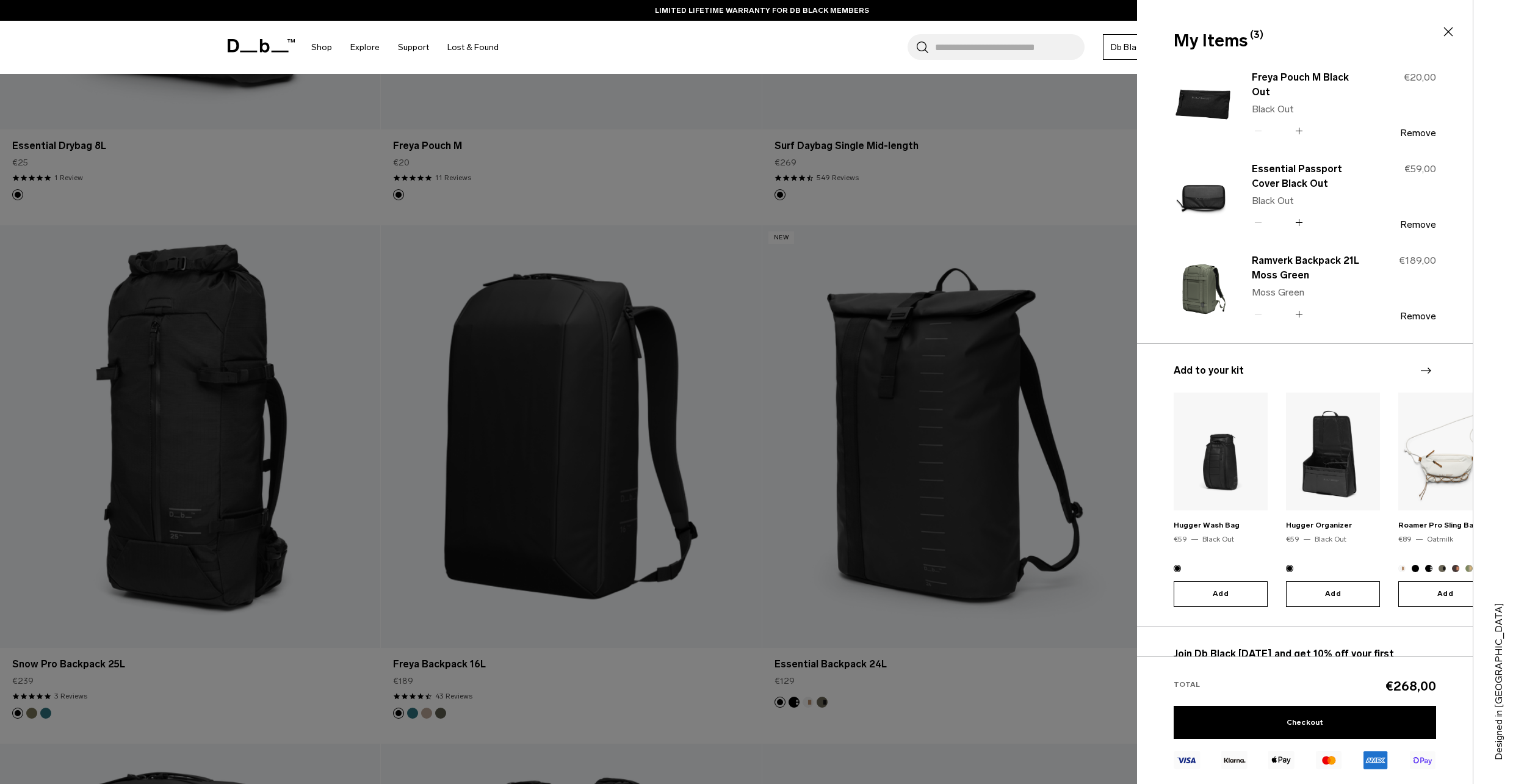
click at [1450, 32] on icon at bounding box center [1448, 31] width 14 height 14
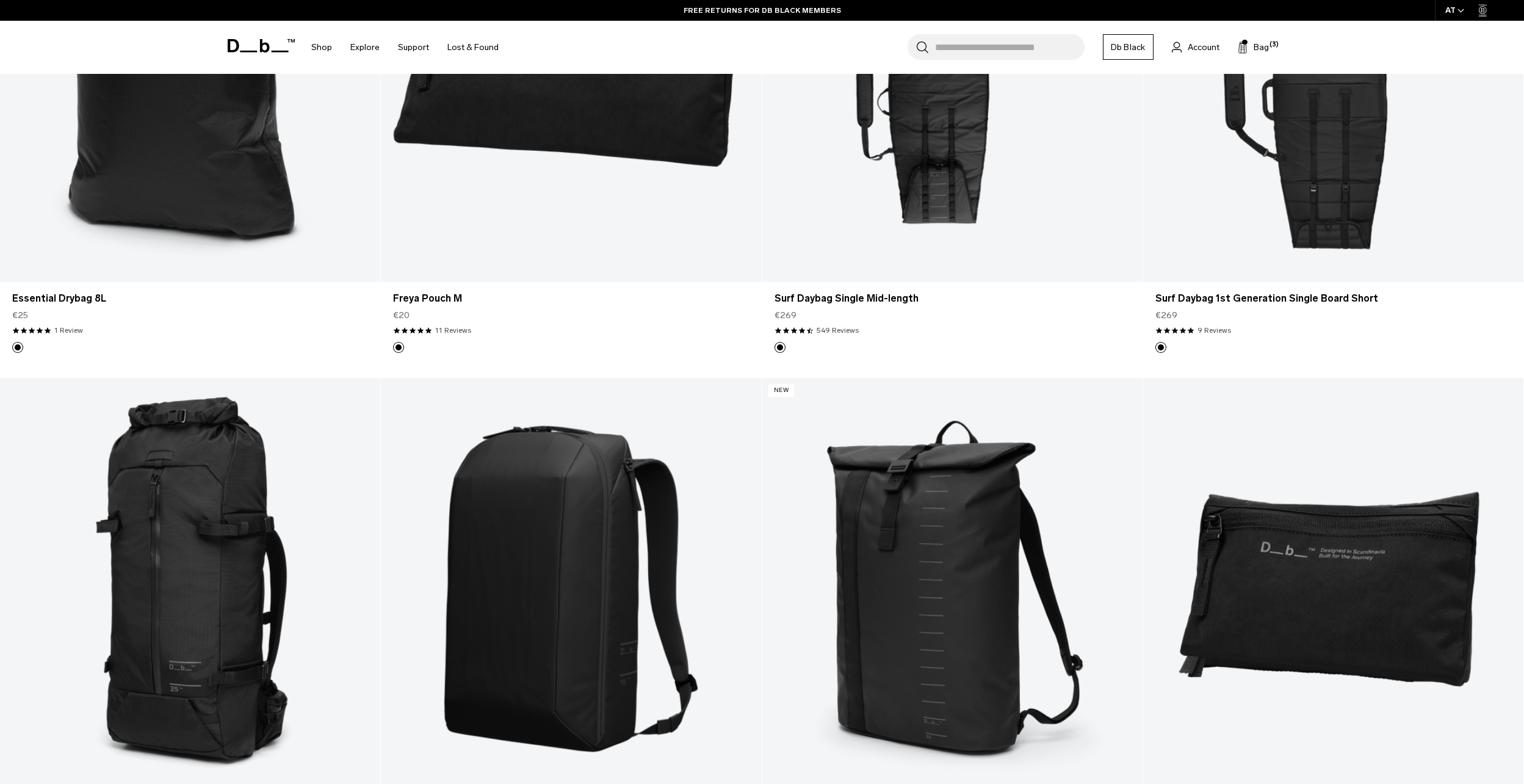
scroll to position [7272, 0]
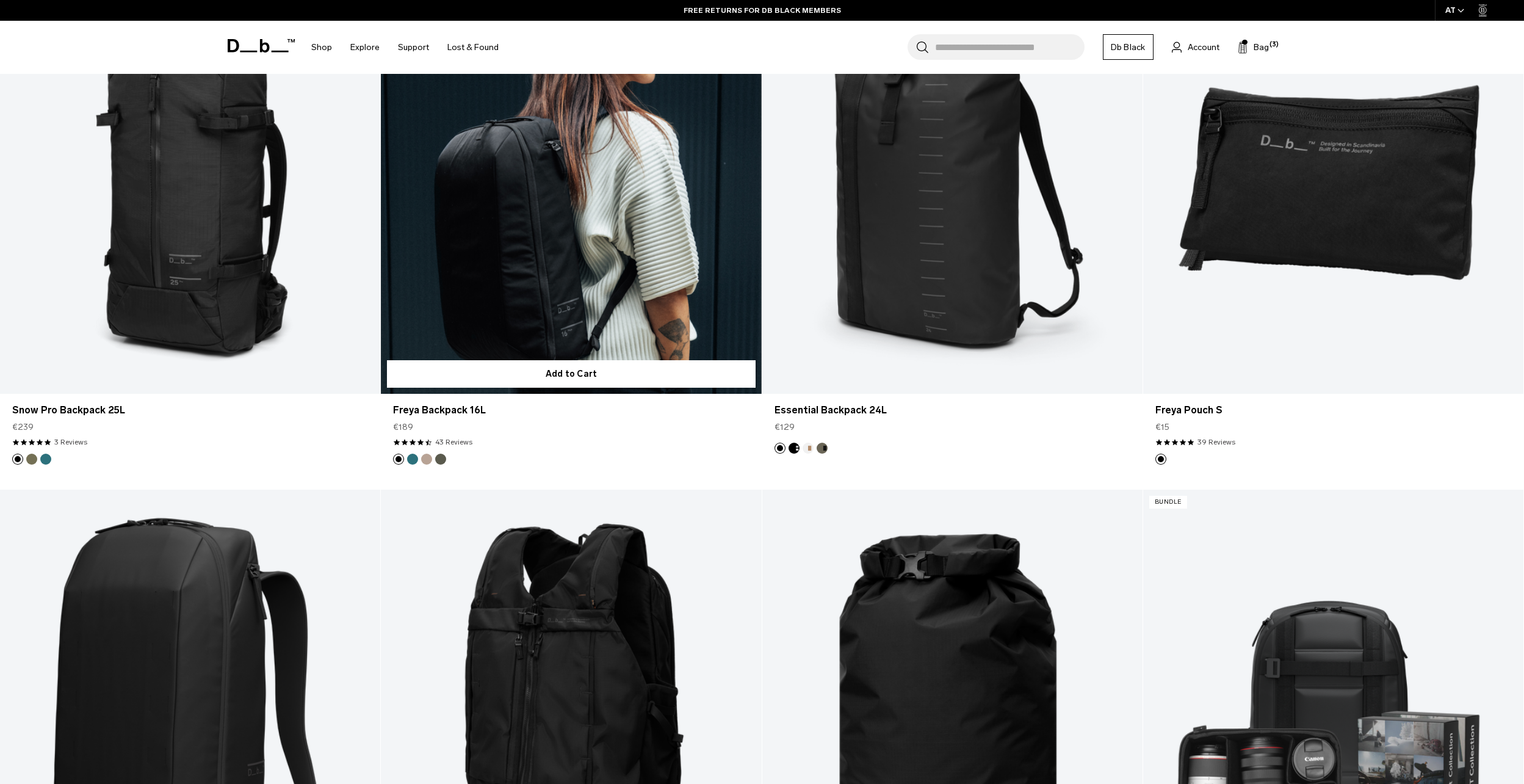
click at [570, 246] on link "Freya Backpack 16L" at bounding box center [571, 182] width 381 height 423
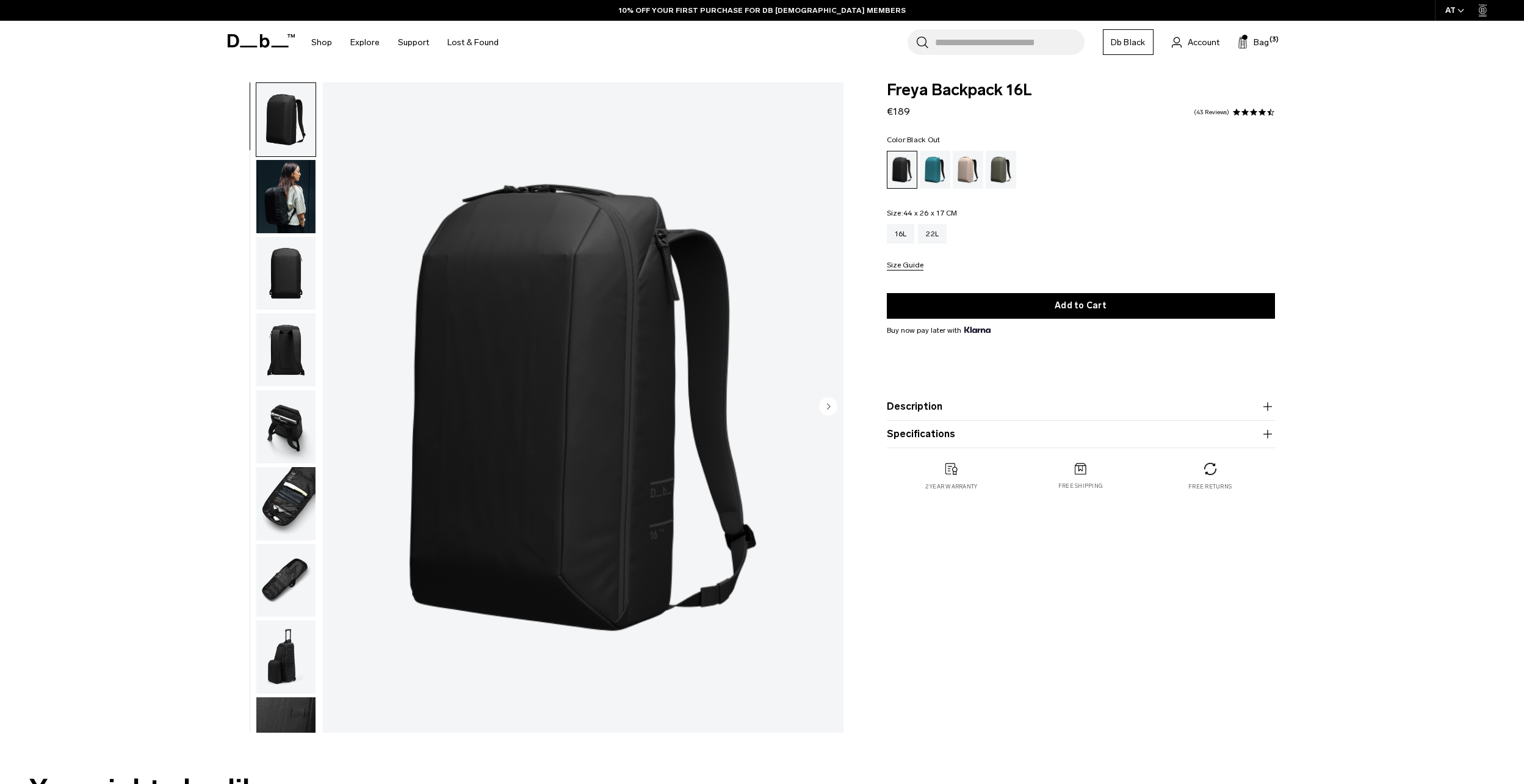
click at [300, 497] on img "button" at bounding box center [285, 503] width 59 height 73
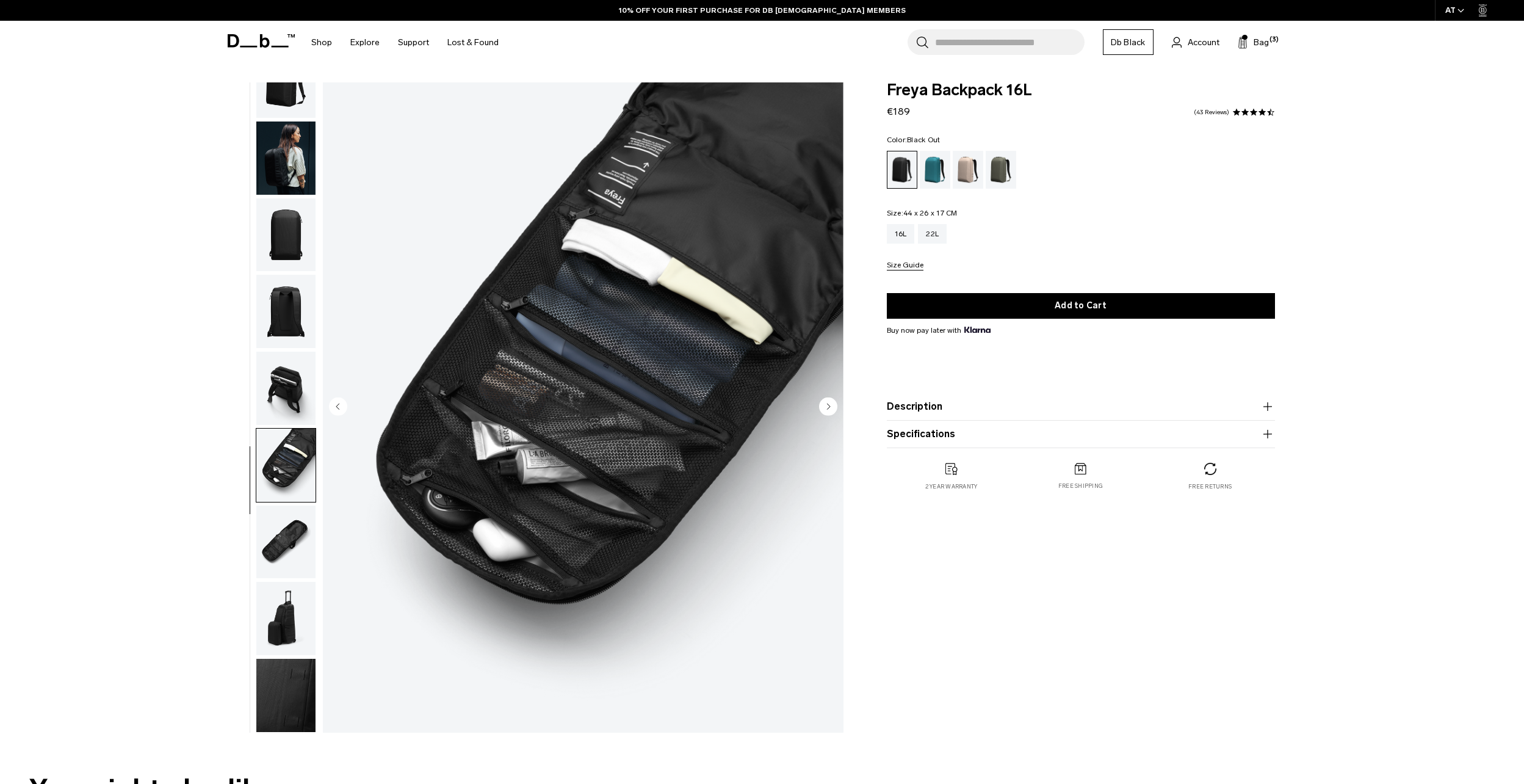
click at [294, 387] on img "button" at bounding box center [285, 388] width 59 height 73
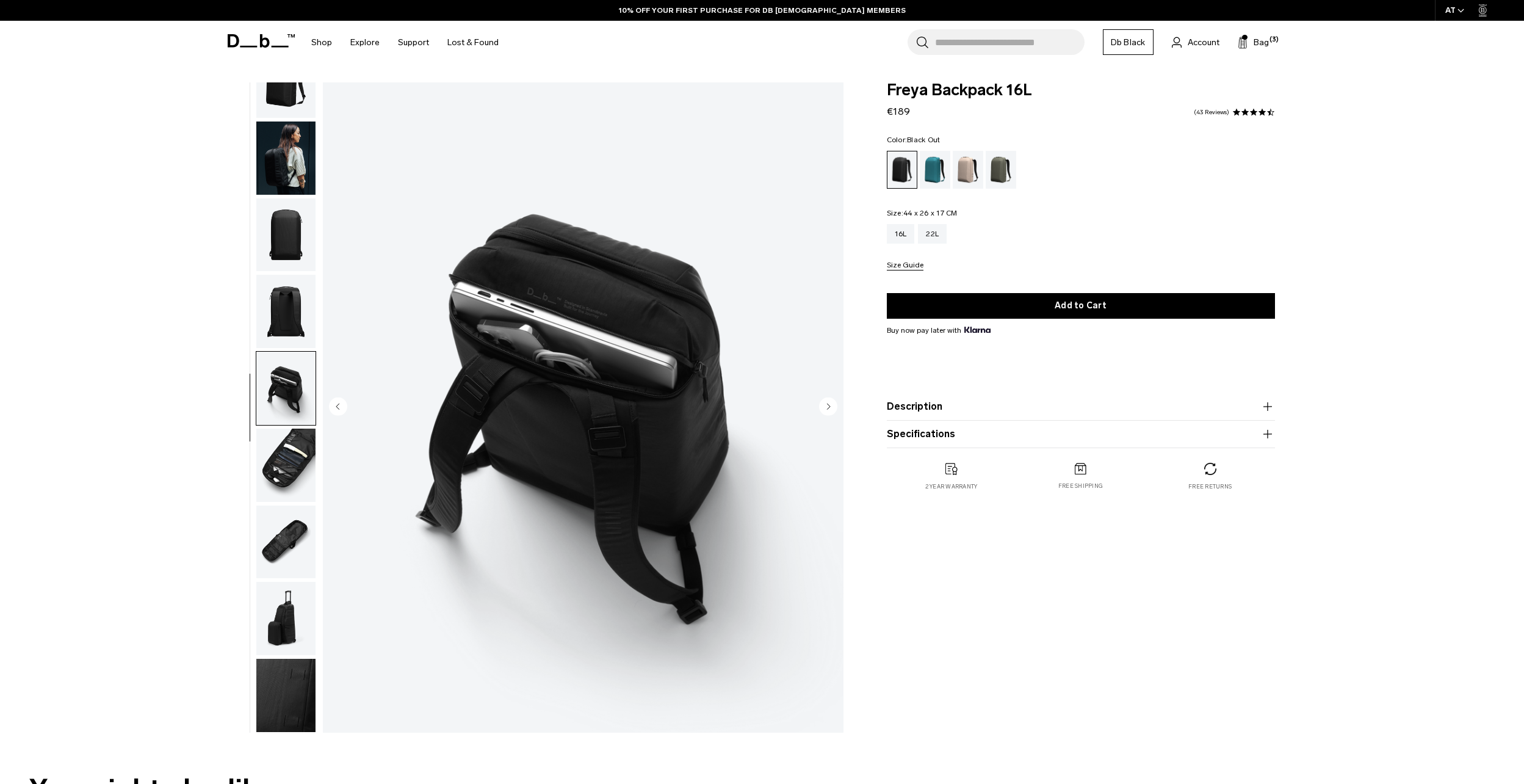
click at [281, 463] on img "button" at bounding box center [285, 465] width 59 height 73
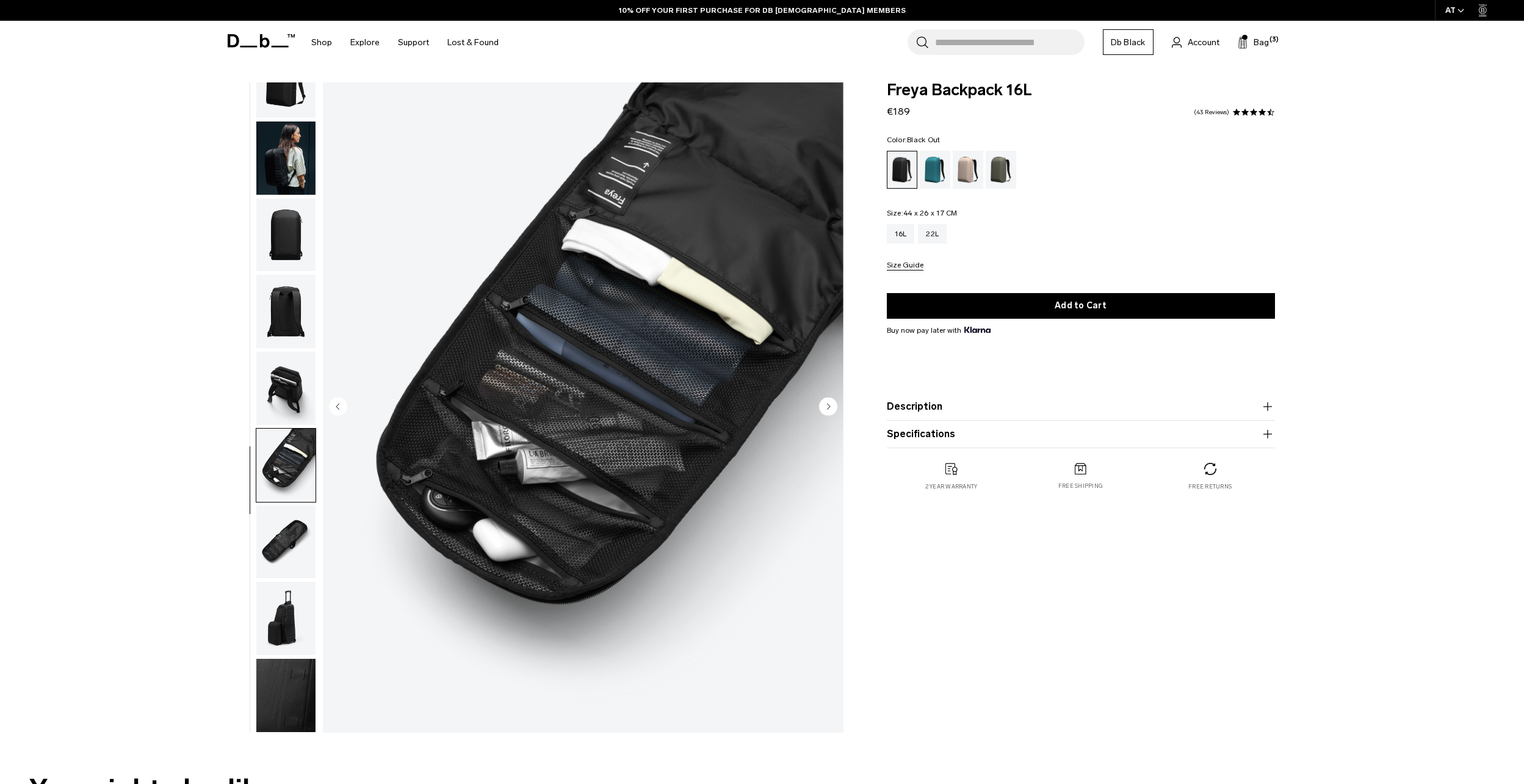
click at [302, 535] on img "button" at bounding box center [285, 542] width 59 height 73
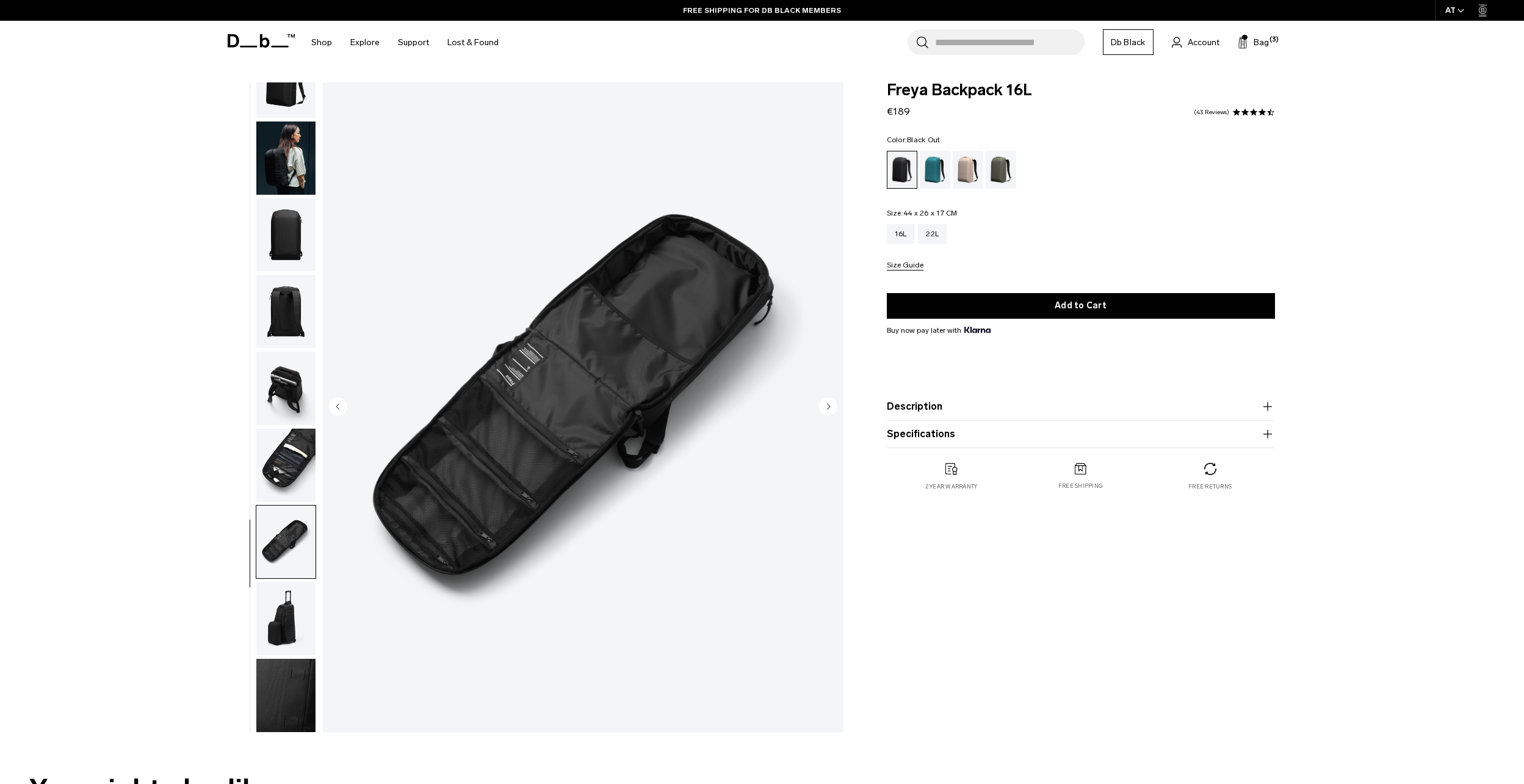
click at [292, 602] on img "button" at bounding box center [285, 618] width 59 height 73
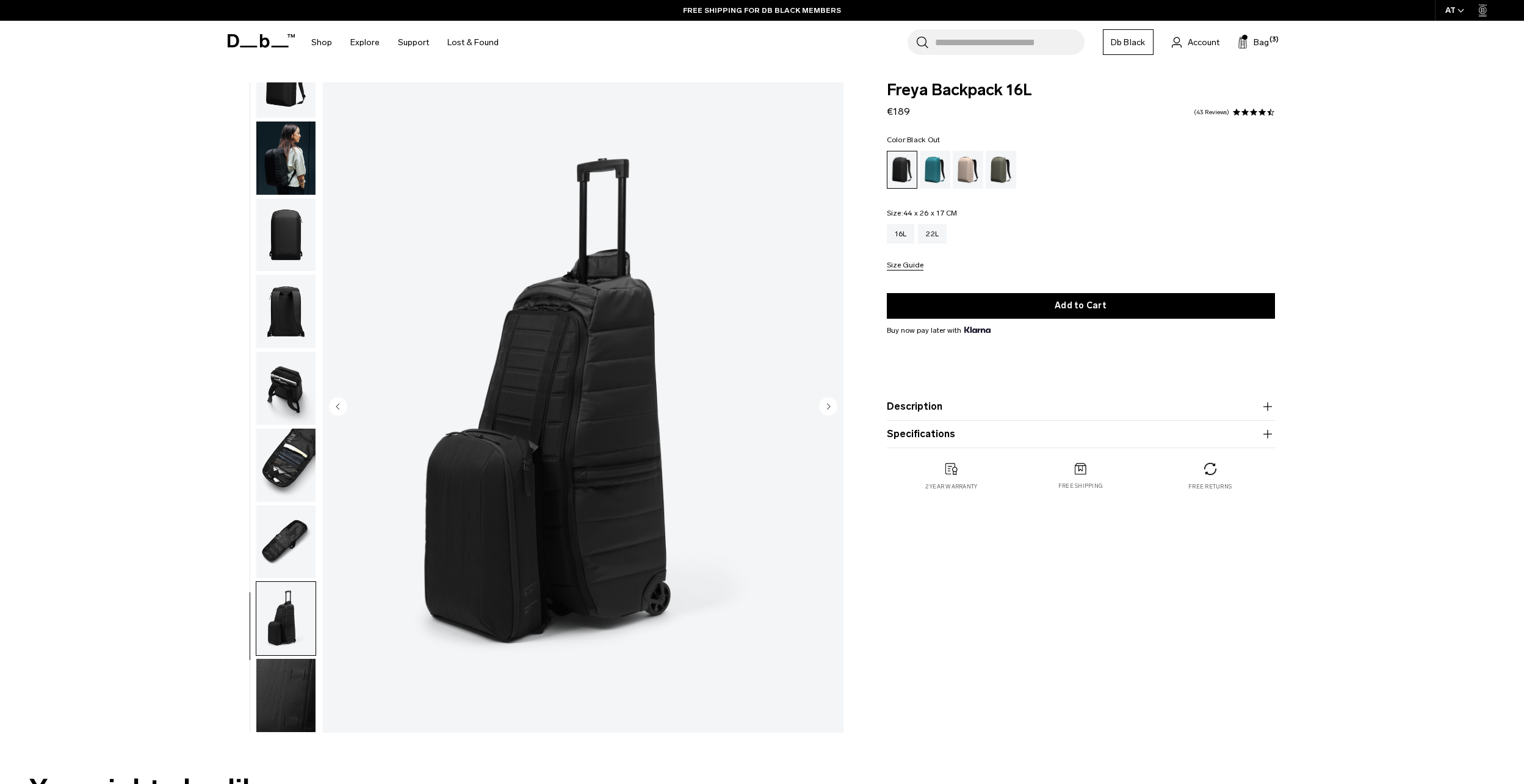
click at [289, 679] on img "button" at bounding box center [285, 695] width 59 height 73
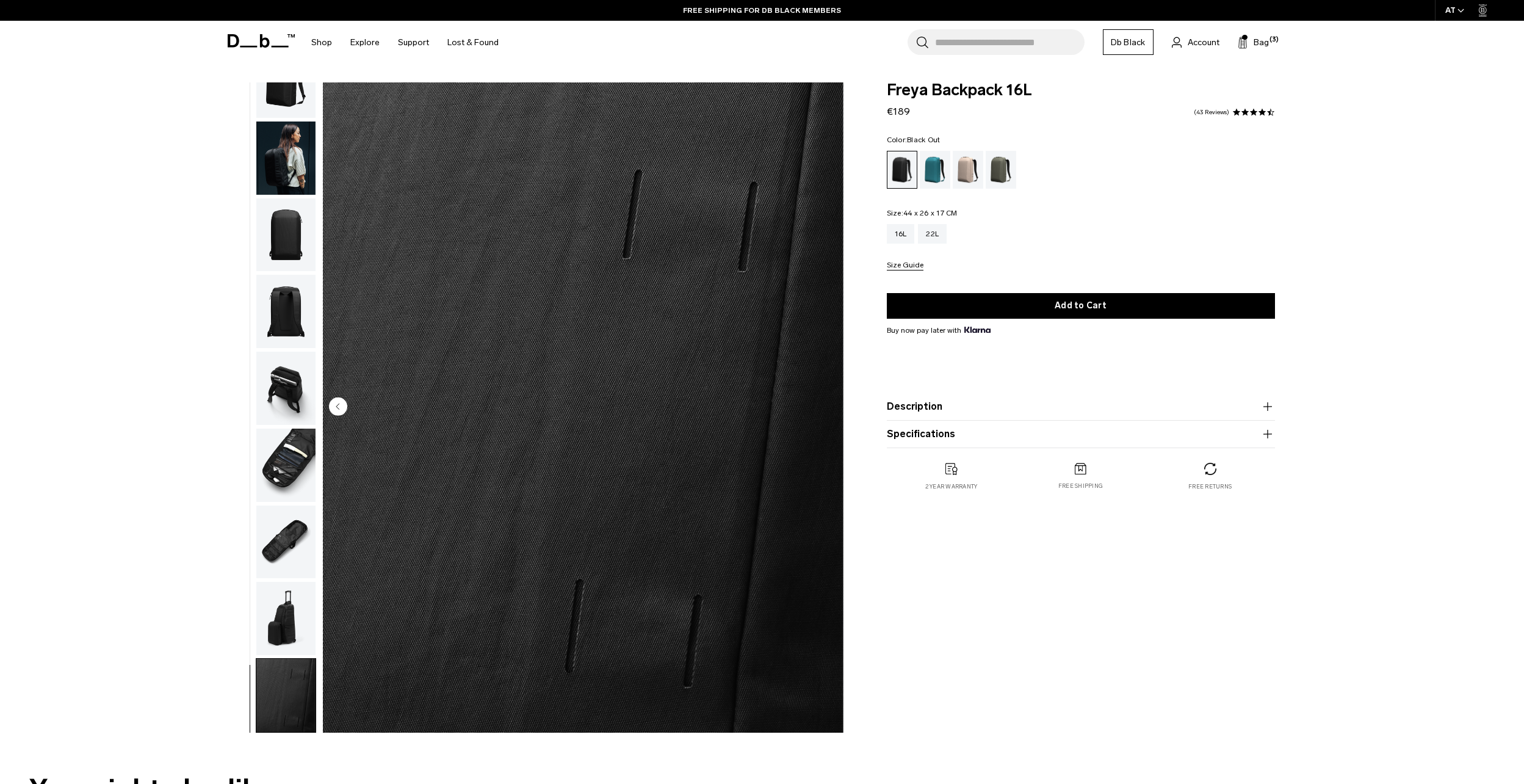
click at [273, 394] on img "button" at bounding box center [285, 388] width 59 height 73
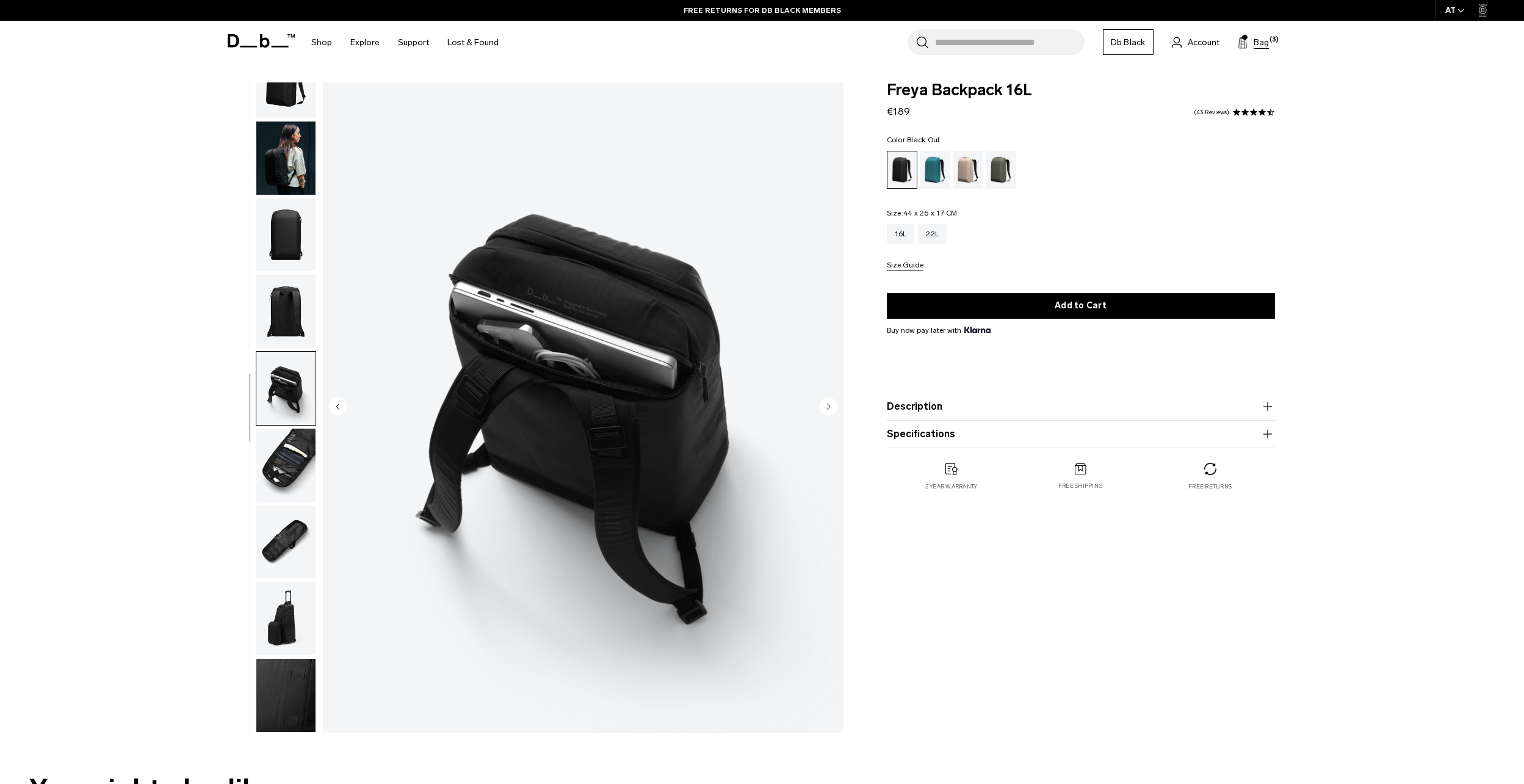
click at [1255, 44] on span "Bag" at bounding box center [1261, 42] width 15 height 13
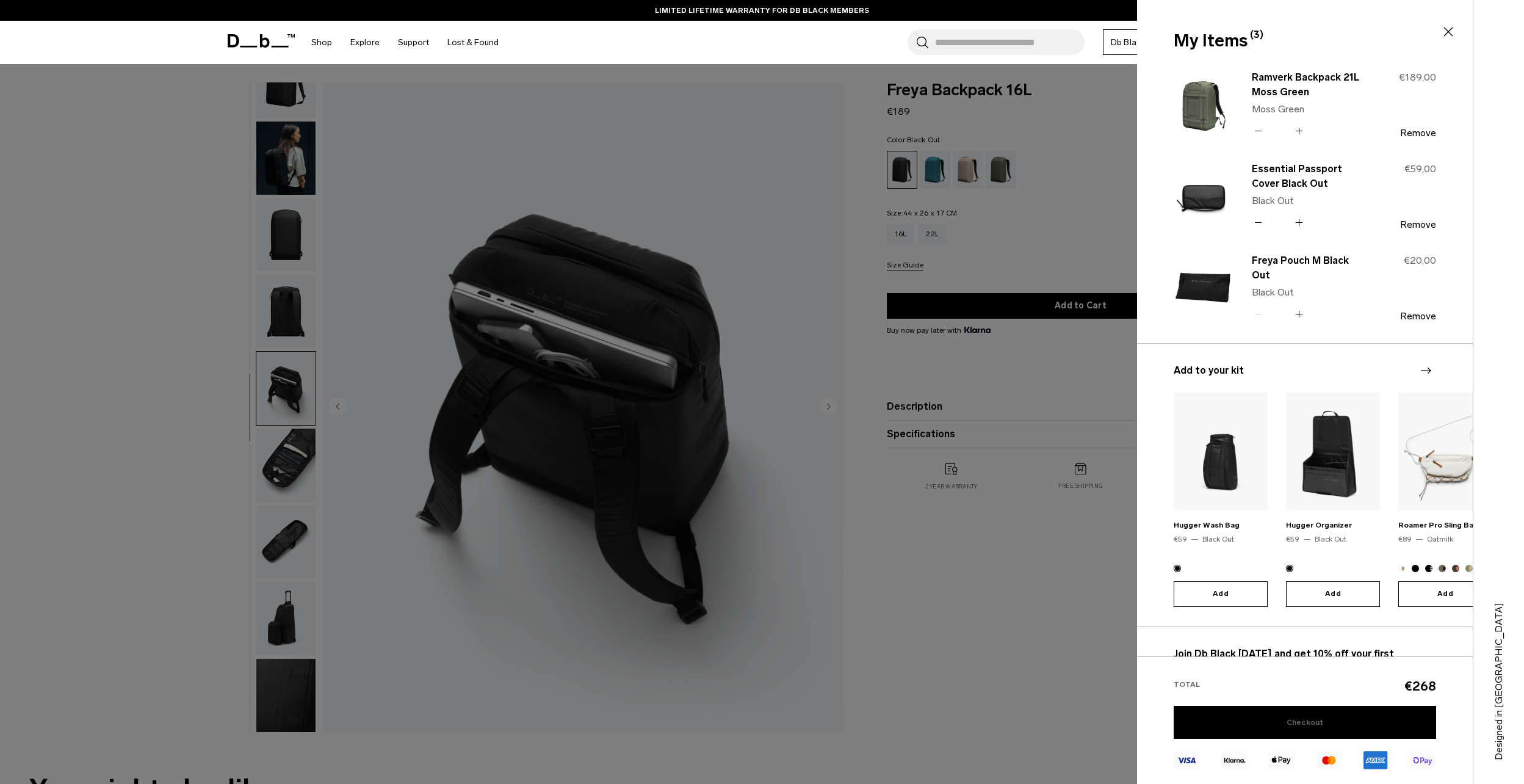
click at [1341, 722] on link "Checkout" at bounding box center [1305, 722] width 263 height 33
